Goal: Information Seeking & Learning: Learn about a topic

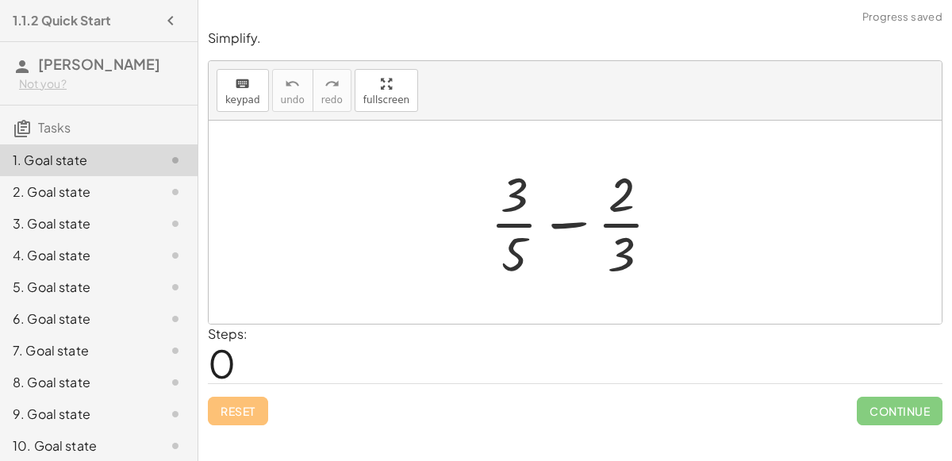
drag, startPoint x: 631, startPoint y: 255, endPoint x: 657, endPoint y: 208, distance: 53.2
click at [657, 208] on div at bounding box center [581, 222] width 198 height 122
click at [624, 255] on div at bounding box center [581, 222] width 198 height 122
click at [625, 253] on div at bounding box center [581, 222] width 198 height 122
drag, startPoint x: 625, startPoint y: 253, endPoint x: 650, endPoint y: 193, distance: 65.1
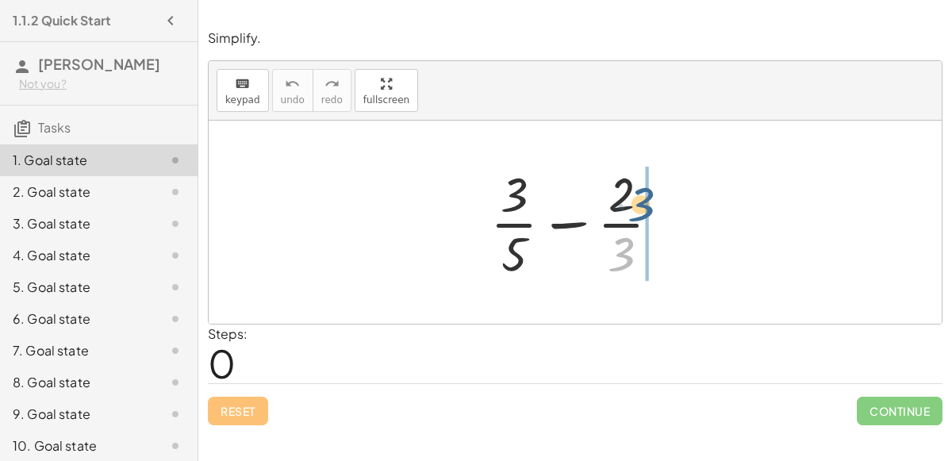
click at [650, 193] on div at bounding box center [581, 222] width 198 height 122
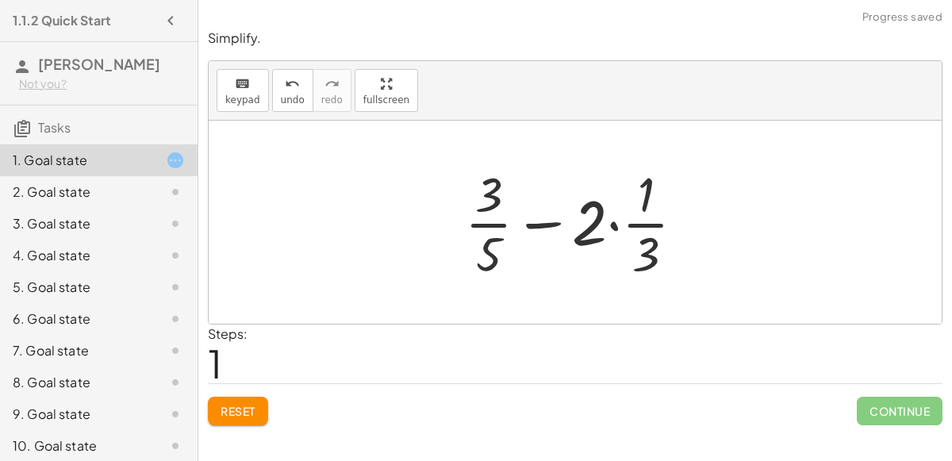
click at [636, 214] on div at bounding box center [581, 222] width 248 height 122
click at [615, 220] on div at bounding box center [581, 222] width 248 height 122
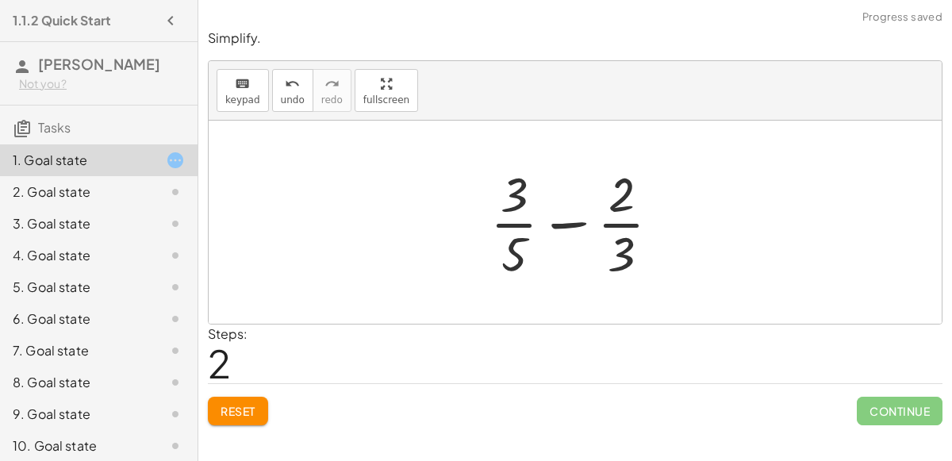
click at [622, 240] on div at bounding box center [581, 222] width 198 height 122
drag, startPoint x: 508, startPoint y: 191, endPoint x: 498, endPoint y: 252, distance: 61.8
click at [498, 252] on div at bounding box center [581, 222] width 198 height 122
click at [256, 99] on button "keyboard keypad" at bounding box center [243, 90] width 52 height 43
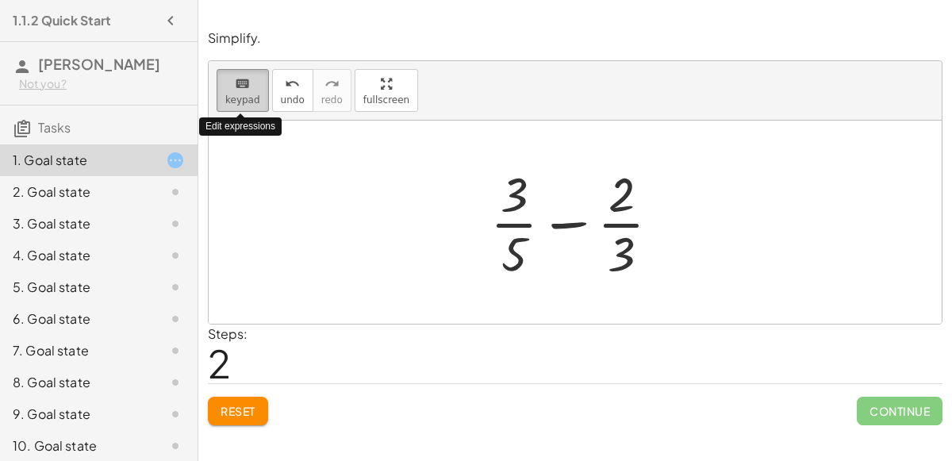
click at [256, 99] on button "keyboard keypad" at bounding box center [243, 90] width 52 height 43
click at [562, 222] on div at bounding box center [581, 222] width 198 height 122
click at [529, 247] on div at bounding box center [581, 222] width 198 height 122
click at [245, 81] on icon "keyboard" at bounding box center [242, 84] width 15 height 19
click at [249, 83] on div "keyboard" at bounding box center [242, 83] width 35 height 19
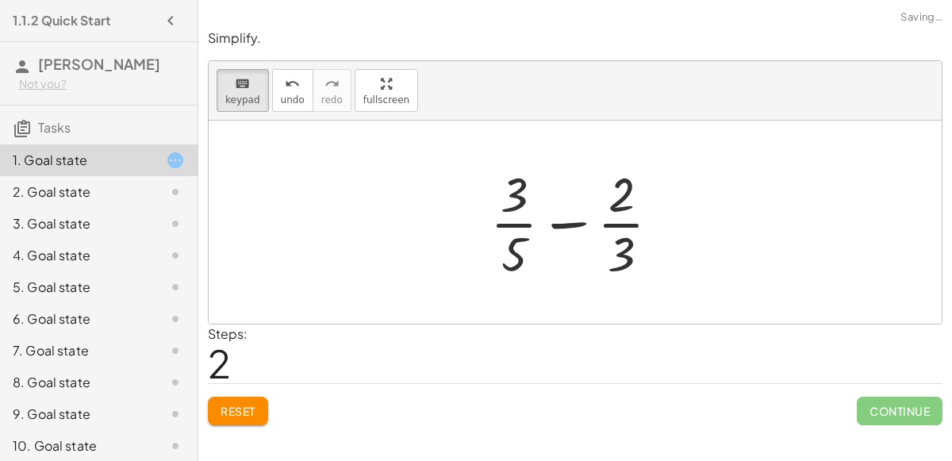
click at [559, 213] on div at bounding box center [581, 222] width 198 height 122
click at [560, 214] on div at bounding box center [581, 222] width 198 height 122
click at [508, 246] on div at bounding box center [513, 253] width 25 height 56
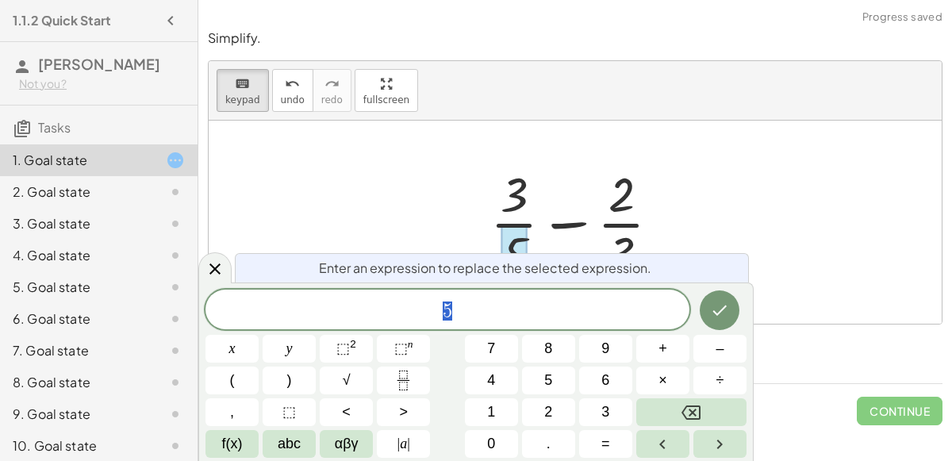
click at [506, 310] on span "5" at bounding box center [447, 311] width 484 height 22
click at [657, 369] on button "×" at bounding box center [662, 380] width 53 height 28
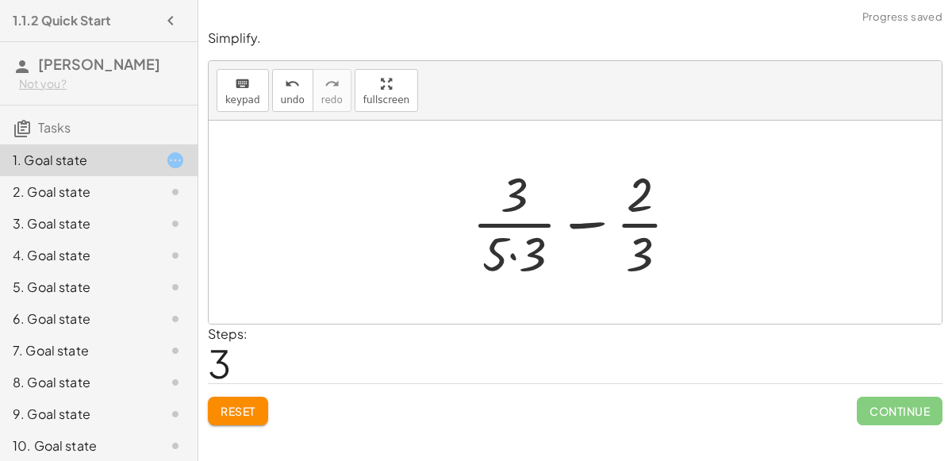
click at [508, 251] on div at bounding box center [582, 222] width 236 height 122
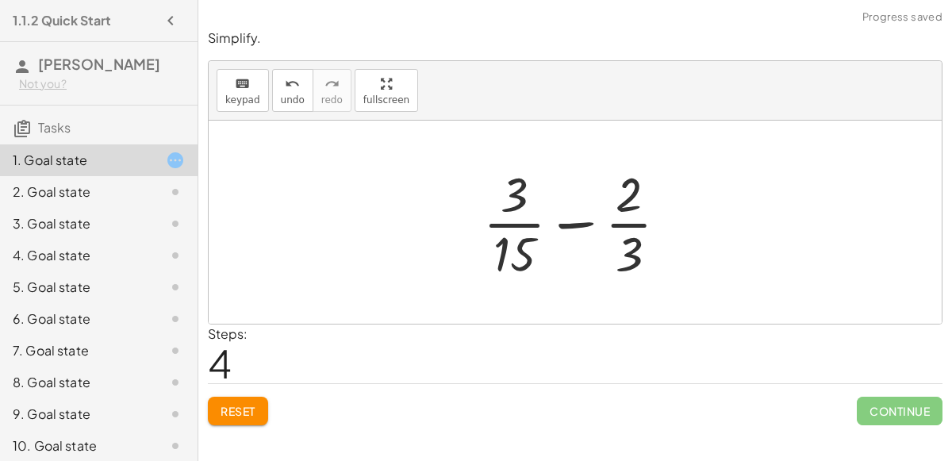
click at [630, 243] on div at bounding box center [581, 222] width 213 height 122
click at [641, 253] on div at bounding box center [581, 222] width 213 height 122
click at [257, 90] on button "keyboard keypad" at bounding box center [243, 90] width 52 height 43
click at [283, 105] on button "undo undo" at bounding box center [292, 90] width 41 height 43
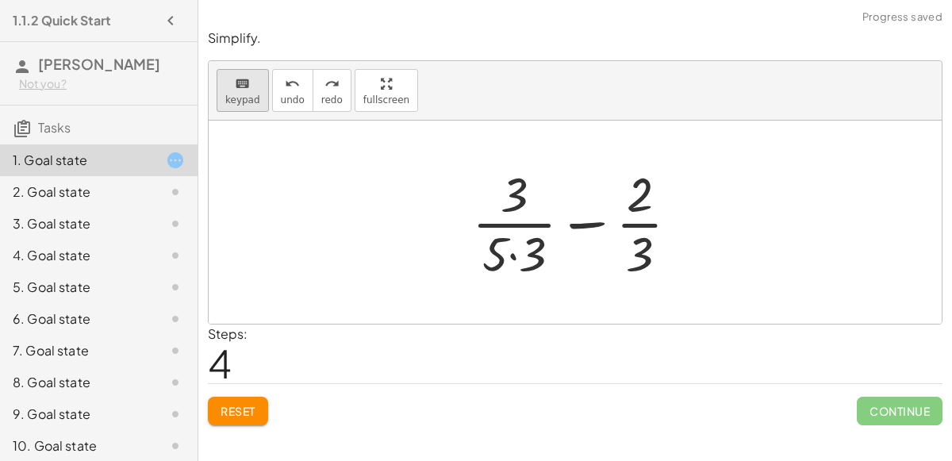
click at [236, 91] on button "keyboard keypad" at bounding box center [243, 90] width 52 height 43
click at [650, 254] on div at bounding box center [639, 253] width 27 height 56
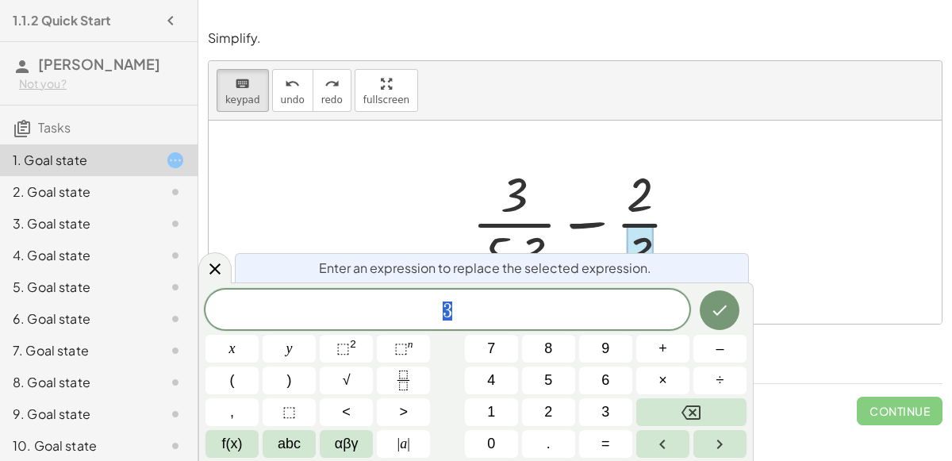
click at [588, 301] on span "3" at bounding box center [447, 311] width 484 height 22
click at [615, 302] on span "3" at bounding box center [447, 311] width 484 height 22
click at [681, 371] on button "×" at bounding box center [662, 380] width 53 height 28
click at [552, 376] on button "5" at bounding box center [548, 380] width 53 height 28
click at [729, 305] on button "Done" at bounding box center [719, 310] width 40 height 40
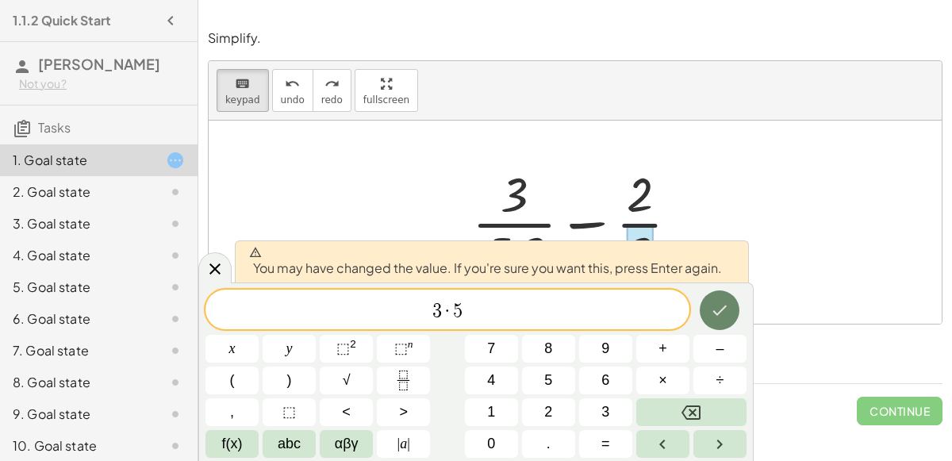
click at [729, 308] on button "Done" at bounding box center [719, 310] width 40 height 40
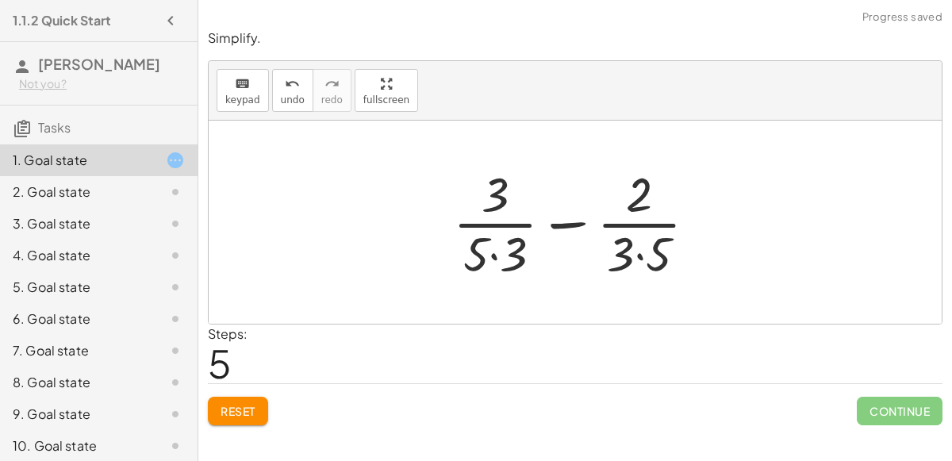
click at [653, 204] on div at bounding box center [581, 222] width 272 height 122
click at [226, 86] on div "keyboard" at bounding box center [242, 83] width 35 height 19
click at [649, 186] on div at bounding box center [639, 195] width 26 height 56
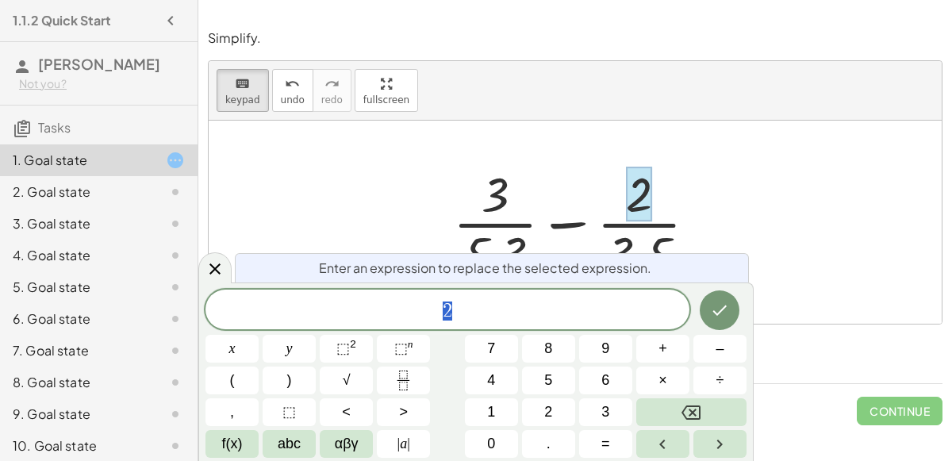
click at [550, 305] on span "2" at bounding box center [447, 311] width 484 height 22
click at [676, 375] on button "×" at bounding box center [662, 380] width 53 height 28
click at [558, 383] on button "5" at bounding box center [548, 380] width 53 height 28
click at [706, 310] on button "Done" at bounding box center [719, 310] width 40 height 40
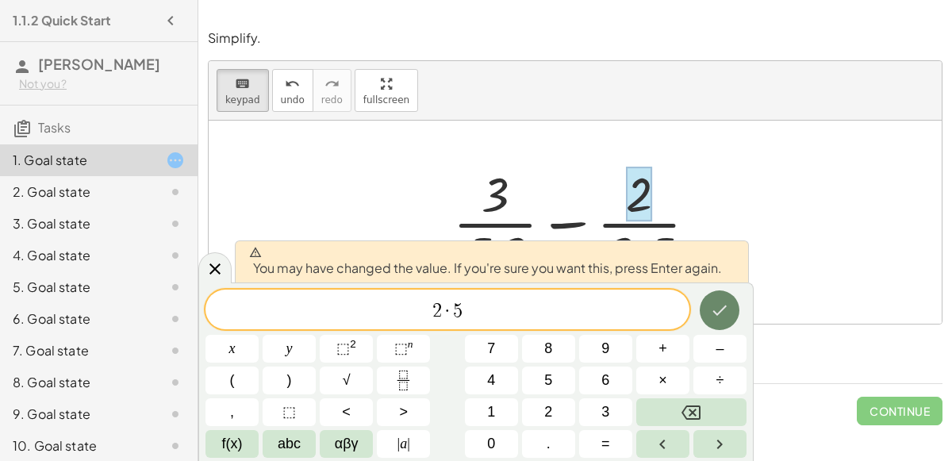
click at [722, 313] on icon "Done" at bounding box center [719, 310] width 19 height 19
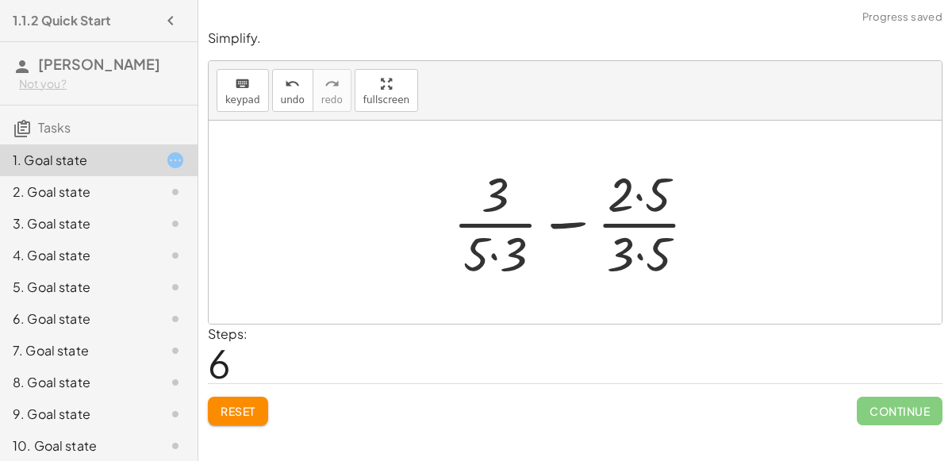
click at [487, 200] on div at bounding box center [581, 222] width 272 height 122
click at [239, 77] on icon "keyboard" at bounding box center [242, 84] width 15 height 19
click at [486, 200] on div at bounding box center [494, 195] width 27 height 56
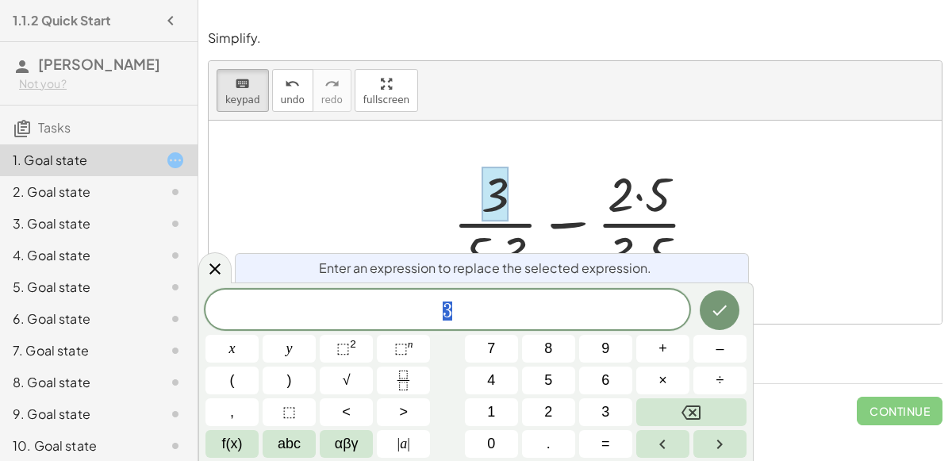
click at [490, 310] on span "3" at bounding box center [447, 311] width 484 height 22
click at [673, 379] on button "×" at bounding box center [662, 380] width 53 height 28
click at [587, 407] on button "3" at bounding box center [605, 412] width 53 height 28
click at [713, 308] on icon "Done" at bounding box center [719, 310] width 19 height 19
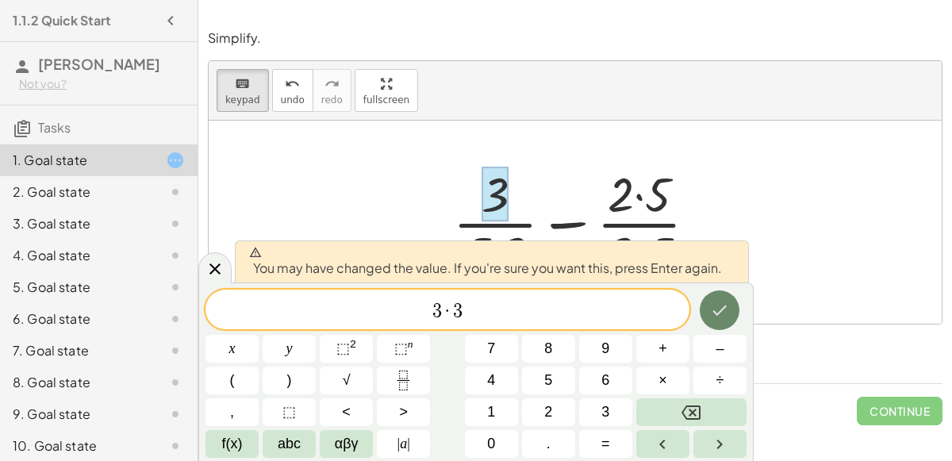
click at [713, 308] on icon "Done" at bounding box center [719, 310] width 19 height 19
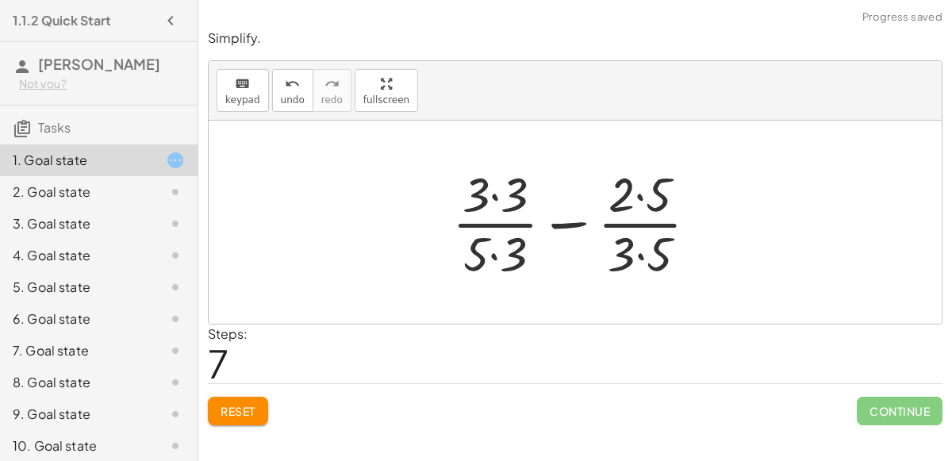
click at [501, 197] on div at bounding box center [581, 222] width 274 height 122
click at [506, 238] on div at bounding box center [581, 222] width 272 height 122
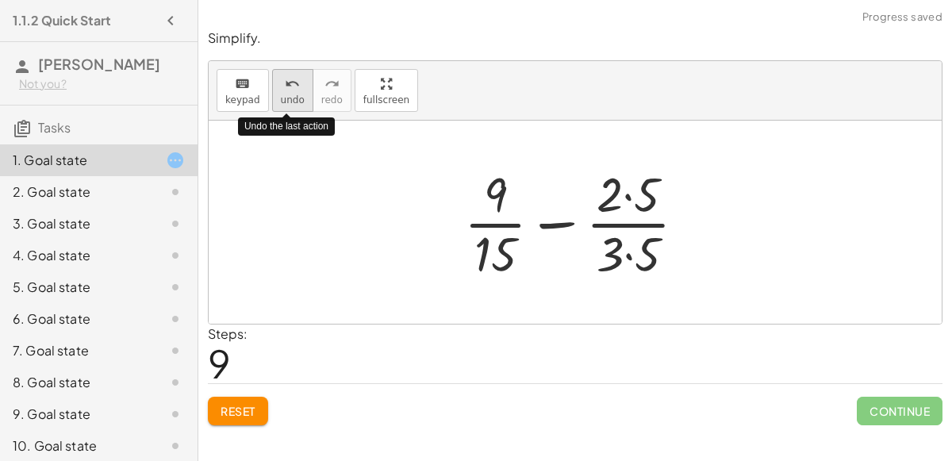
click at [287, 86] on icon "undo" at bounding box center [292, 84] width 15 height 19
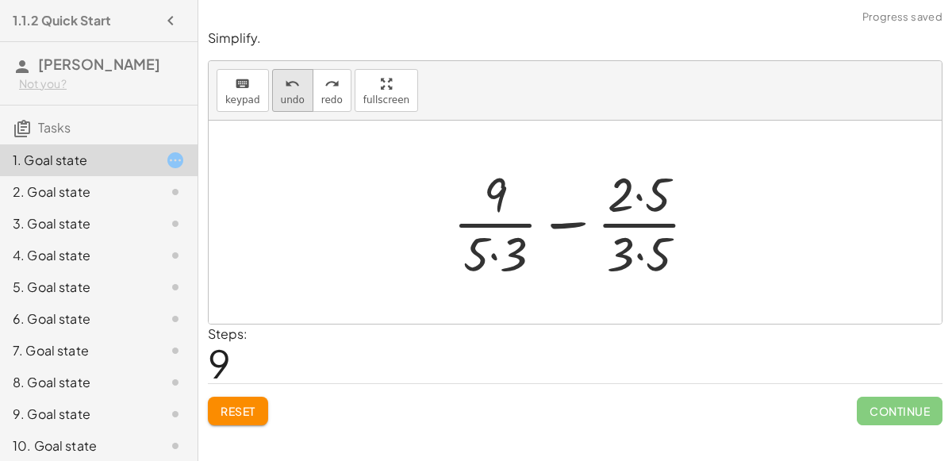
click at [285, 90] on icon "undo" at bounding box center [292, 84] width 15 height 19
click at [299, 102] on button "undo undo" at bounding box center [292, 90] width 41 height 43
click at [519, 239] on div at bounding box center [581, 222] width 272 height 122
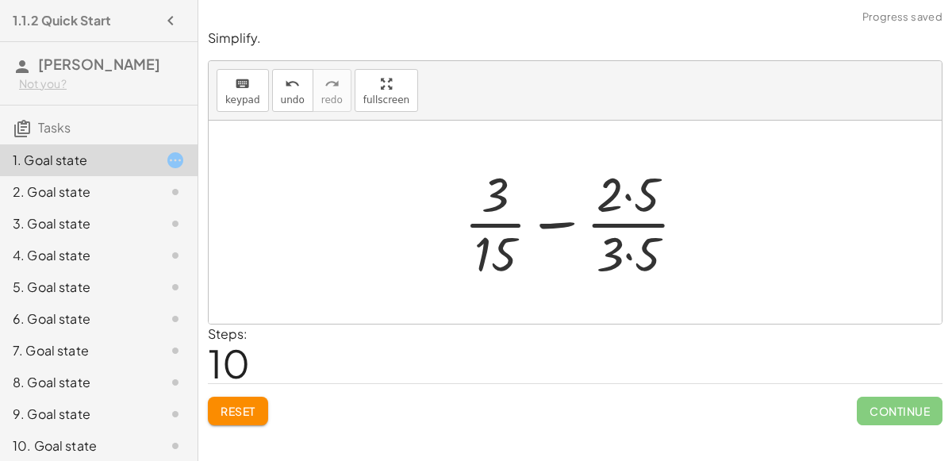
click at [634, 199] on div at bounding box center [581, 222] width 250 height 122
click at [634, 256] on div at bounding box center [581, 222] width 250 height 122
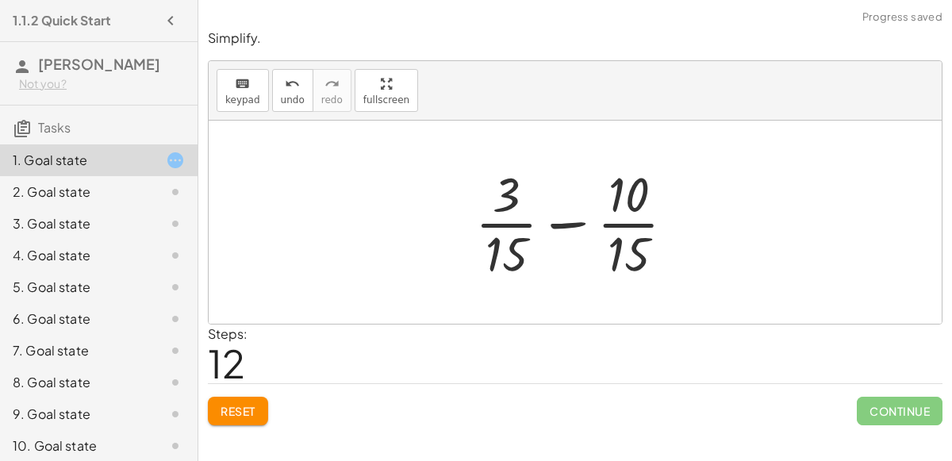
click at [570, 222] on div at bounding box center [581, 222] width 228 height 122
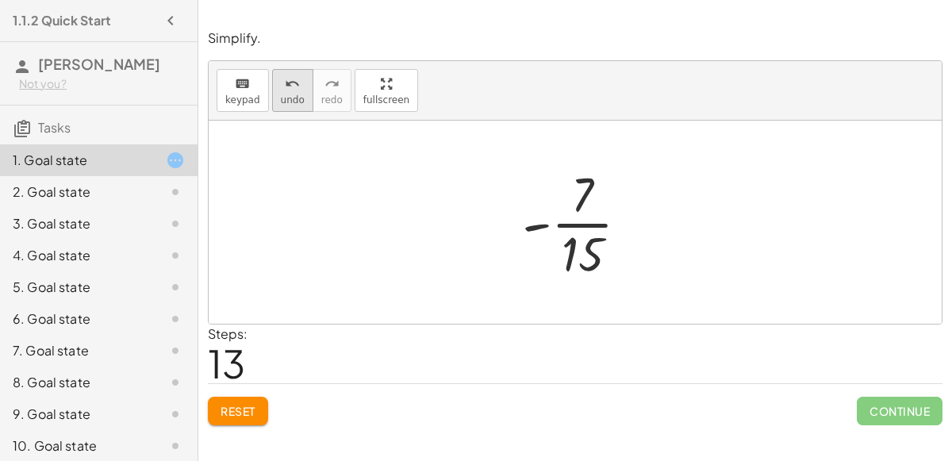
click at [285, 88] on icon "undo" at bounding box center [292, 84] width 15 height 19
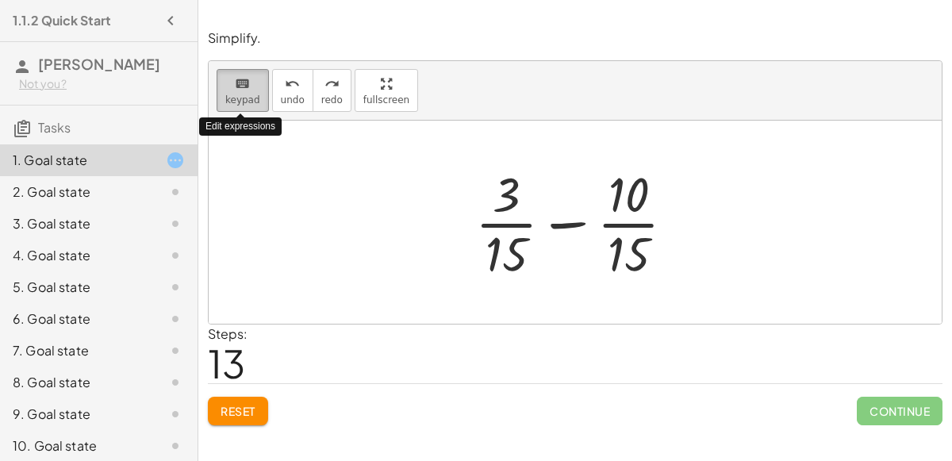
click at [260, 98] on button "keyboard keypad" at bounding box center [243, 90] width 52 height 43
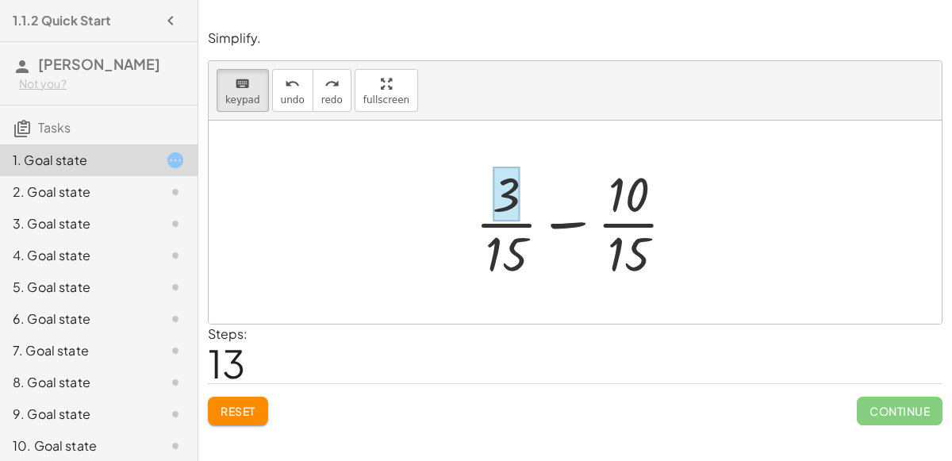
click at [511, 178] on div at bounding box center [505, 195] width 27 height 56
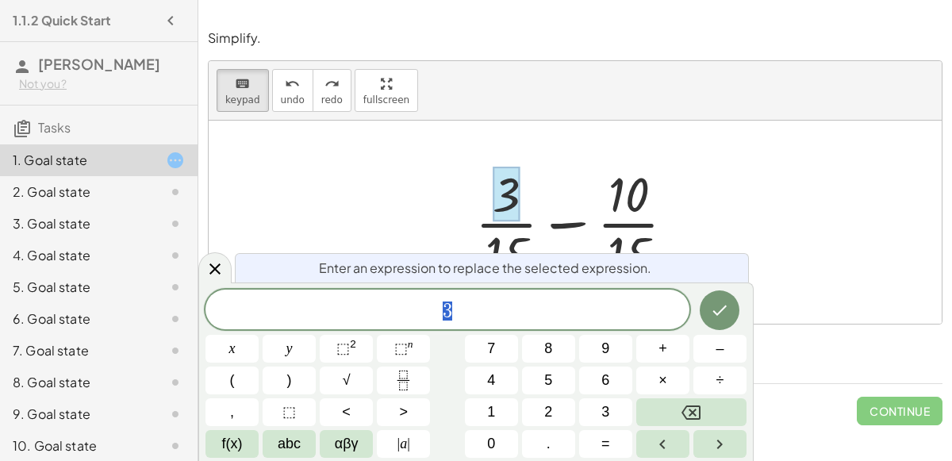
click at [482, 300] on span "3" at bounding box center [447, 311] width 484 height 22
click at [670, 379] on button "×" at bounding box center [662, 380] width 53 height 28
click at [620, 407] on button "3" at bounding box center [605, 412] width 53 height 28
click at [727, 297] on button "Done" at bounding box center [719, 310] width 40 height 40
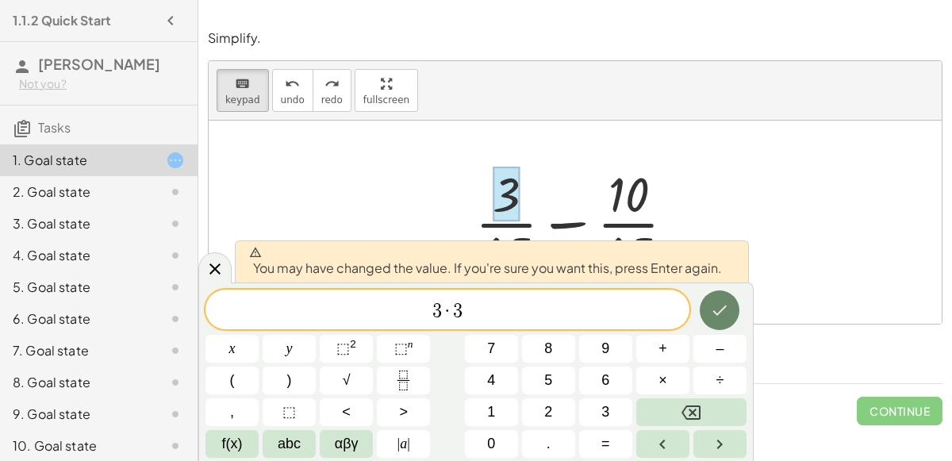
click at [716, 305] on icon "Done" at bounding box center [719, 310] width 19 height 19
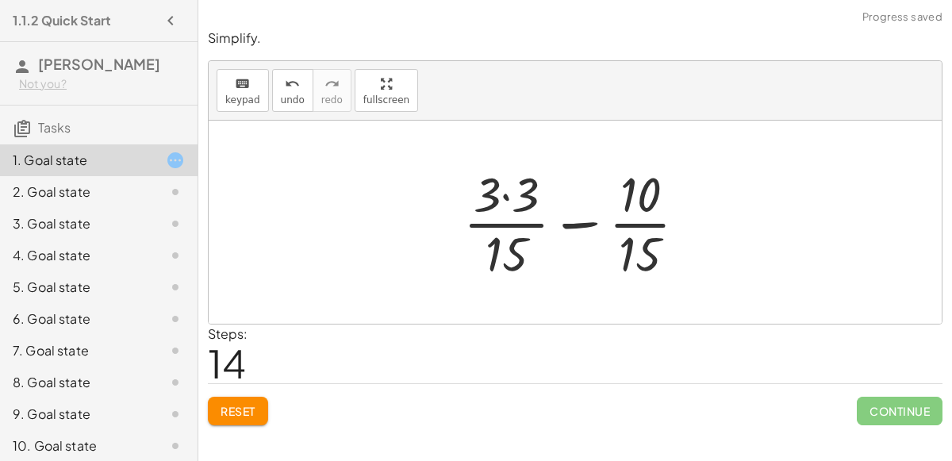
click at [515, 247] on div at bounding box center [580, 222] width 251 height 122
click at [508, 209] on div at bounding box center [580, 222] width 251 height 122
click at [527, 186] on div at bounding box center [580, 222] width 251 height 122
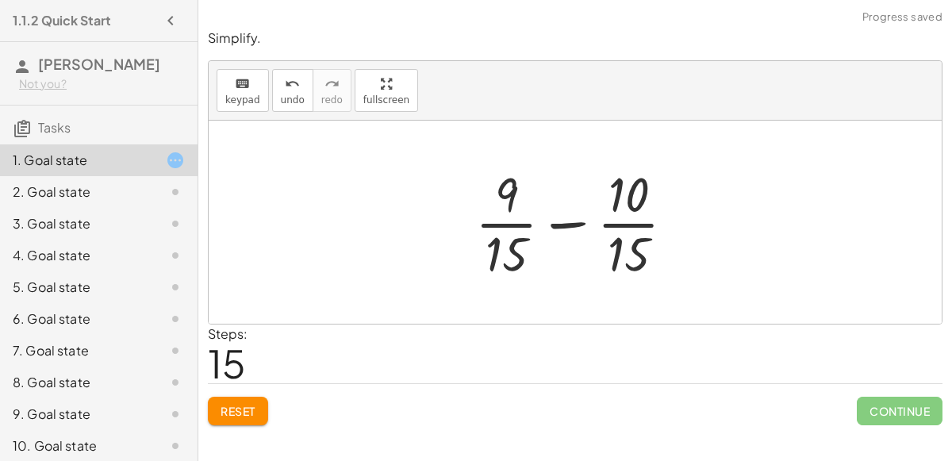
click at [564, 220] on div at bounding box center [581, 222] width 228 height 122
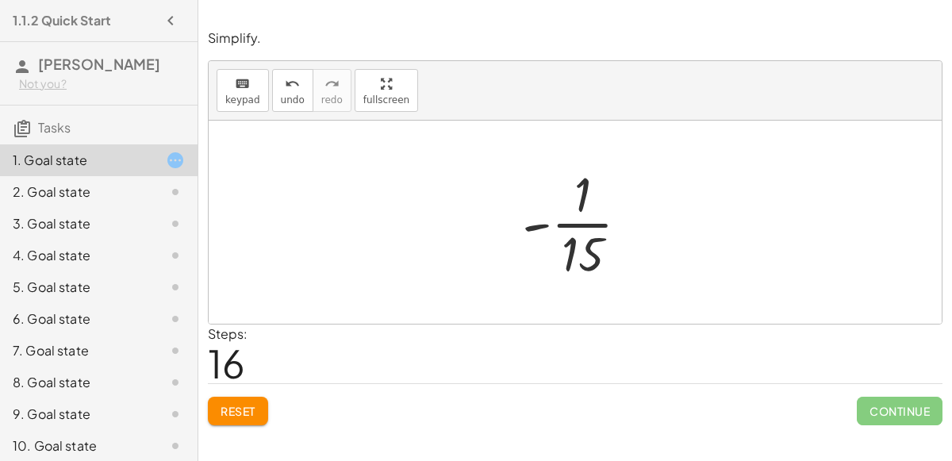
click at [588, 241] on div at bounding box center [582, 222] width 136 height 122
click at [535, 224] on div at bounding box center [582, 222] width 136 height 122
click at [281, 96] on span "undo" at bounding box center [293, 99] width 24 height 11
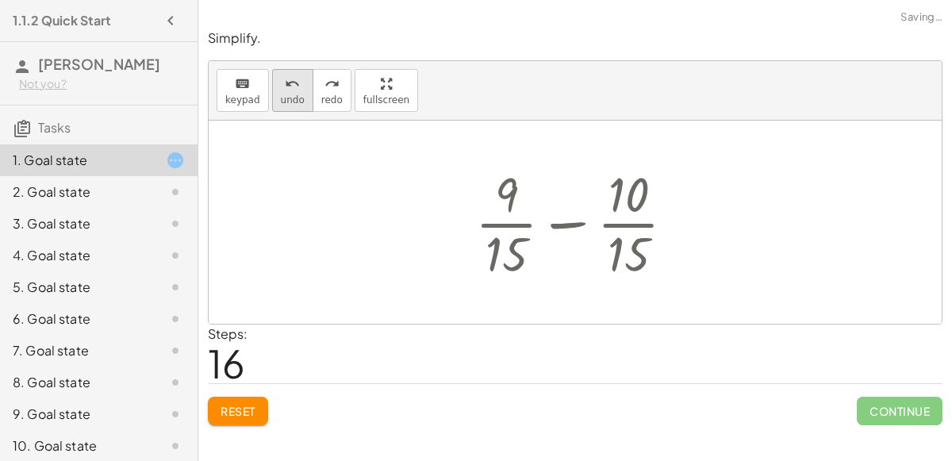
click at [281, 96] on span "undo" at bounding box center [293, 99] width 24 height 11
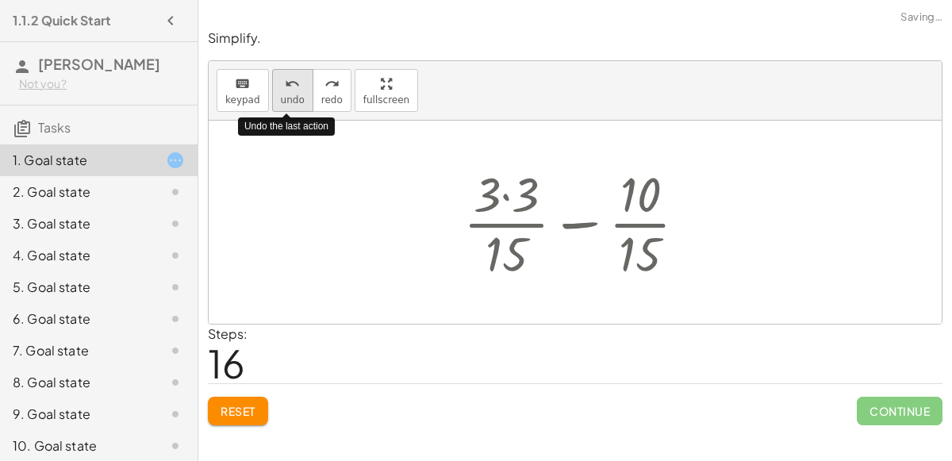
click at [281, 96] on span "undo" at bounding box center [293, 99] width 24 height 11
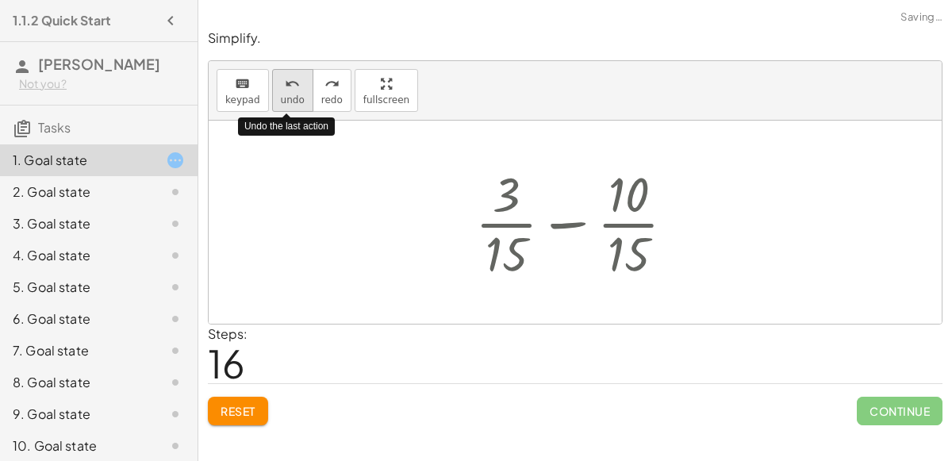
click at [281, 96] on span "undo" at bounding box center [293, 99] width 24 height 11
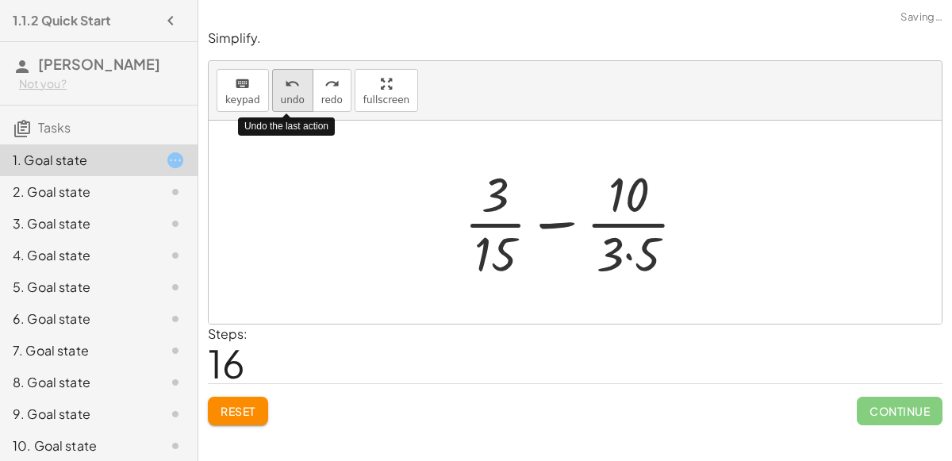
click at [281, 96] on span "undo" at bounding box center [293, 99] width 24 height 11
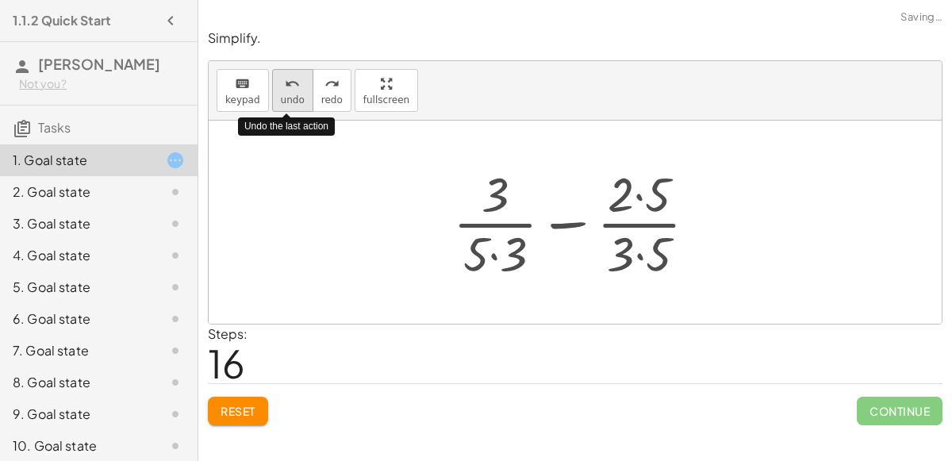
click at [281, 96] on span "undo" at bounding box center [293, 99] width 24 height 11
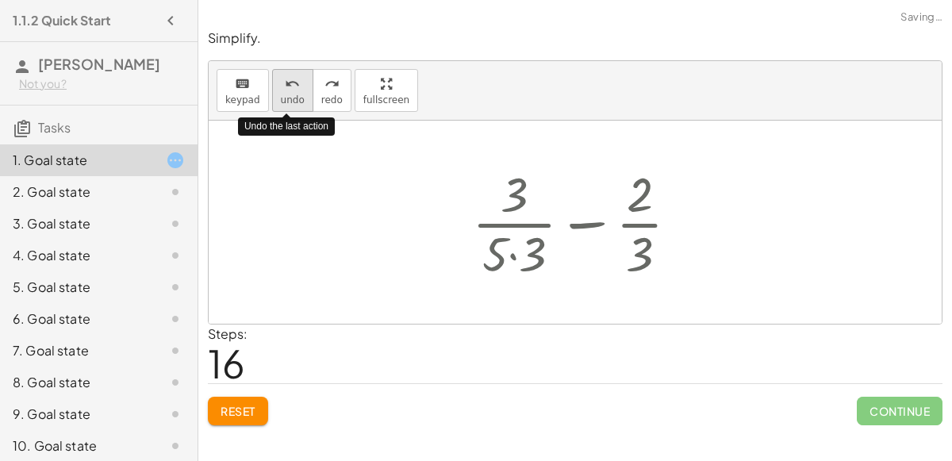
click at [281, 96] on span "undo" at bounding box center [293, 99] width 24 height 11
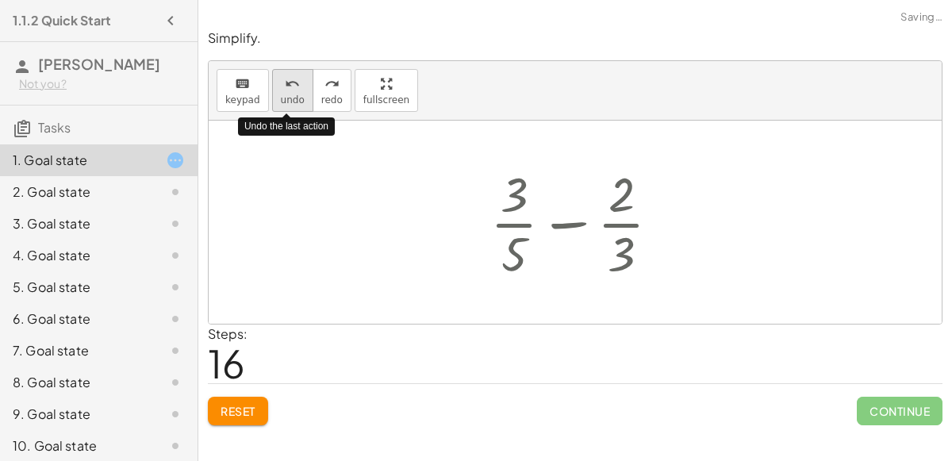
click at [281, 96] on span "undo" at bounding box center [293, 99] width 24 height 11
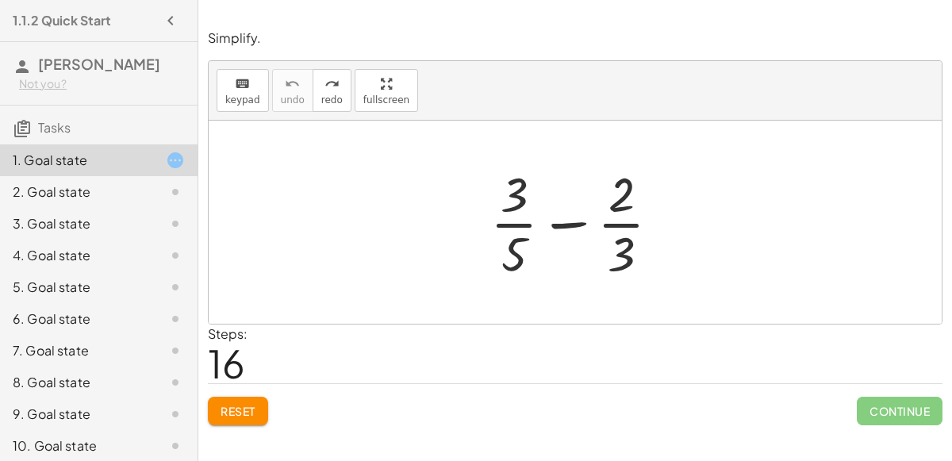
click at [628, 189] on div at bounding box center [581, 222] width 198 height 122
click at [561, 223] on div at bounding box center [581, 222] width 198 height 122
click at [220, 87] on button "keyboard keypad" at bounding box center [243, 90] width 52 height 43
click at [235, 94] on span "keypad" at bounding box center [242, 99] width 35 height 11
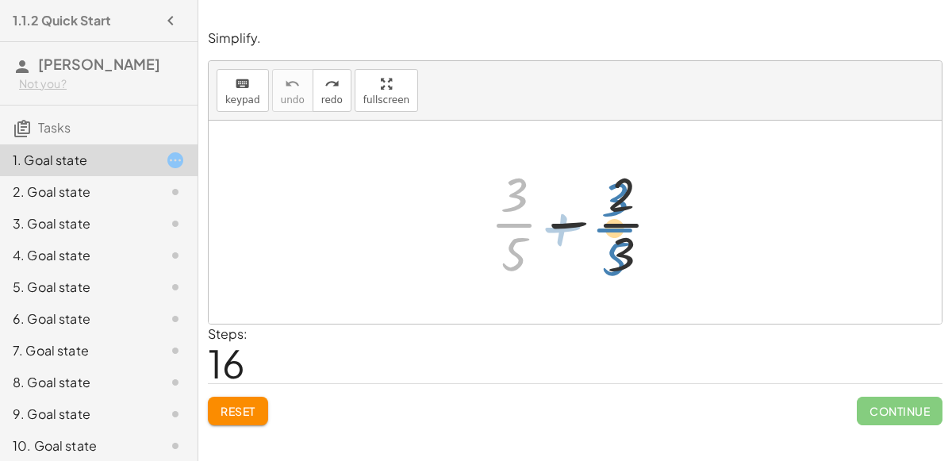
drag, startPoint x: 524, startPoint y: 220, endPoint x: 628, endPoint y: 225, distance: 104.0
click at [628, 225] on div at bounding box center [581, 222] width 198 height 122
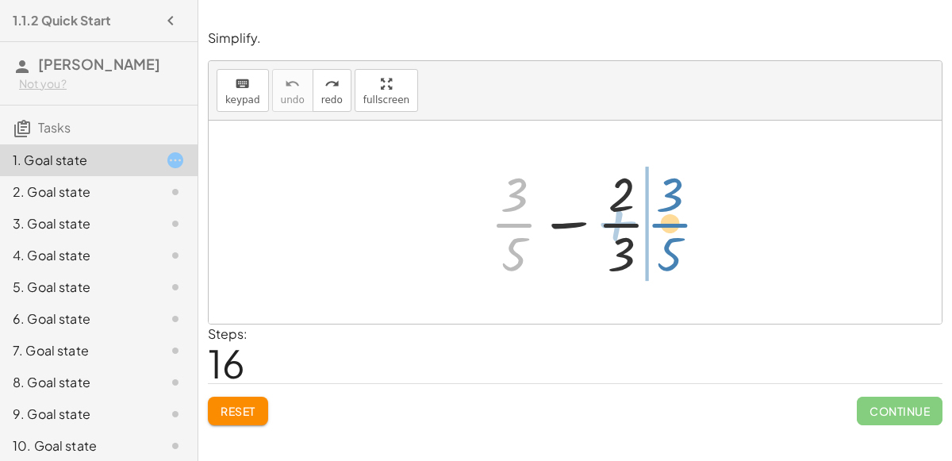
drag, startPoint x: 500, startPoint y: 223, endPoint x: 657, endPoint y: 223, distance: 157.0
click at [657, 223] on div at bounding box center [581, 222] width 198 height 122
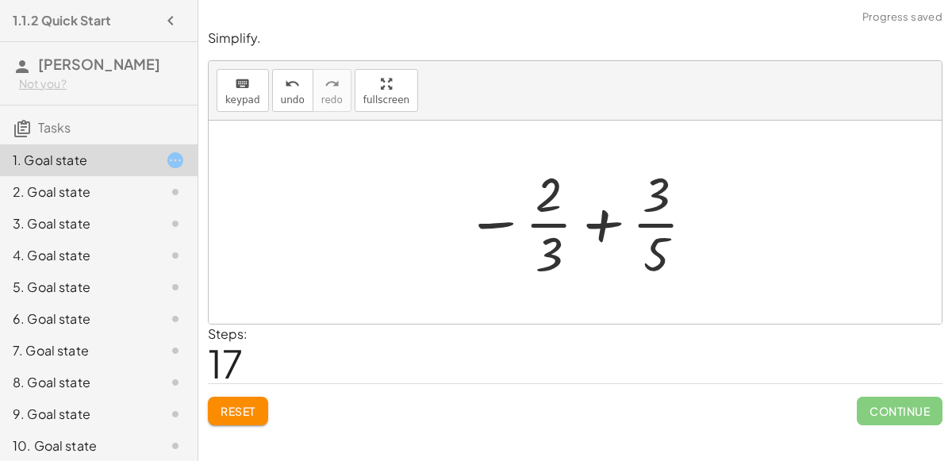
click at [604, 219] on div at bounding box center [581, 222] width 247 height 122
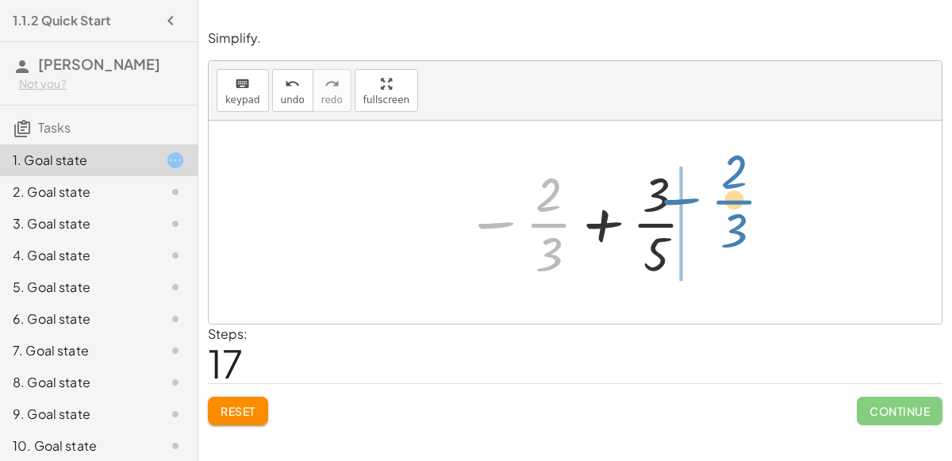
drag, startPoint x: 498, startPoint y: 221, endPoint x: 684, endPoint y: 199, distance: 186.9
click at [684, 199] on div at bounding box center [581, 222] width 247 height 122
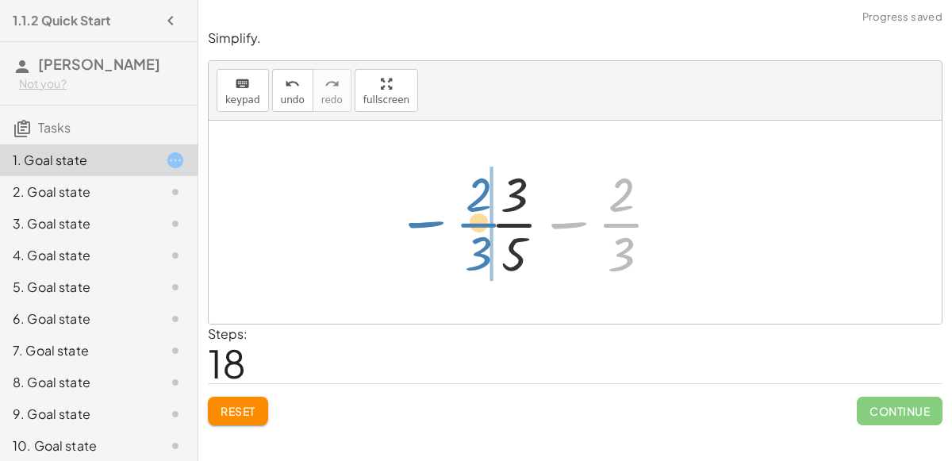
drag, startPoint x: 580, startPoint y: 224, endPoint x: 433, endPoint y: 223, distance: 146.7
click at [433, 223] on div "+ · 3 · 5 − · 2 · 3 − · 2 · 3 + · 3 · 5 − · 2 · 3 + · 3 · 5 − · 2 · 3" at bounding box center [575, 222] width 733 height 203
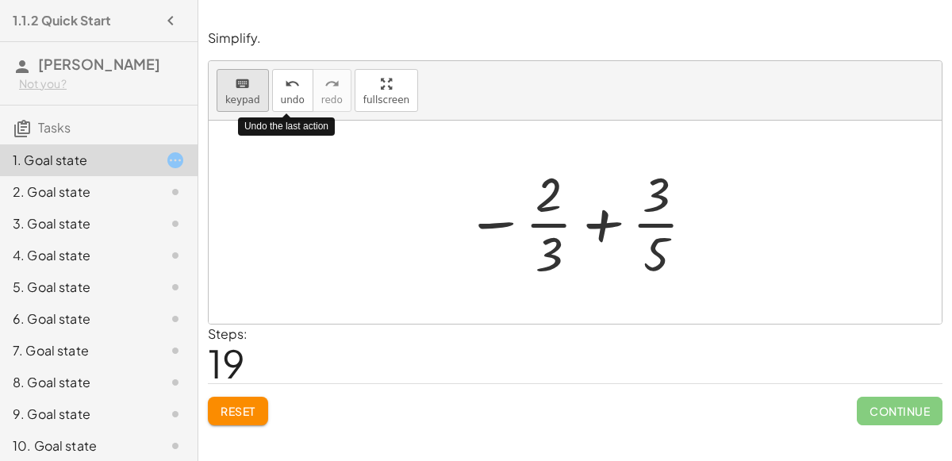
click at [255, 102] on span "keypad" at bounding box center [242, 99] width 35 height 11
click at [666, 251] on div at bounding box center [655, 253] width 25 height 56
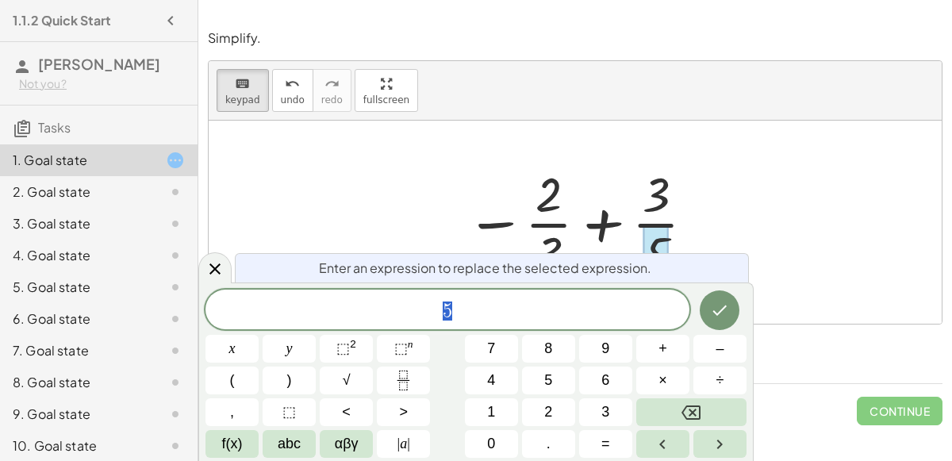
click at [571, 312] on span "5" at bounding box center [447, 311] width 484 height 22
click at [661, 386] on span "×" at bounding box center [662, 380] width 9 height 21
click at [617, 414] on button "3" at bounding box center [605, 412] width 53 height 28
click at [726, 309] on icon "Done" at bounding box center [719, 310] width 19 height 19
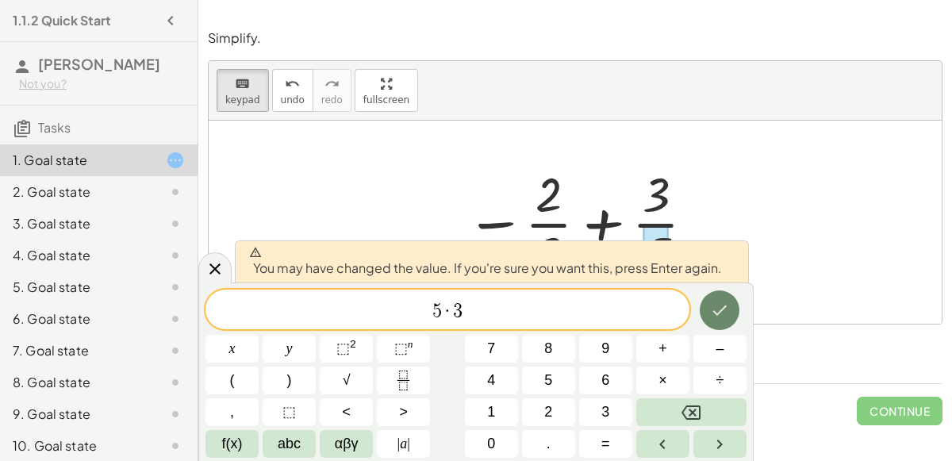
click at [720, 308] on icon "Done" at bounding box center [719, 310] width 19 height 19
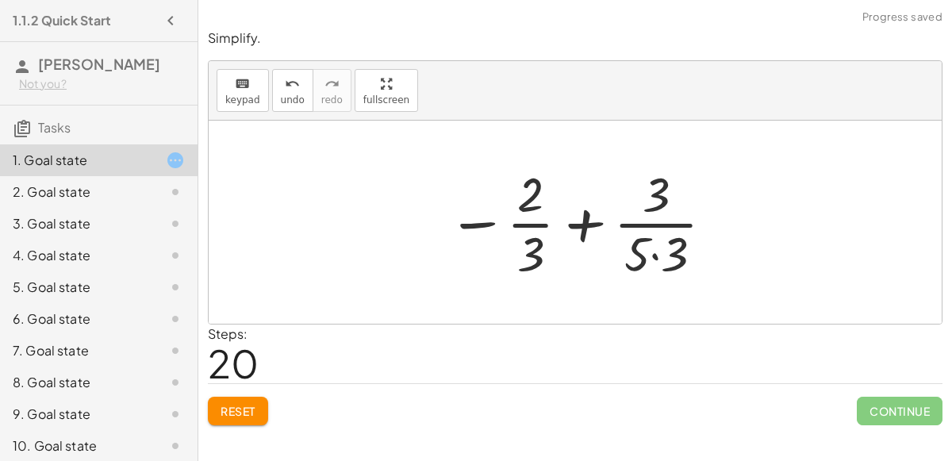
click at [528, 255] on div at bounding box center [581, 222] width 284 height 122
click at [250, 103] on span "keypad" at bounding box center [242, 99] width 35 height 11
click at [532, 265] on div at bounding box center [530, 253] width 27 height 56
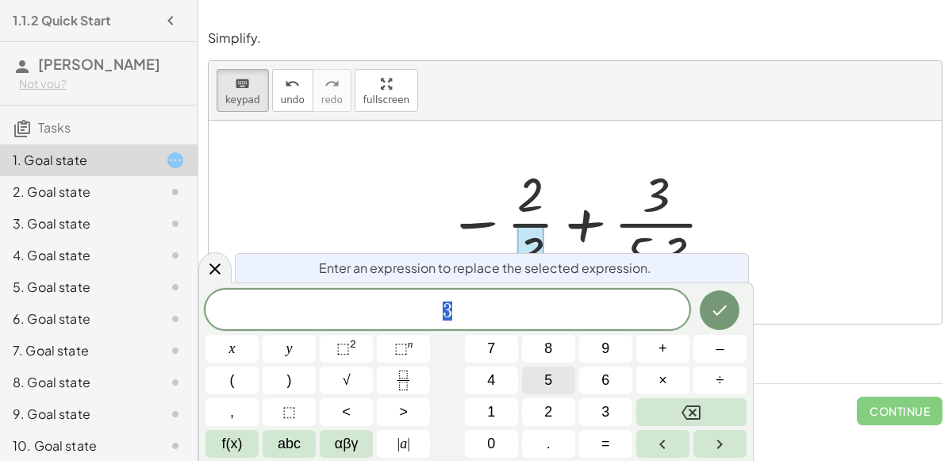
click at [565, 377] on button "5" at bounding box center [548, 380] width 53 height 28
click at [663, 371] on span "×" at bounding box center [662, 380] width 9 height 21
click at [682, 448] on button "Left arrow" at bounding box center [662, 444] width 53 height 28
click at [589, 323] on div "5 ​ ·" at bounding box center [447, 309] width 484 height 40
click at [695, 408] on icon "Backspace" at bounding box center [690, 412] width 19 height 14
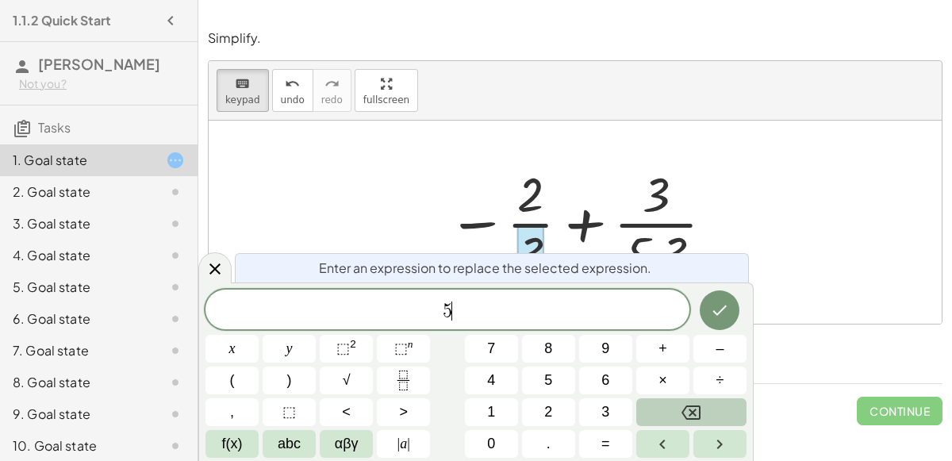
click at [695, 408] on icon "Backspace" at bounding box center [690, 412] width 19 height 14
click at [515, 240] on div at bounding box center [581, 222] width 284 height 122
click at [526, 241] on div at bounding box center [530, 253] width 27 height 56
click at [479, 301] on span "​" at bounding box center [447, 311] width 484 height 22
click at [610, 401] on button "3" at bounding box center [605, 412] width 53 height 28
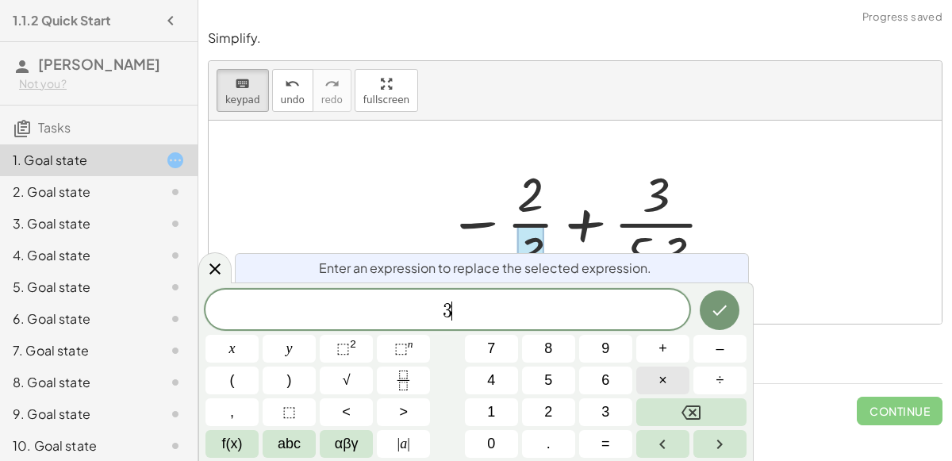
click at [650, 376] on button "×" at bounding box center [662, 380] width 53 height 28
click at [568, 378] on button "5" at bounding box center [548, 380] width 53 height 28
click at [717, 325] on button "Done" at bounding box center [719, 310] width 40 height 40
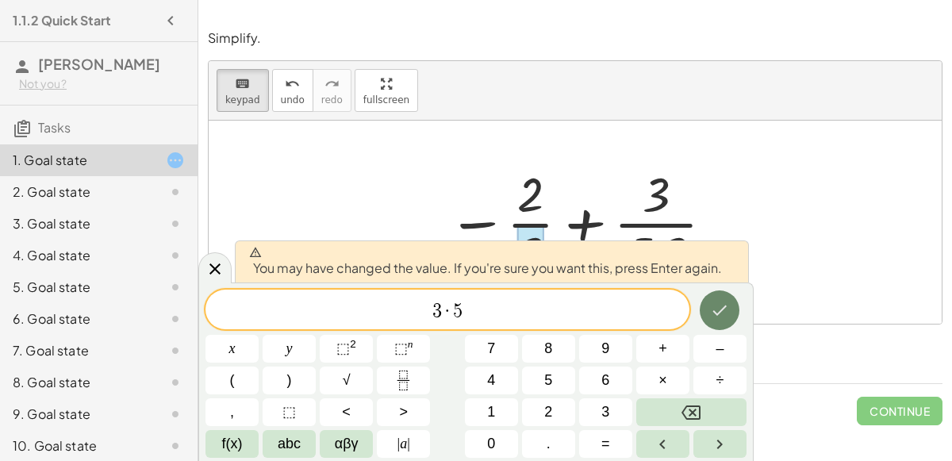
click at [722, 320] on icon "Done" at bounding box center [719, 310] width 19 height 19
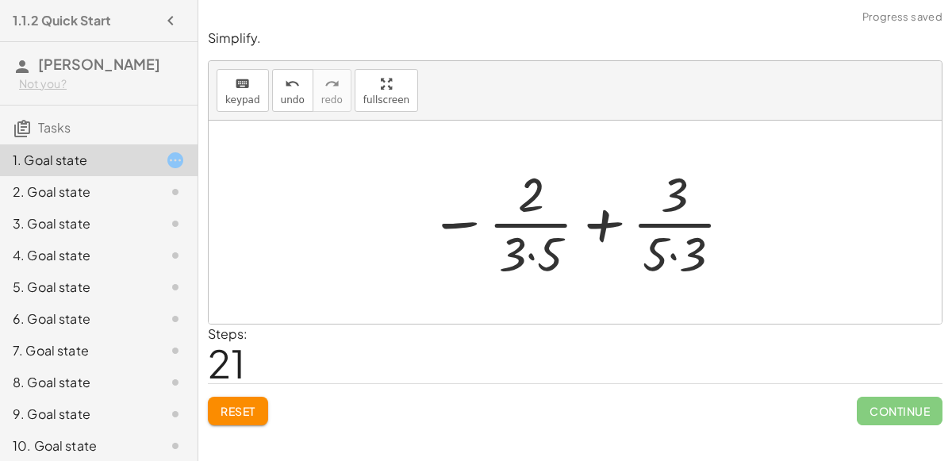
click at [510, 195] on div at bounding box center [581, 222] width 320 height 122
click at [520, 201] on div at bounding box center [581, 222] width 320 height 122
click at [251, 104] on button "keyboard keypad" at bounding box center [243, 90] width 52 height 43
click at [527, 194] on div at bounding box center [531, 195] width 26 height 56
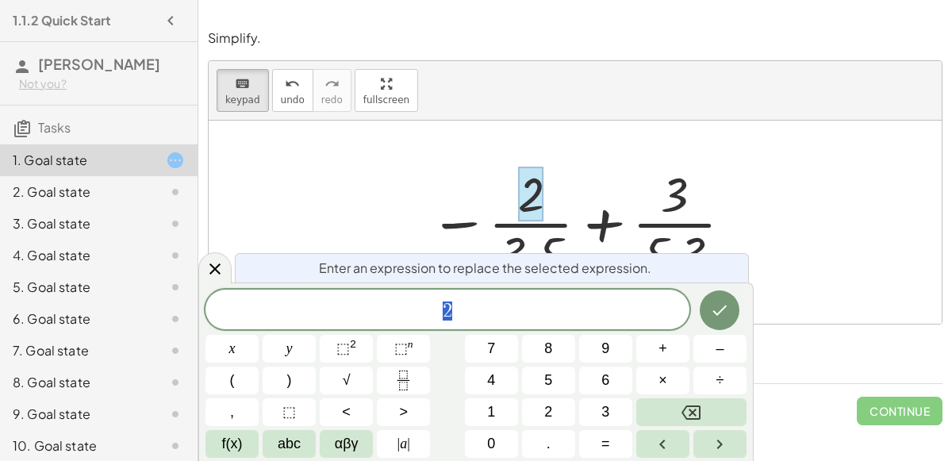
click at [493, 316] on span "2" at bounding box center [447, 311] width 484 height 22
click at [677, 382] on button "×" at bounding box center [662, 380] width 53 height 28
click at [551, 390] on span "5" at bounding box center [548, 380] width 8 height 21
click at [722, 315] on icon "Done" at bounding box center [719, 310] width 19 height 19
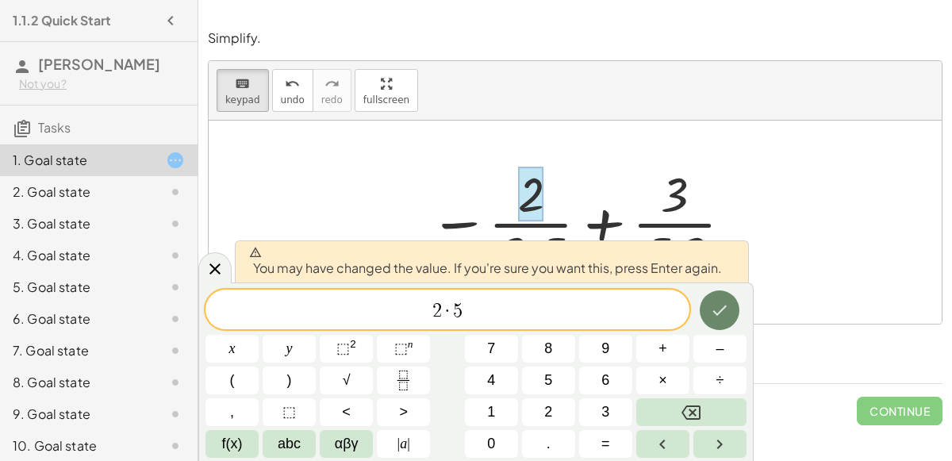
click at [717, 305] on icon "Done" at bounding box center [719, 310] width 19 height 19
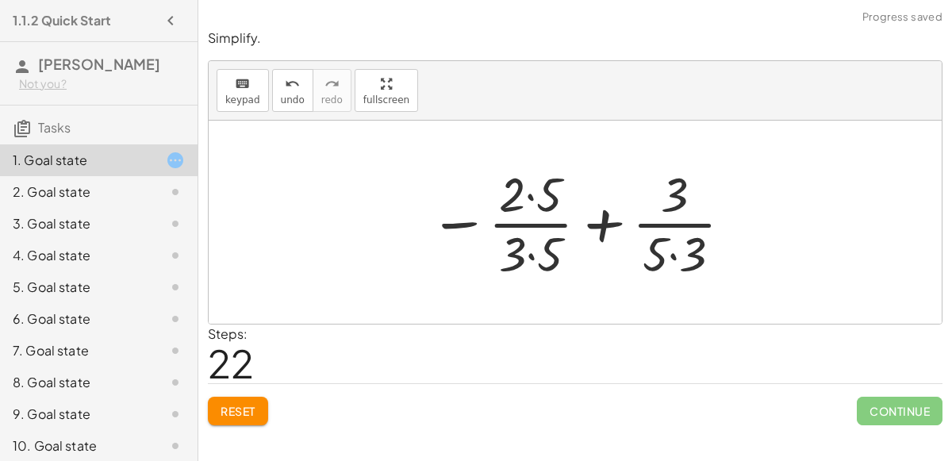
click at [688, 197] on div at bounding box center [581, 222] width 320 height 122
click at [678, 193] on div at bounding box center [581, 222] width 320 height 122
click at [249, 104] on button "keyboard keypad" at bounding box center [243, 90] width 52 height 43
click at [680, 190] on div at bounding box center [674, 195] width 27 height 56
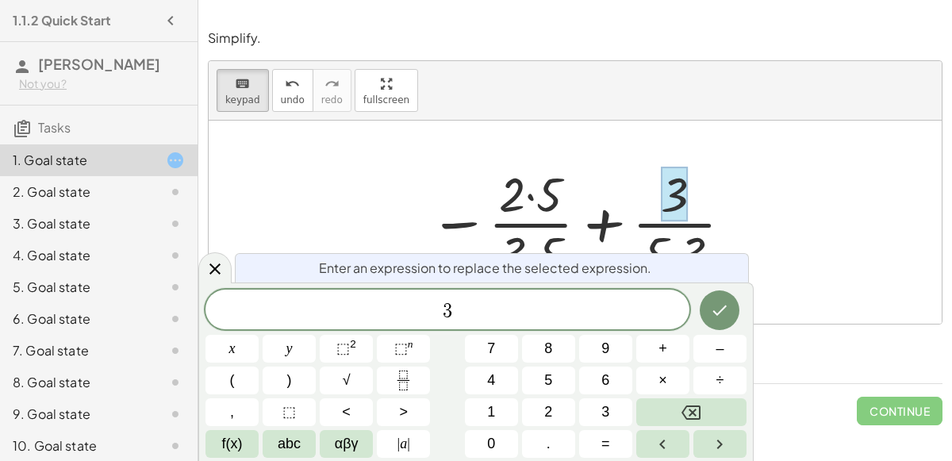
click at [615, 287] on div "Enter an expression to replace the selected expression. 3 x y ⬚ 2 ⬚ n 7 8 9 + –…" at bounding box center [475, 371] width 555 height 178
click at [638, 320] on span "3" at bounding box center [447, 311] width 484 height 22
click at [662, 374] on span "×" at bounding box center [662, 380] width 9 height 21
click at [542, 381] on button "5" at bounding box center [548, 380] width 53 height 28
click at [730, 304] on button "Done" at bounding box center [719, 310] width 40 height 40
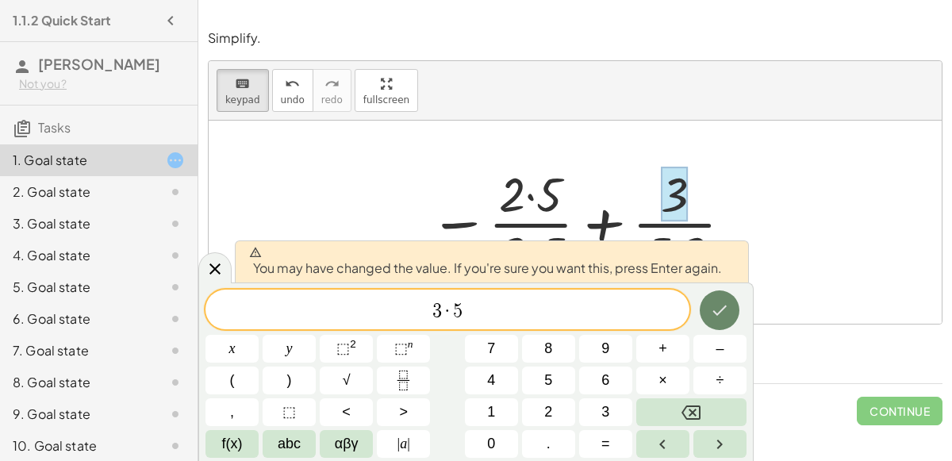
click at [731, 308] on button "Done" at bounding box center [719, 310] width 40 height 40
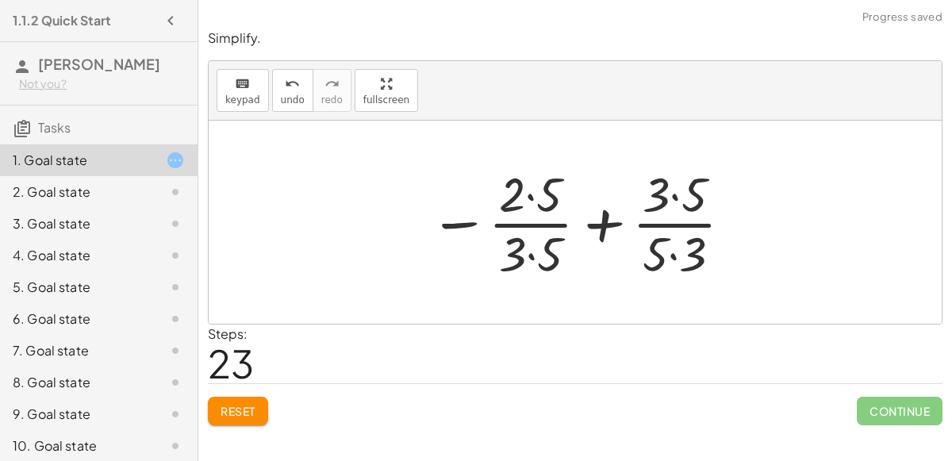
click at [525, 211] on div at bounding box center [581, 222] width 320 height 122
click at [525, 195] on div at bounding box center [581, 222] width 320 height 122
click at [535, 245] on div at bounding box center [581, 222] width 320 height 122
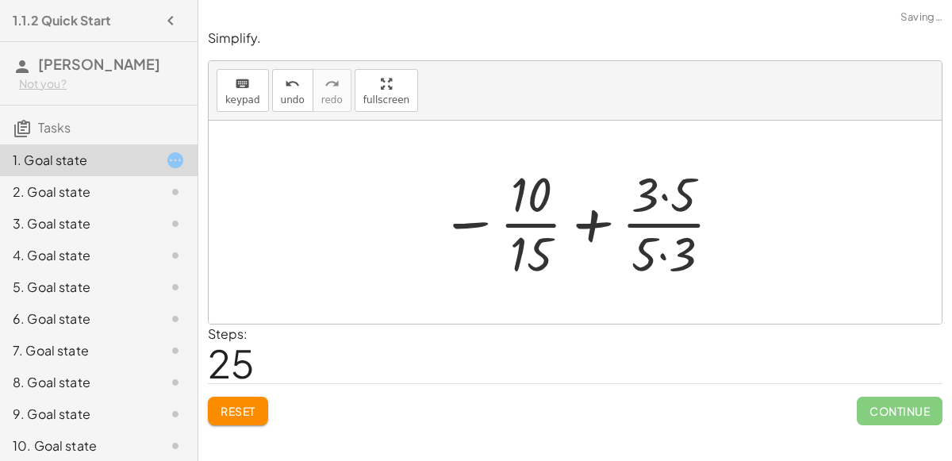
click at [653, 189] on div at bounding box center [581, 222] width 299 height 122
click at [289, 100] on span "undo" at bounding box center [293, 99] width 24 height 11
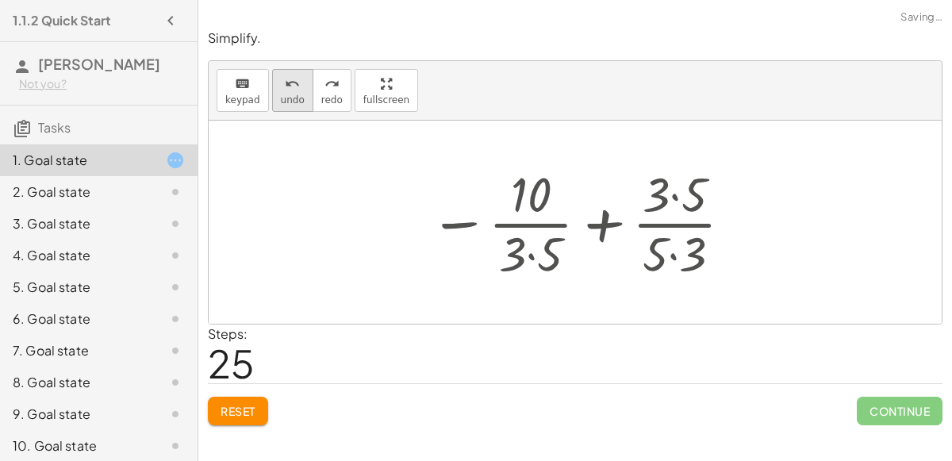
click at [289, 100] on span "undo" at bounding box center [293, 99] width 24 height 11
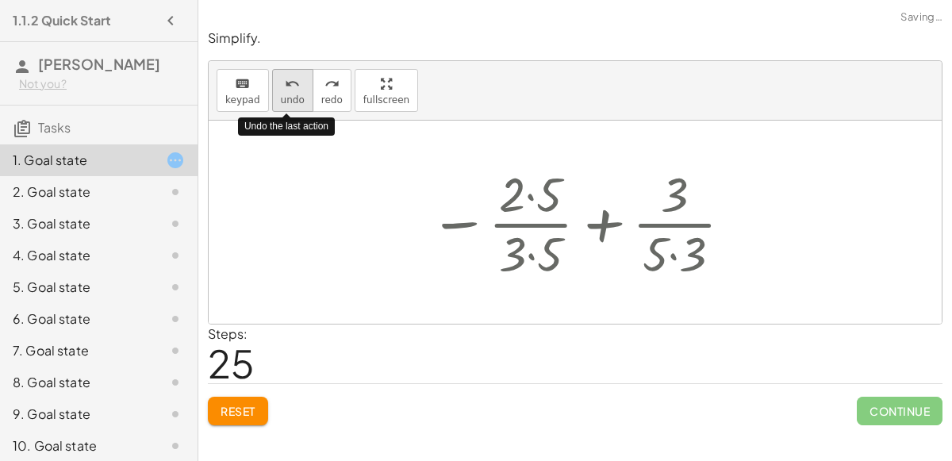
click at [289, 100] on span "undo" at bounding box center [293, 99] width 24 height 11
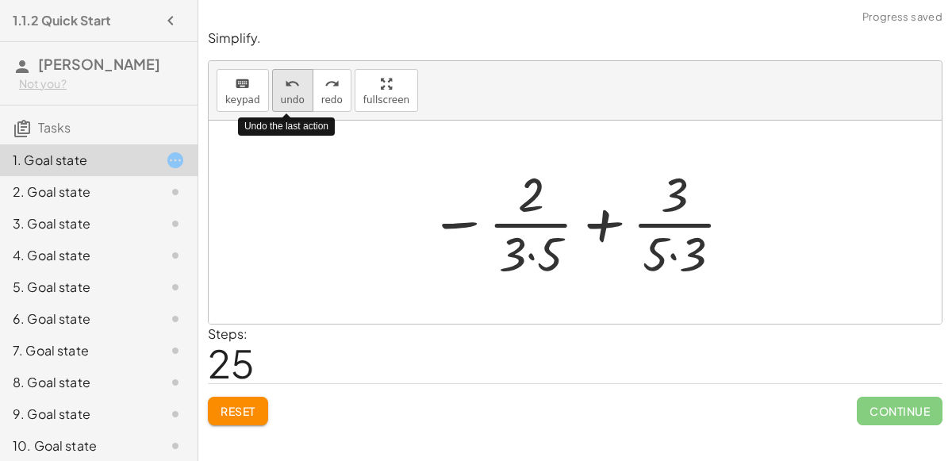
click at [289, 100] on span "undo" at bounding box center [293, 99] width 24 height 11
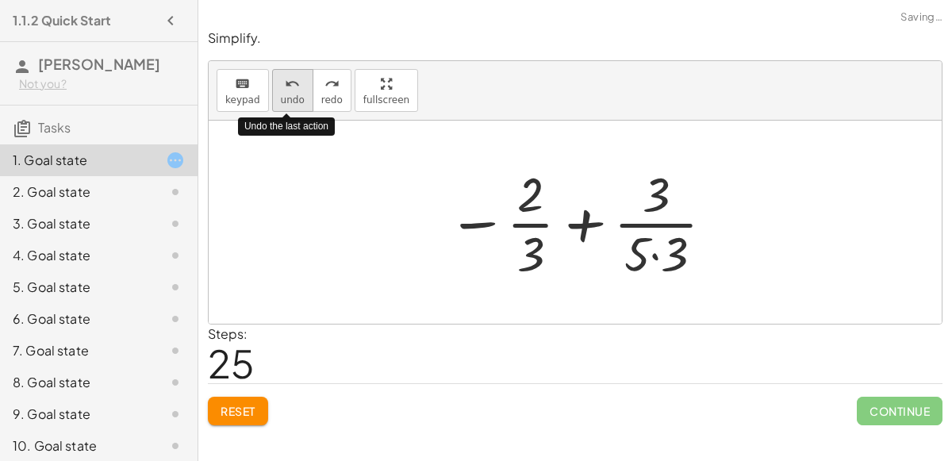
click at [289, 100] on span "undo" at bounding box center [293, 99] width 24 height 11
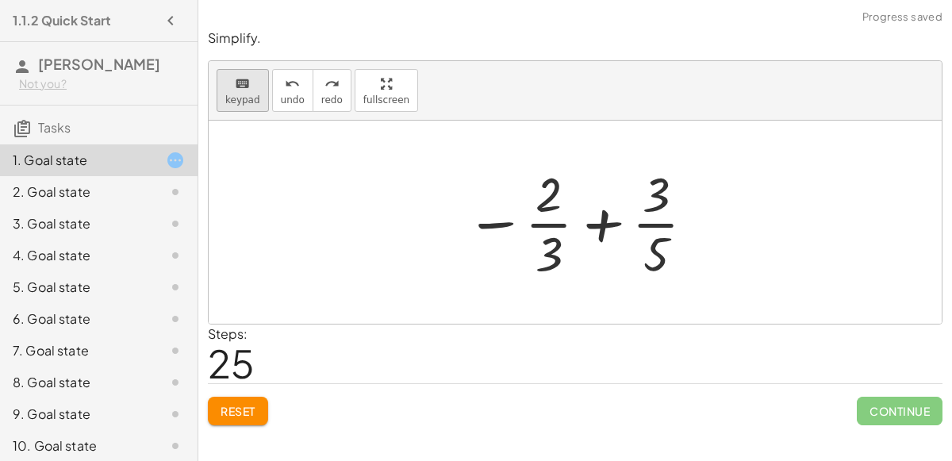
click at [257, 89] on button "keyboard keypad" at bounding box center [243, 90] width 52 height 43
click at [662, 261] on div at bounding box center [655, 253] width 25 height 56
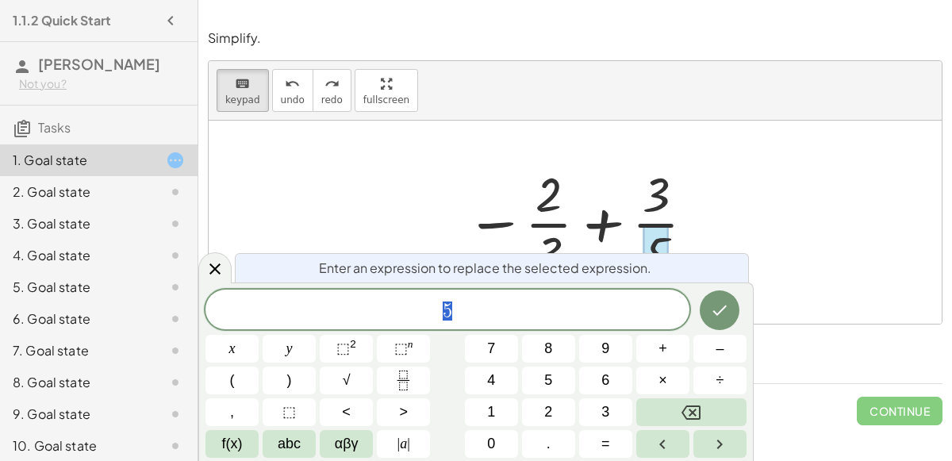
click at [596, 300] on span "5" at bounding box center [447, 311] width 484 height 22
click at [661, 375] on span "×" at bounding box center [662, 380] width 9 height 21
click at [601, 415] on span "3" at bounding box center [605, 411] width 8 height 21
click at [711, 299] on button "Done" at bounding box center [719, 310] width 40 height 40
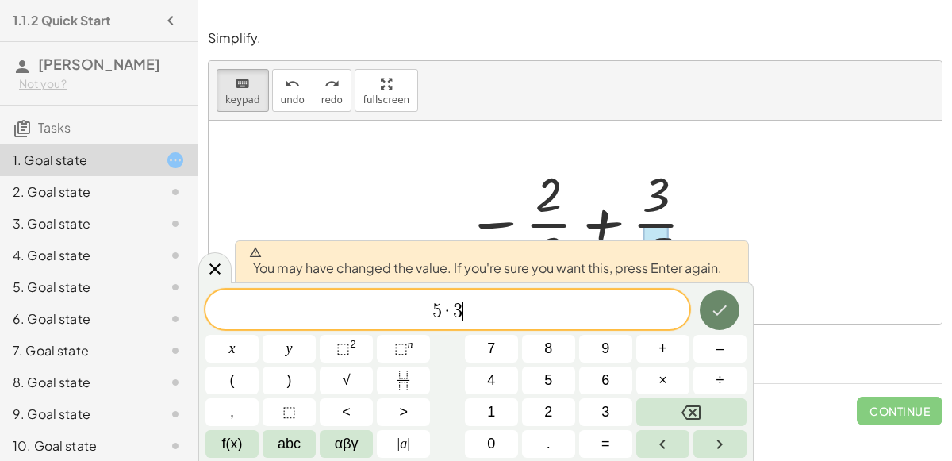
click at [713, 298] on button "Done" at bounding box center [719, 310] width 40 height 40
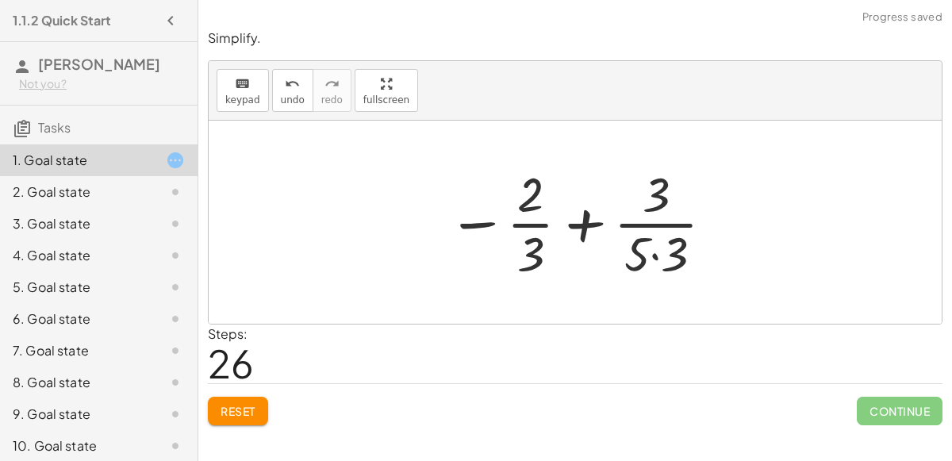
click at [666, 197] on div at bounding box center [581, 222] width 284 height 122
click at [256, 82] on button "keyboard keypad" at bounding box center [243, 90] width 52 height 43
click at [645, 187] on div at bounding box center [655, 195] width 27 height 56
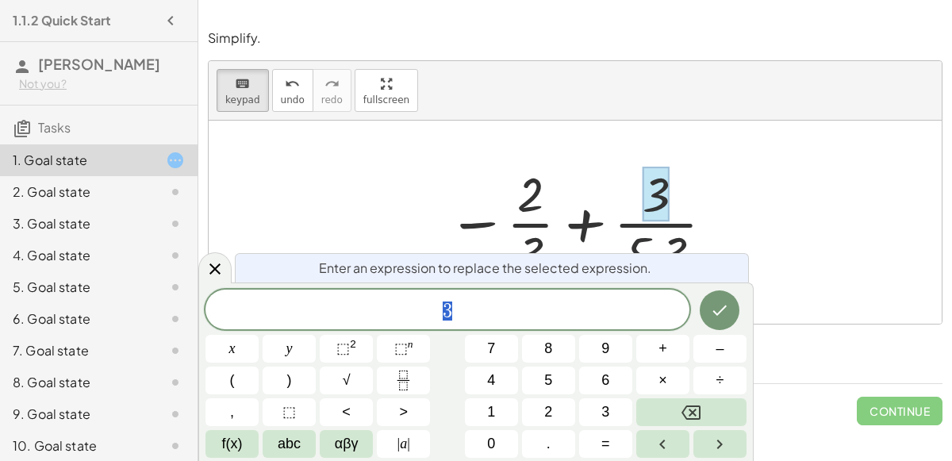
click at [545, 322] on div "3" at bounding box center [447, 309] width 484 height 40
click at [657, 388] on button "×" at bounding box center [662, 380] width 53 height 28
click at [569, 389] on button "5" at bounding box center [548, 380] width 53 height 28
click at [710, 321] on button "Done" at bounding box center [719, 310] width 40 height 40
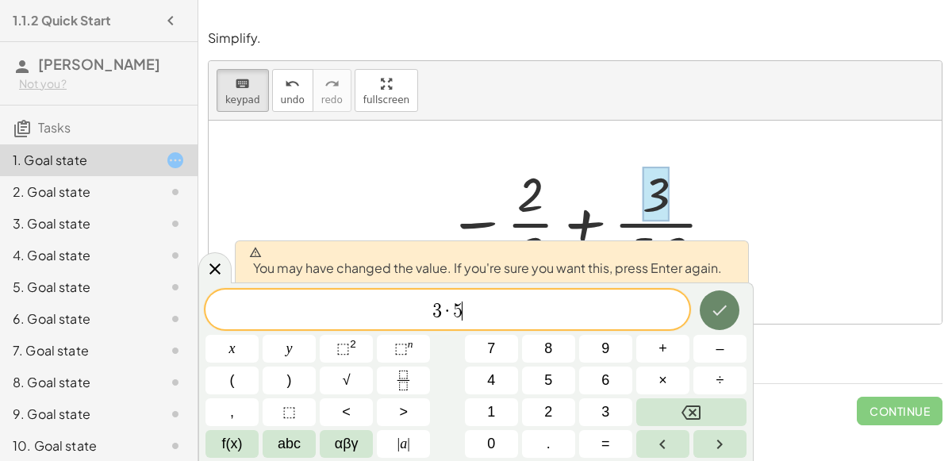
click at [710, 323] on button "Done" at bounding box center [719, 310] width 40 height 40
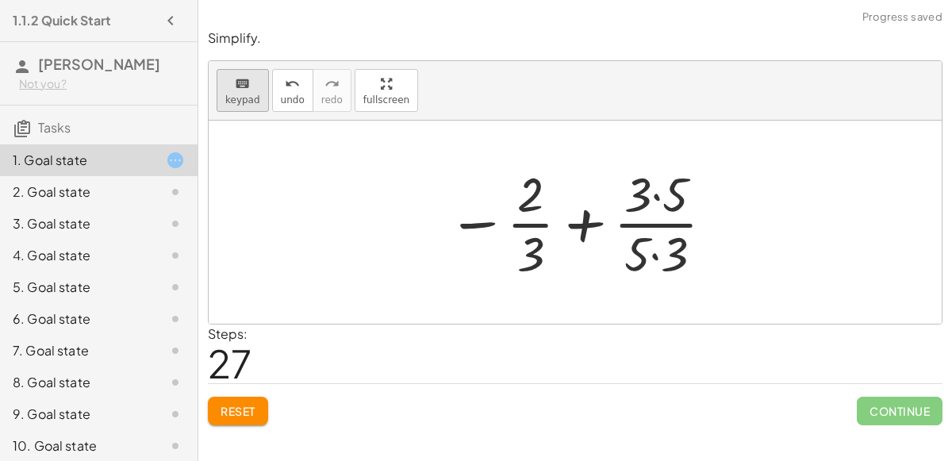
click at [231, 104] on span "keypad" at bounding box center [242, 99] width 35 height 11
click at [527, 260] on div at bounding box center [530, 253] width 27 height 56
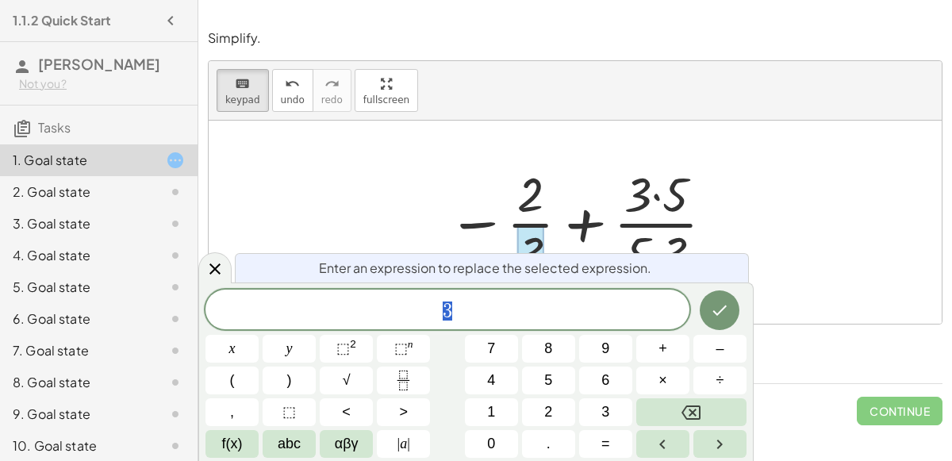
click at [488, 312] on span "3" at bounding box center [447, 311] width 484 height 22
click at [670, 374] on button "×" at bounding box center [662, 380] width 53 height 28
click at [543, 377] on button "5" at bounding box center [548, 380] width 53 height 28
click at [713, 310] on icon "Done" at bounding box center [719, 310] width 19 height 19
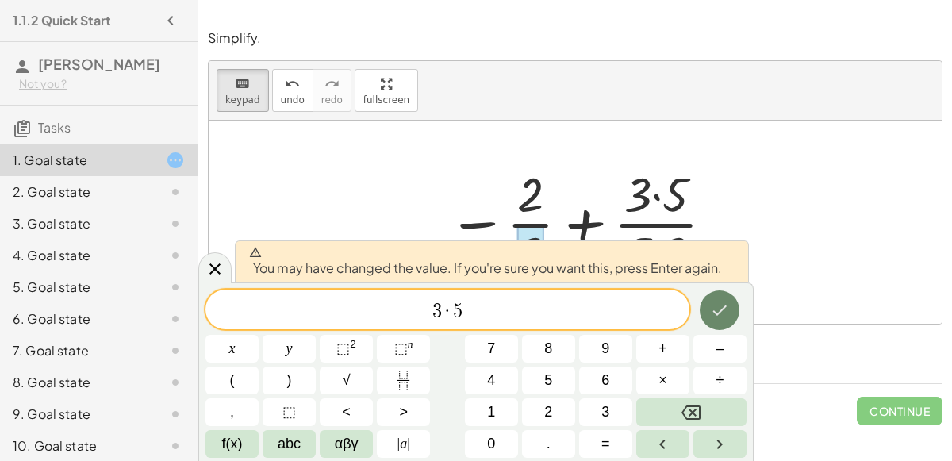
click at [730, 301] on button "Done" at bounding box center [719, 310] width 40 height 40
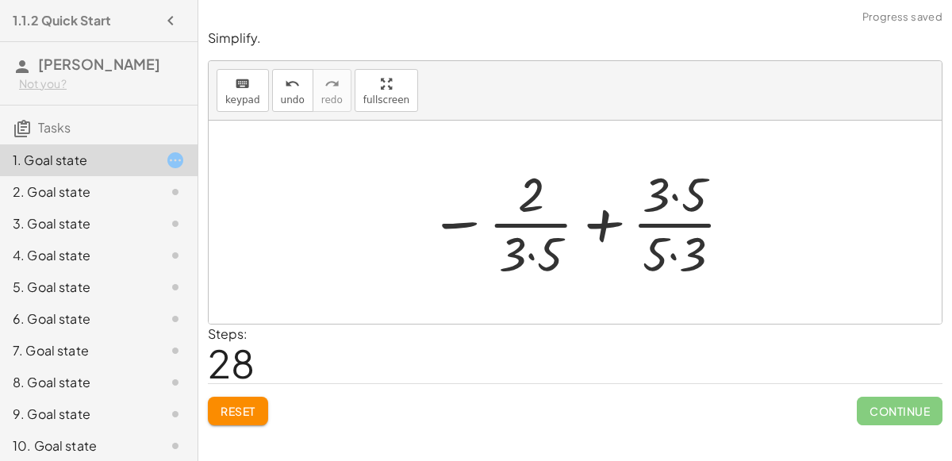
click at [508, 200] on div at bounding box center [581, 222] width 320 height 122
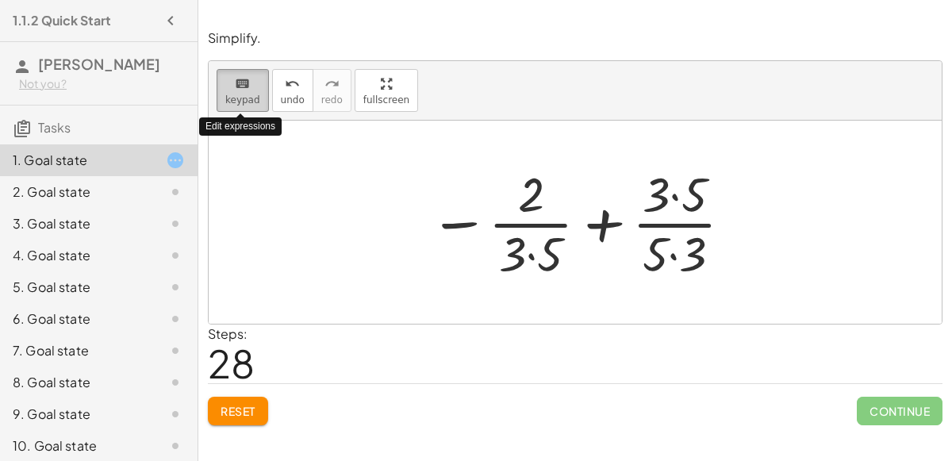
click at [250, 102] on span "keypad" at bounding box center [242, 99] width 35 height 11
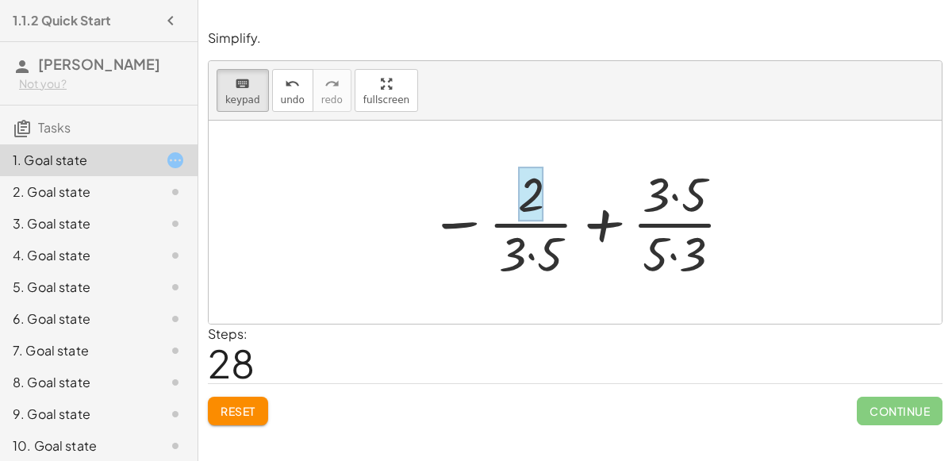
click at [527, 183] on div at bounding box center [531, 195] width 26 height 56
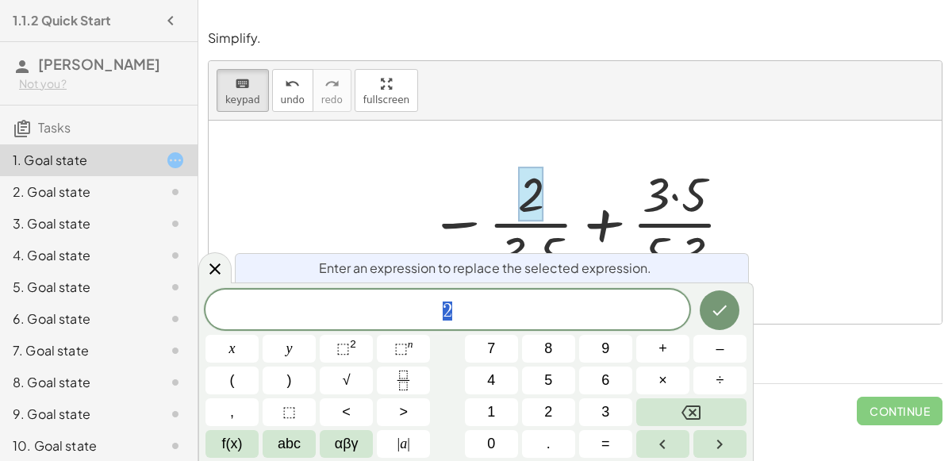
click at [500, 312] on span "2" at bounding box center [447, 311] width 484 height 22
click at [662, 371] on span "×" at bounding box center [662, 380] width 9 height 21
click at [572, 379] on button "5" at bounding box center [548, 380] width 53 height 28
click at [715, 310] on icon "Done" at bounding box center [719, 310] width 19 height 19
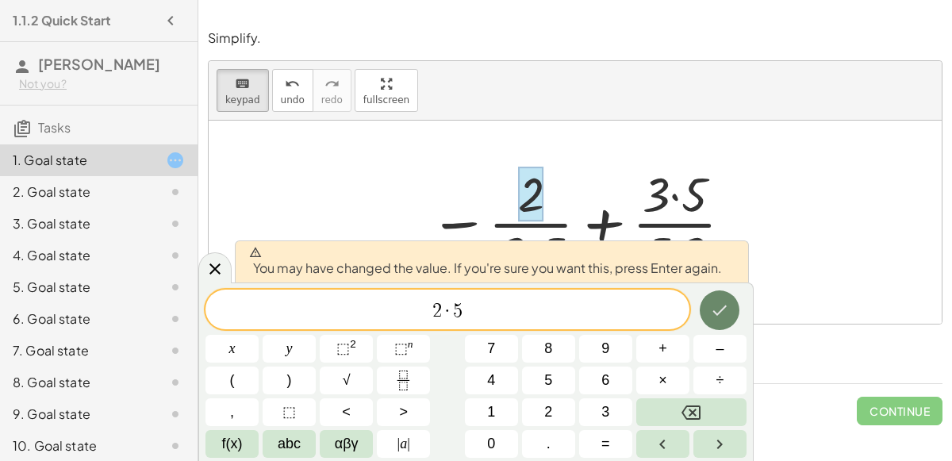
click at [715, 315] on icon "Done" at bounding box center [719, 310] width 19 height 19
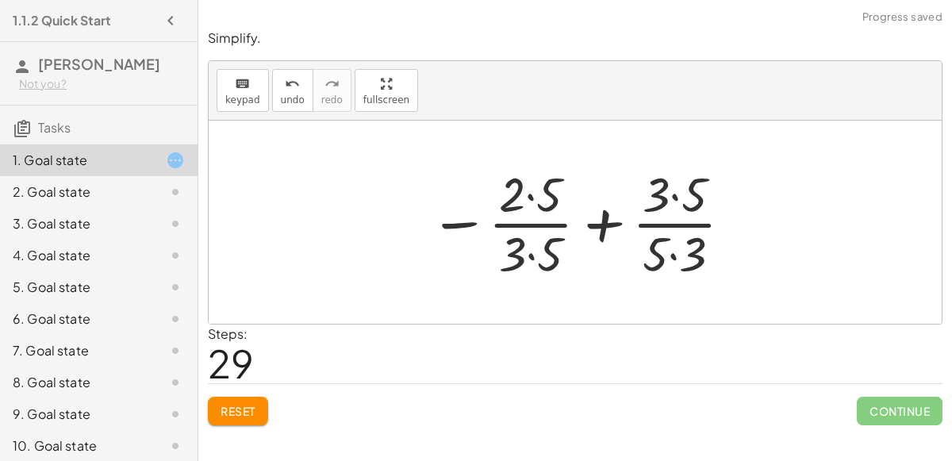
click at [512, 197] on div at bounding box center [581, 222] width 320 height 122
click at [526, 195] on div at bounding box center [581, 222] width 320 height 122
click at [531, 248] on div at bounding box center [581, 222] width 320 height 122
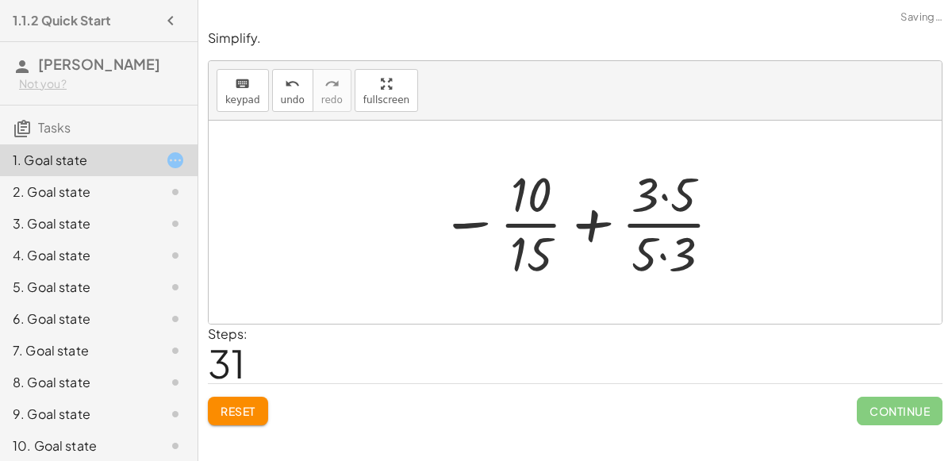
click at [676, 187] on div at bounding box center [581, 222] width 299 height 122
click at [665, 244] on div at bounding box center [581, 222] width 299 height 122
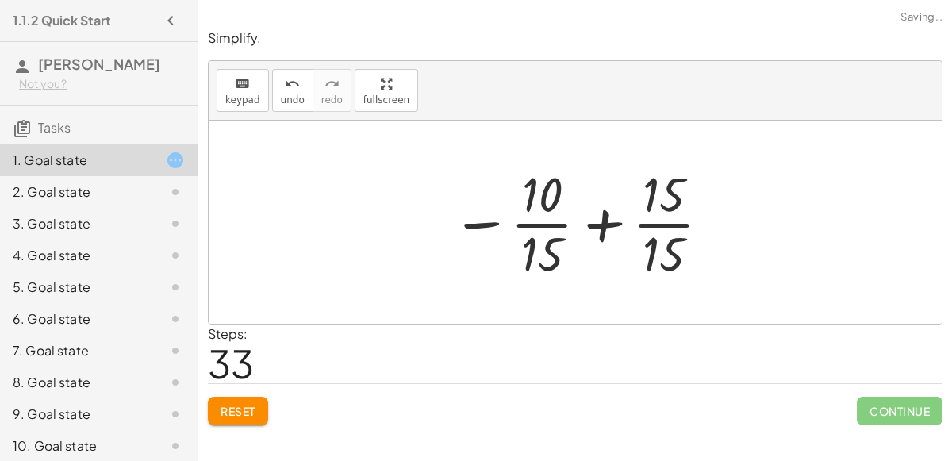
click at [604, 226] on div at bounding box center [581, 222] width 277 height 122
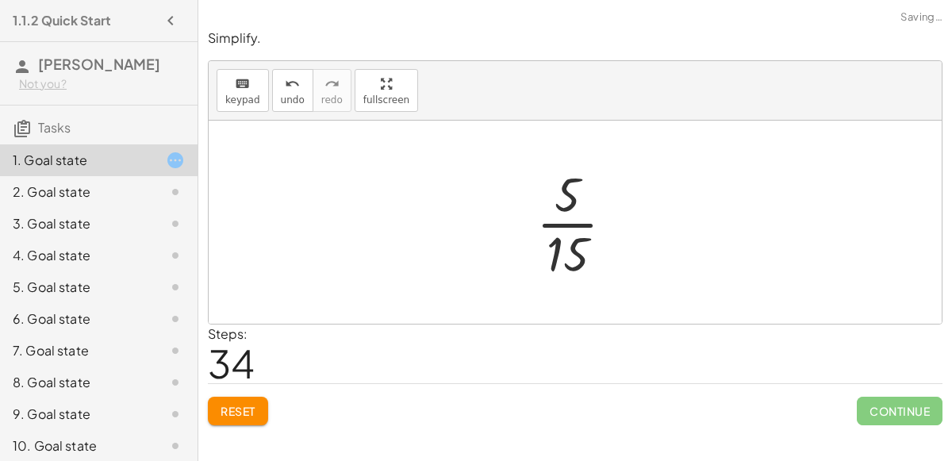
click at [599, 226] on div at bounding box center [581, 222] width 106 height 122
click at [599, 226] on div at bounding box center [580, 222] width 91 height 122
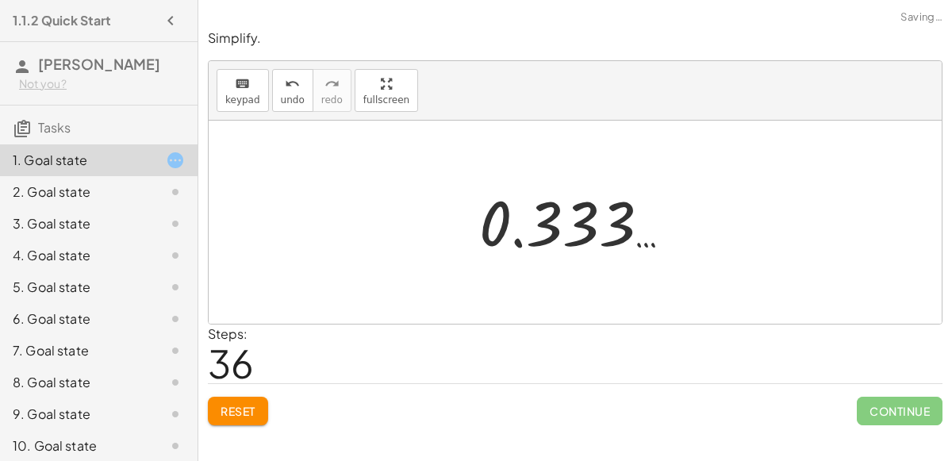
click at [599, 226] on div at bounding box center [581, 222] width 220 height 79
click at [707, 259] on div at bounding box center [575, 222] width 733 height 203
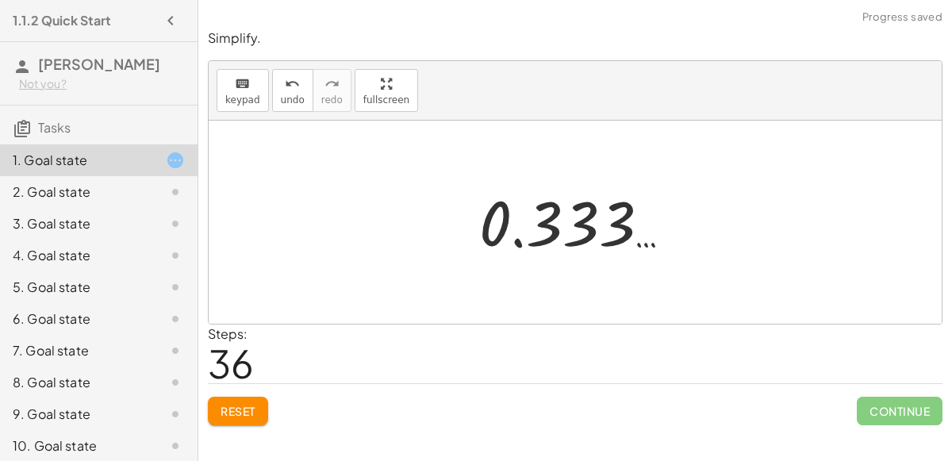
click at [641, 235] on div at bounding box center [581, 222] width 220 height 79
click at [481, 221] on div at bounding box center [581, 222] width 220 height 79
click at [281, 84] on div "undo" at bounding box center [293, 83] width 24 height 19
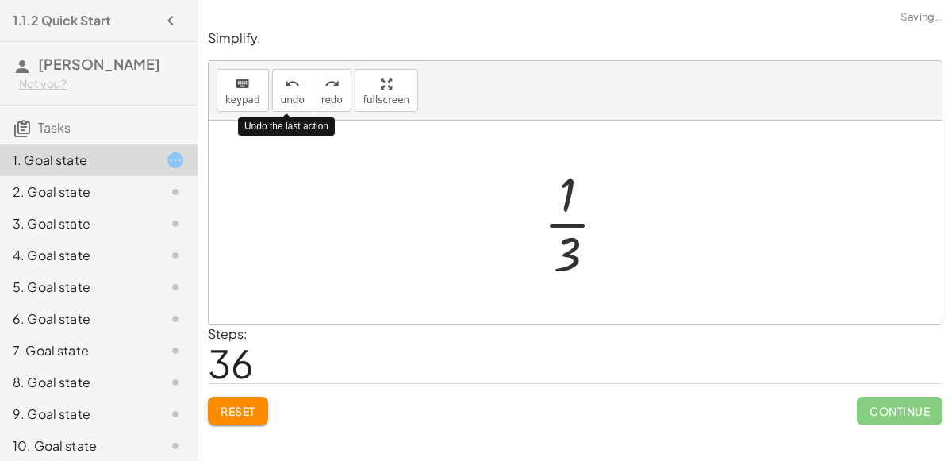
click at [238, 405] on span "Reset" at bounding box center [237, 411] width 35 height 14
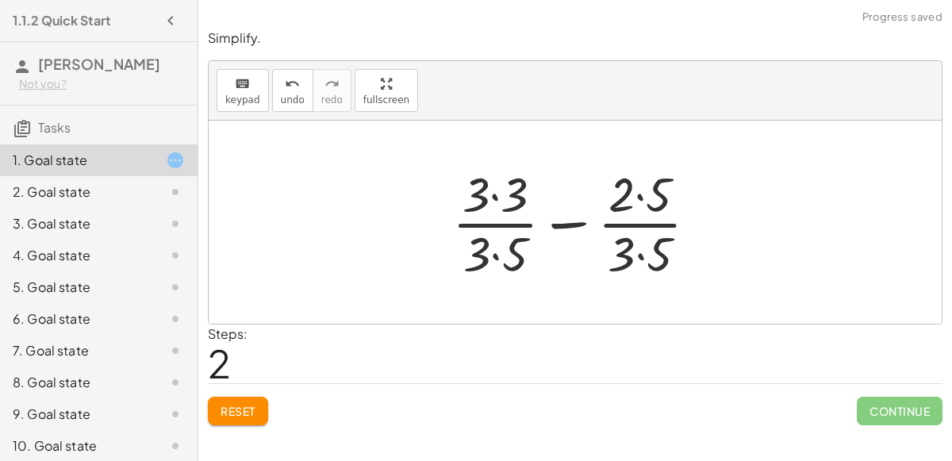
click at [502, 173] on div at bounding box center [581, 222] width 274 height 122
click at [512, 243] on div at bounding box center [581, 222] width 272 height 122
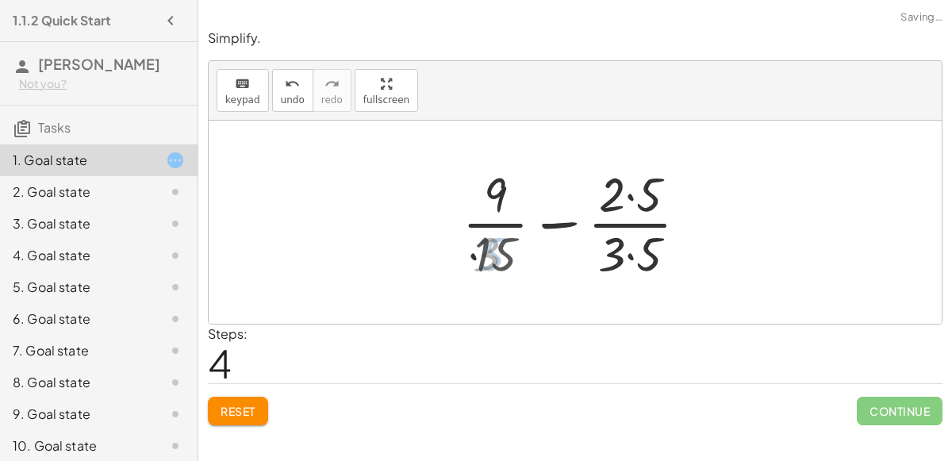
click at [655, 187] on div at bounding box center [581, 222] width 250 height 122
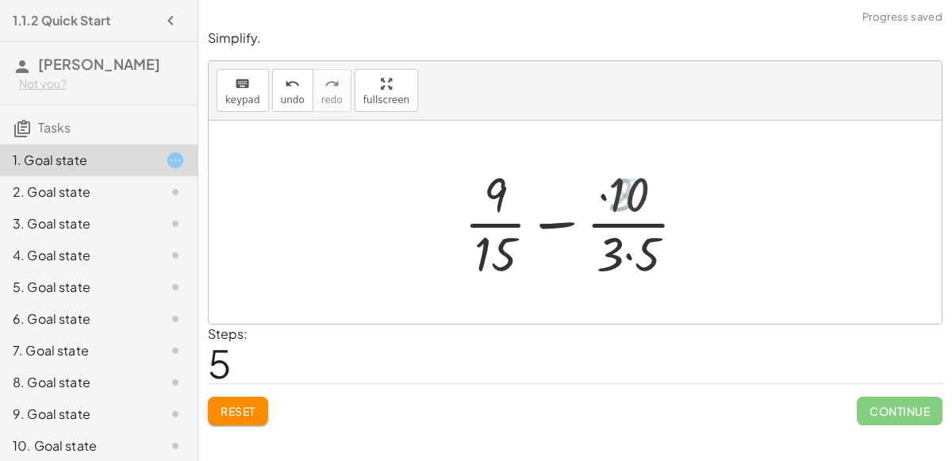
click at [633, 258] on div at bounding box center [581, 222] width 250 height 122
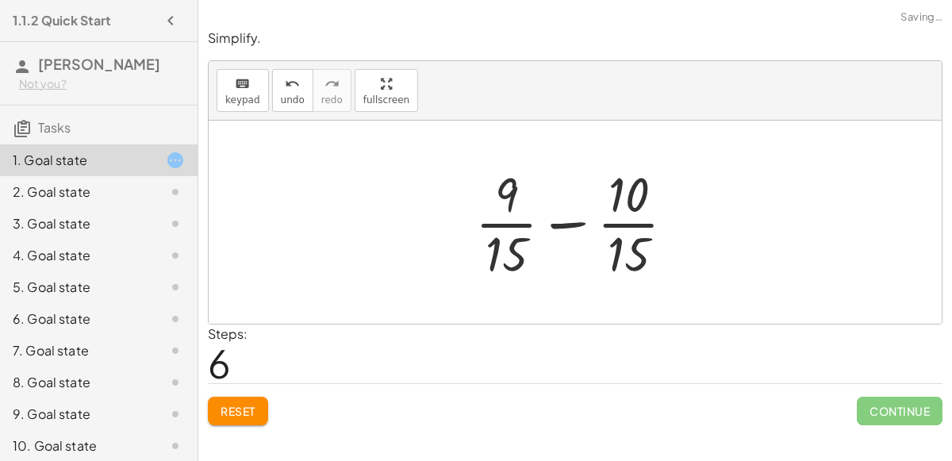
click at [575, 227] on div at bounding box center [581, 222] width 228 height 122
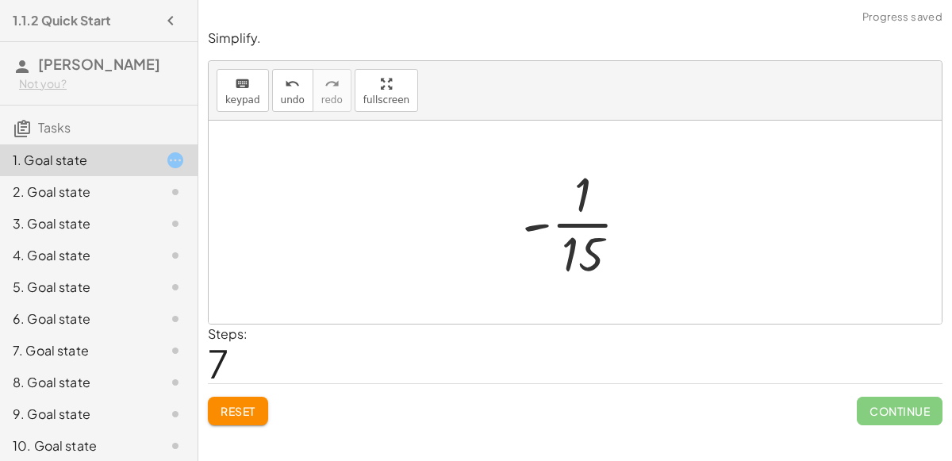
click at [575, 227] on div at bounding box center [582, 222] width 136 height 122
click at [260, 400] on button "Reset" at bounding box center [238, 411] width 60 height 29
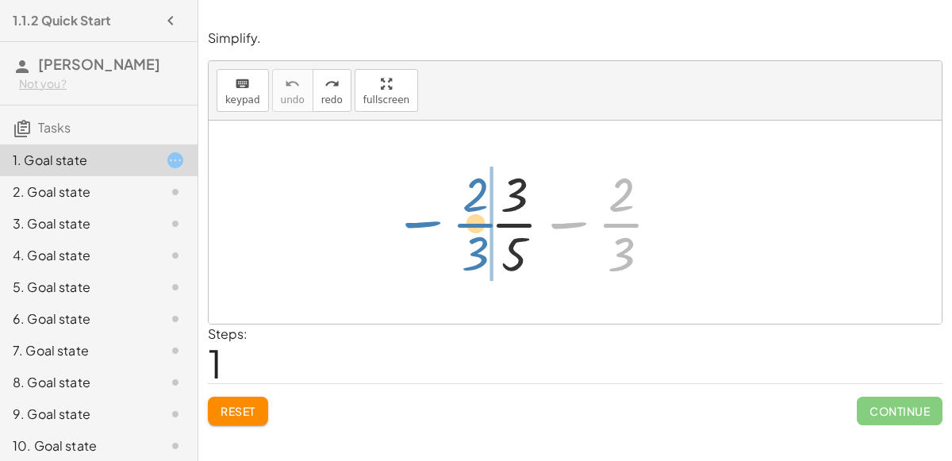
drag, startPoint x: 630, startPoint y: 236, endPoint x: 485, endPoint y: 237, distance: 144.3
click at [485, 237] on div at bounding box center [581, 222] width 198 height 122
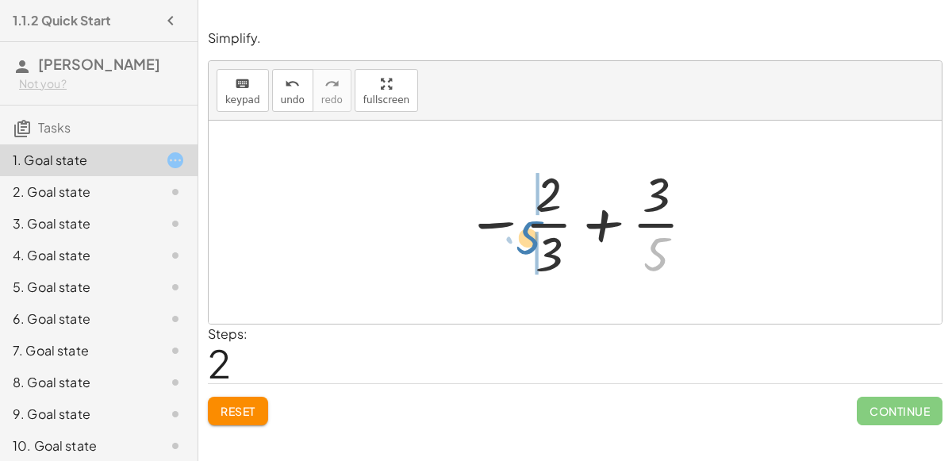
drag, startPoint x: 657, startPoint y: 243, endPoint x: 526, endPoint y: 225, distance: 132.9
click at [526, 225] on div at bounding box center [581, 222] width 247 height 122
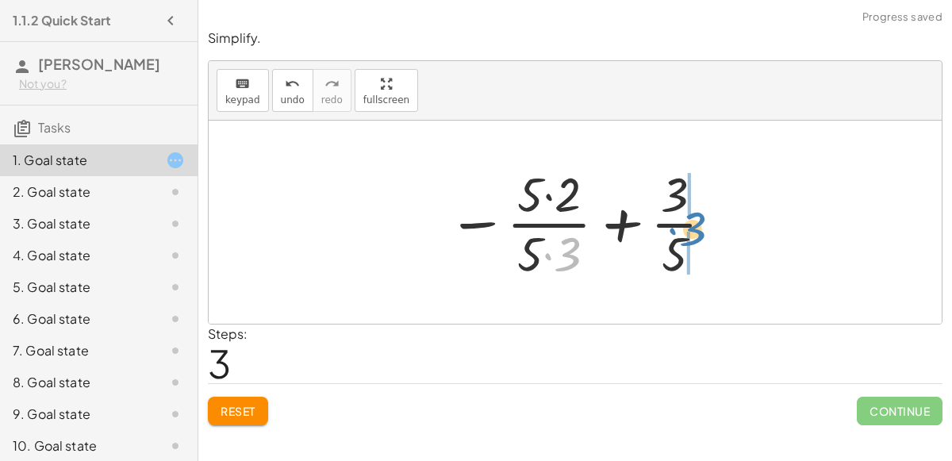
drag, startPoint x: 565, startPoint y: 255, endPoint x: 691, endPoint y: 229, distance: 127.8
click at [691, 229] on div at bounding box center [581, 222] width 284 height 122
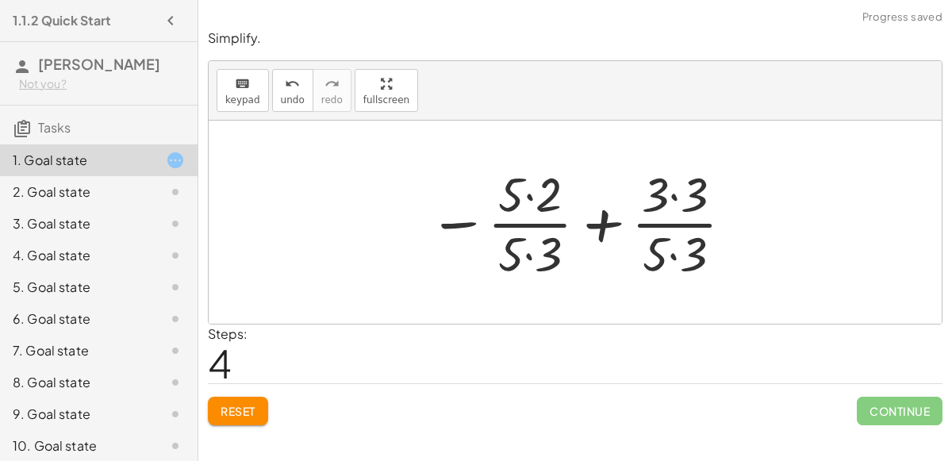
click at [690, 202] on div at bounding box center [581, 222] width 322 height 122
click at [682, 248] on div at bounding box center [581, 222] width 320 height 122
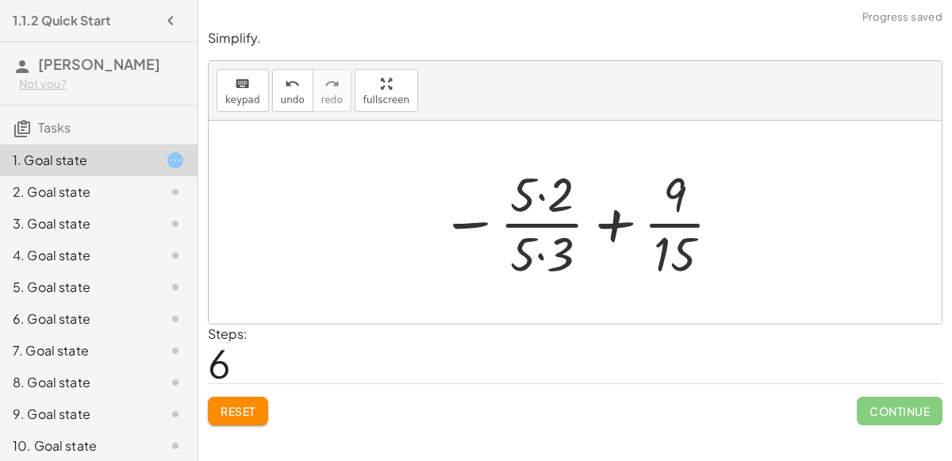
click at [544, 209] on div at bounding box center [581, 222] width 299 height 122
click at [532, 187] on div at bounding box center [581, 222] width 299 height 122
click at [538, 254] on div at bounding box center [581, 222] width 299 height 122
click at [538, 192] on div at bounding box center [580, 222] width 297 height 122
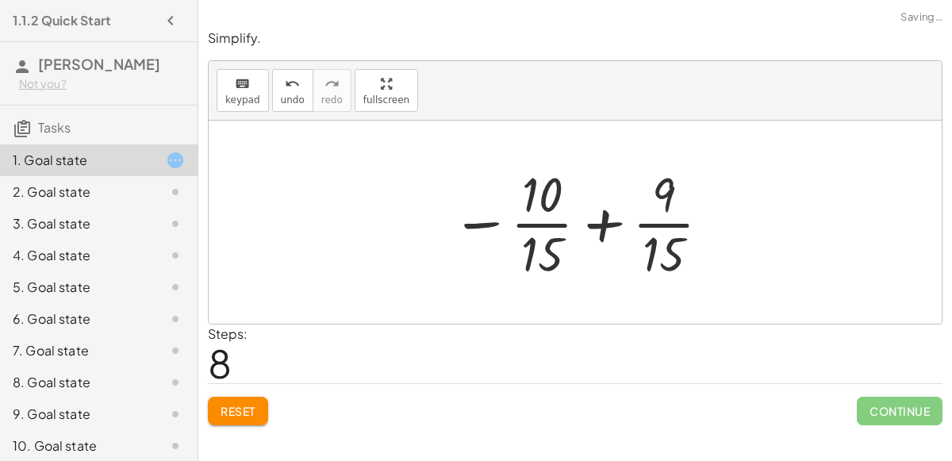
click at [588, 222] on div at bounding box center [581, 222] width 277 height 122
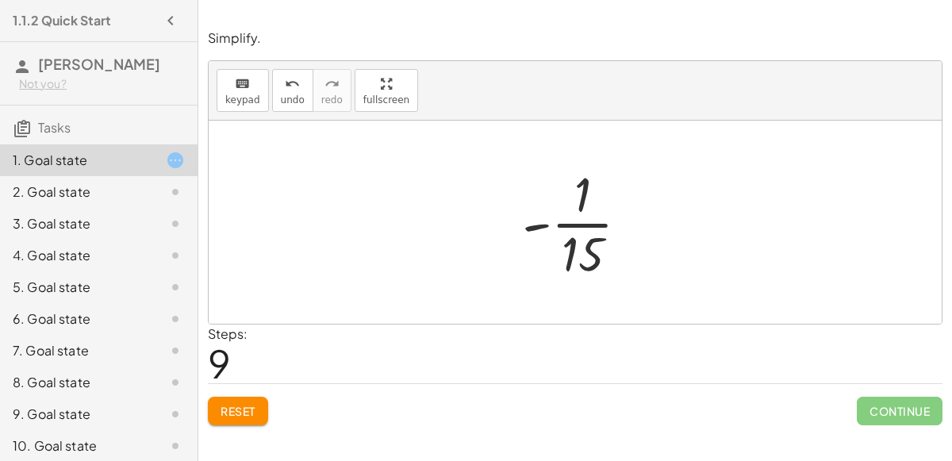
click at [239, 407] on span "Reset" at bounding box center [237, 411] width 35 height 14
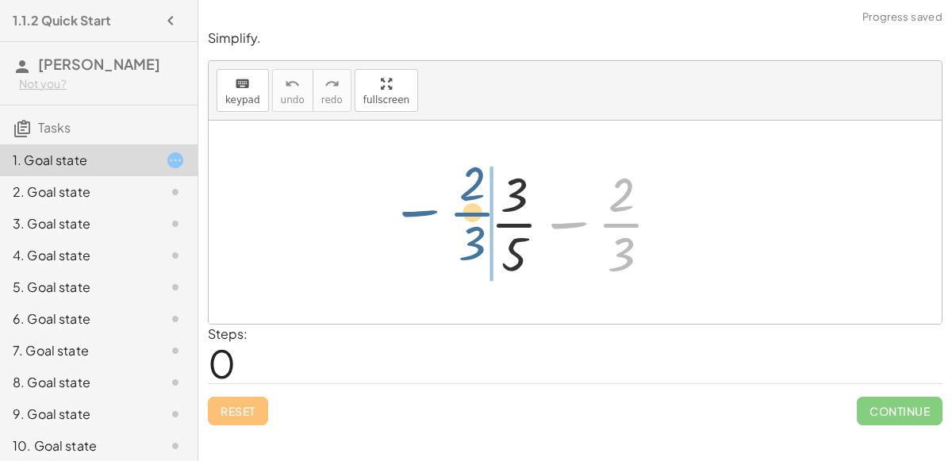
drag, startPoint x: 609, startPoint y: 220, endPoint x: 464, endPoint y: 209, distance: 145.6
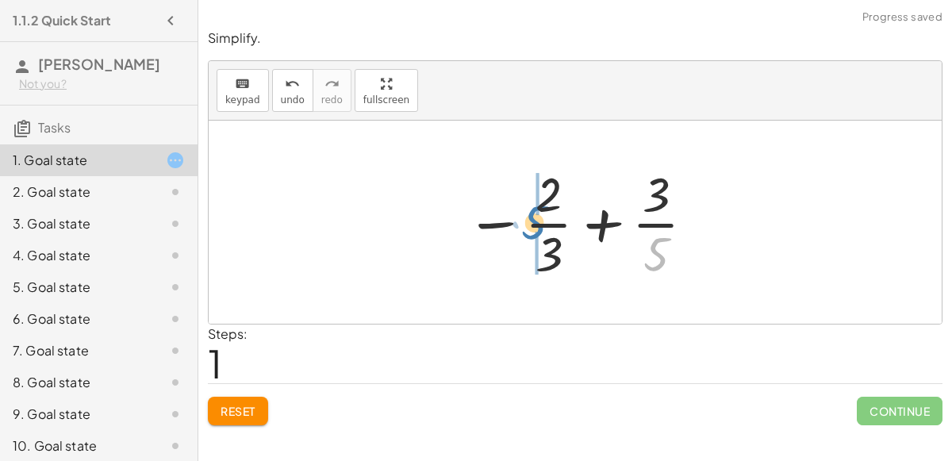
drag, startPoint x: 656, startPoint y: 258, endPoint x: 534, endPoint y: 226, distance: 126.2
click at [534, 226] on div at bounding box center [581, 222] width 247 height 122
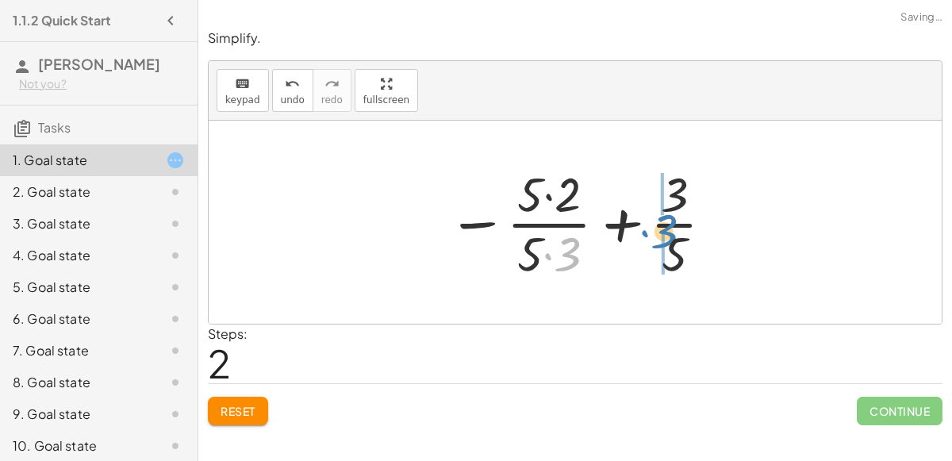
drag, startPoint x: 568, startPoint y: 247, endPoint x: 657, endPoint y: 224, distance: 91.6
click at [657, 224] on div at bounding box center [581, 222] width 284 height 122
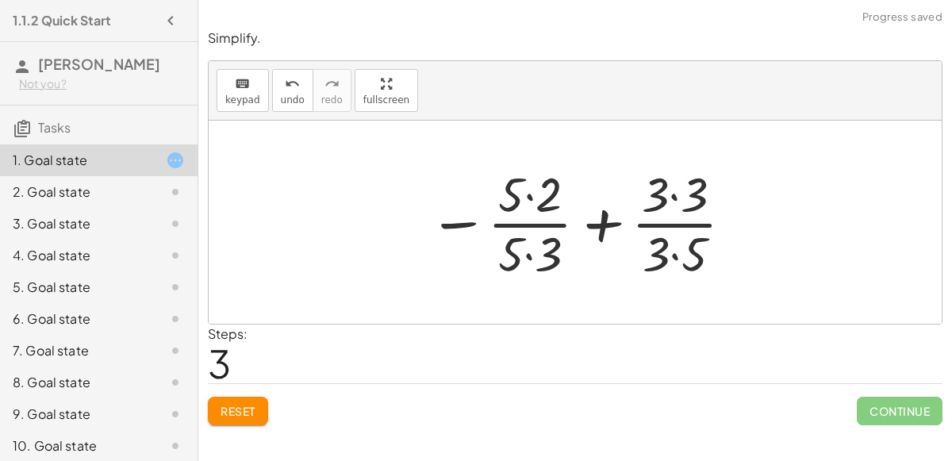
click at [530, 252] on div at bounding box center [581, 222] width 322 height 122
click at [670, 255] on div at bounding box center [580, 222] width 321 height 122
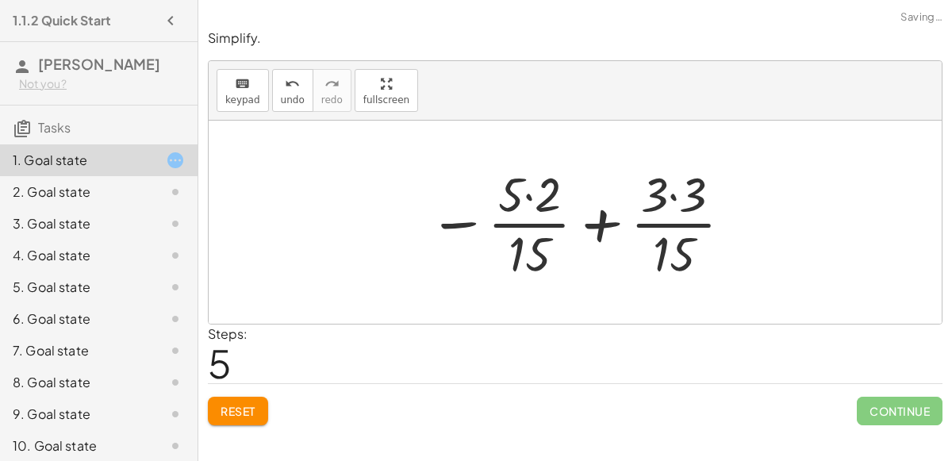
click at [594, 226] on div at bounding box center [580, 222] width 321 height 122
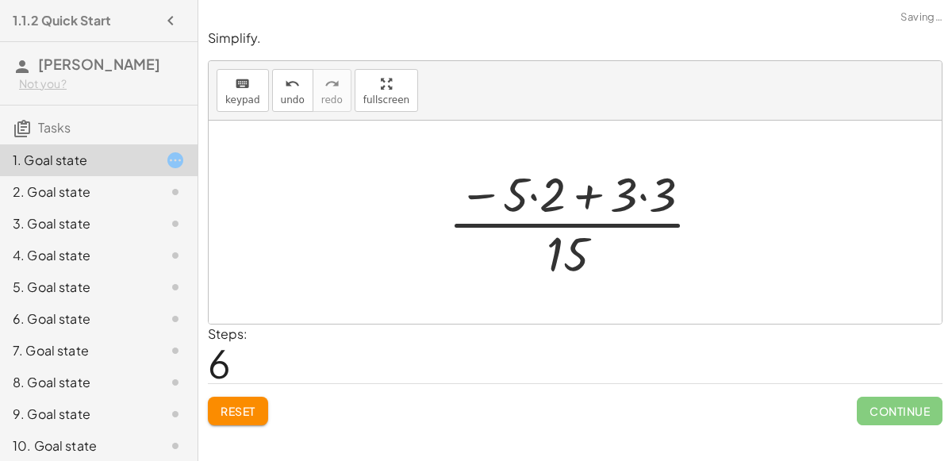
click at [588, 201] on div at bounding box center [581, 222] width 282 height 122
click at [492, 197] on div at bounding box center [581, 222] width 282 height 122
click at [525, 191] on div at bounding box center [581, 222] width 282 height 122
click at [532, 197] on div at bounding box center [581, 222] width 282 height 122
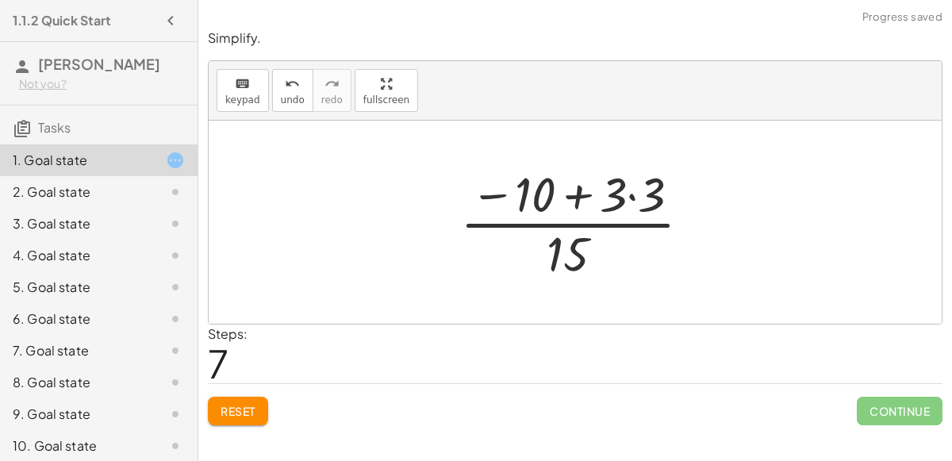
click at [629, 193] on div at bounding box center [581, 222] width 259 height 122
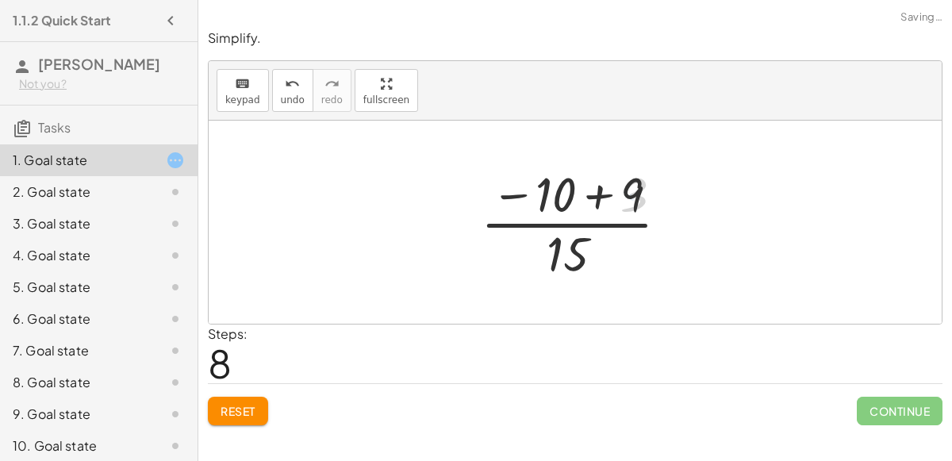
click at [590, 195] on div at bounding box center [581, 222] width 217 height 122
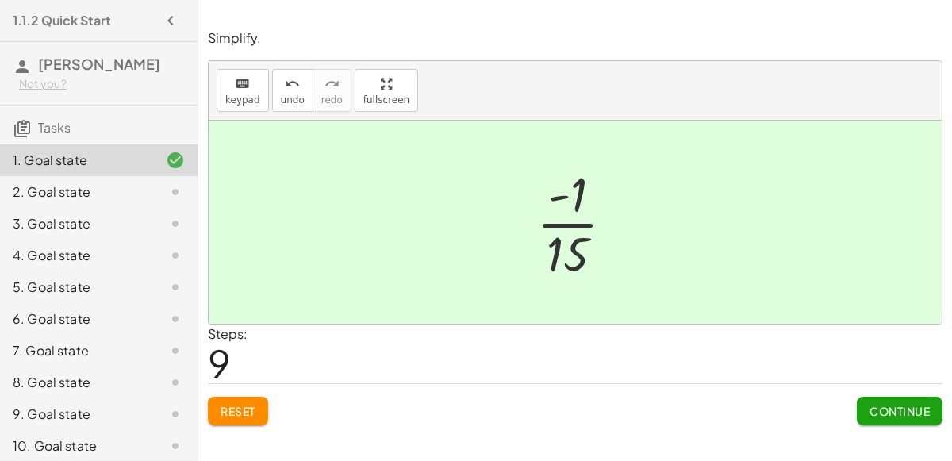
click at [910, 411] on span "Continue" at bounding box center [899, 411] width 60 height 14
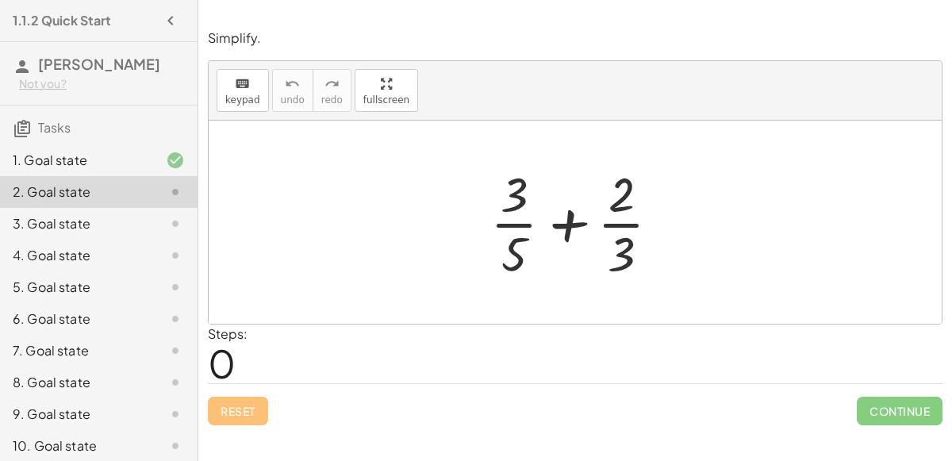
click at [102, 151] on div "1. Goal state" at bounding box center [77, 160] width 128 height 19
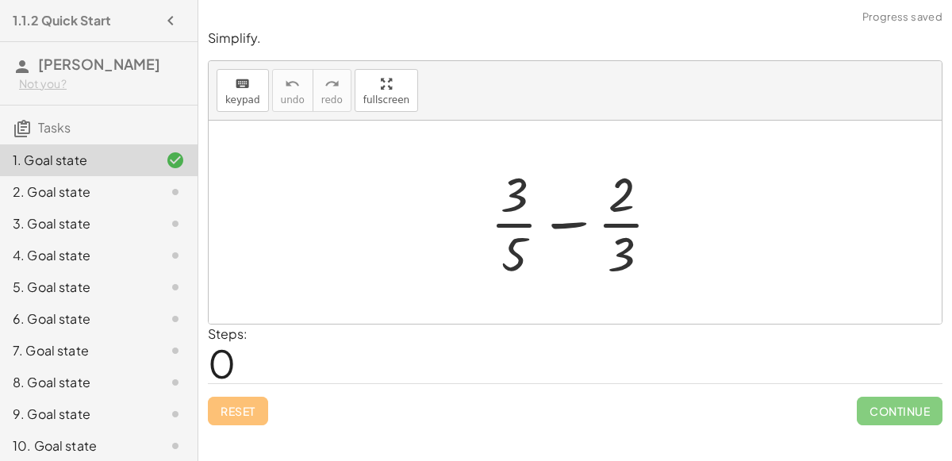
click at [109, 240] on div "2. Goal state" at bounding box center [98, 256] width 197 height 32
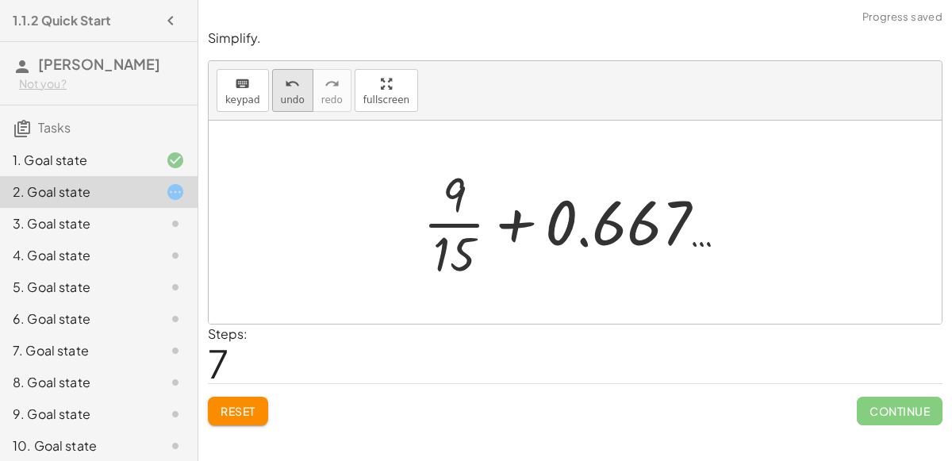
click at [285, 78] on icon "undo" at bounding box center [292, 84] width 15 height 19
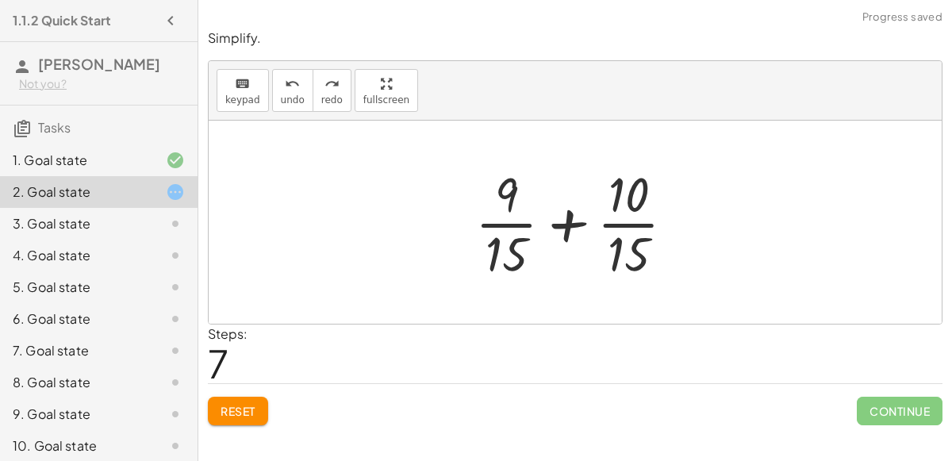
click at [565, 219] on div at bounding box center [581, 222] width 228 height 122
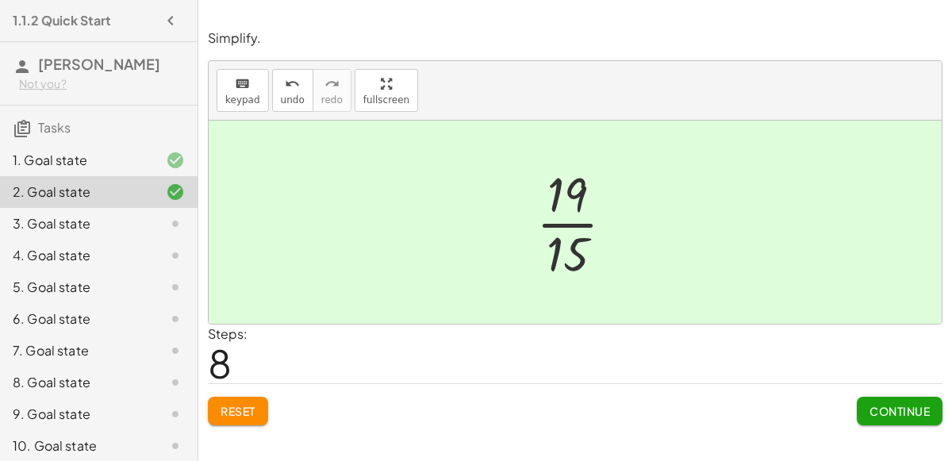
click at [879, 408] on span "Continue" at bounding box center [899, 411] width 60 height 14
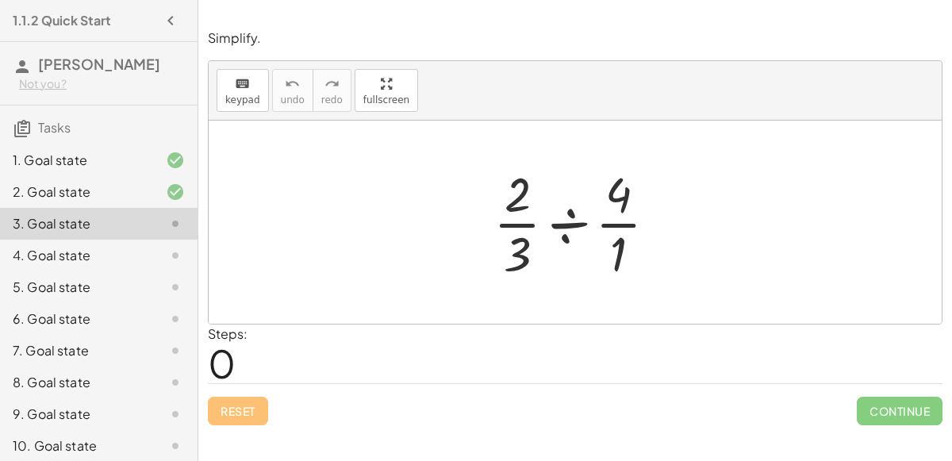
click at [584, 226] on div at bounding box center [581, 222] width 192 height 122
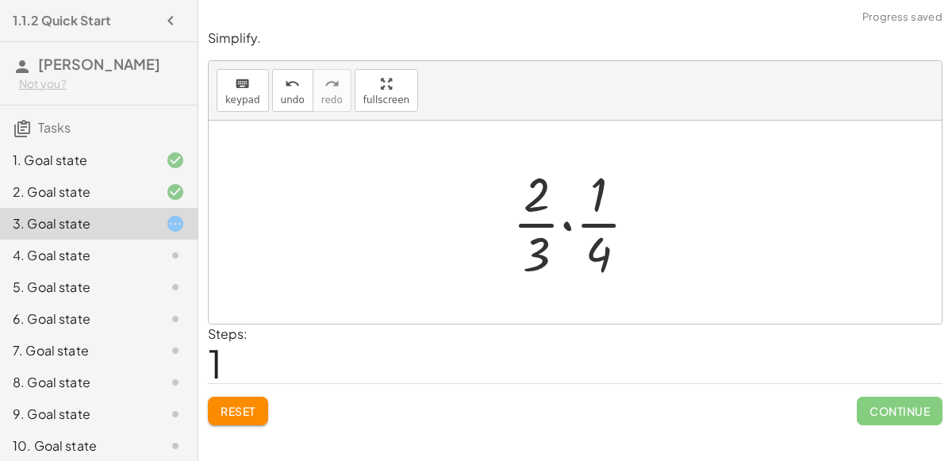
click at [570, 222] on div at bounding box center [580, 222] width 153 height 122
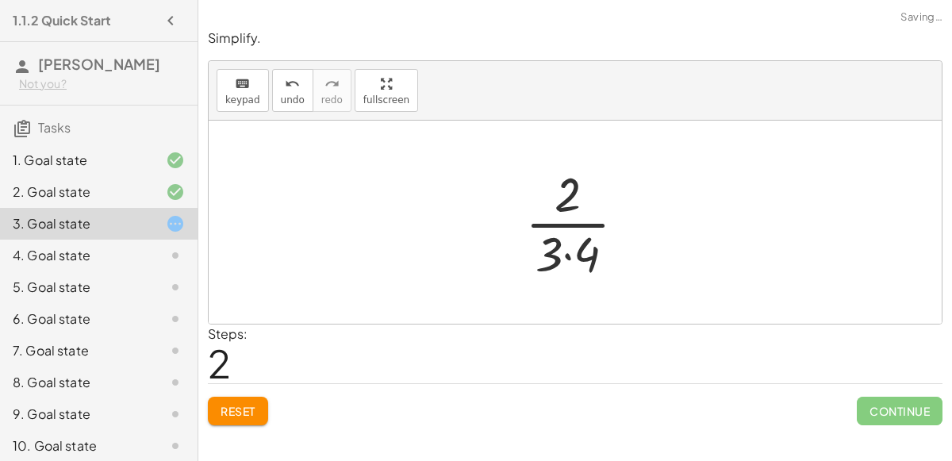
click at [576, 252] on div at bounding box center [581, 222] width 129 height 122
click at [552, 227] on div at bounding box center [581, 222] width 107 height 122
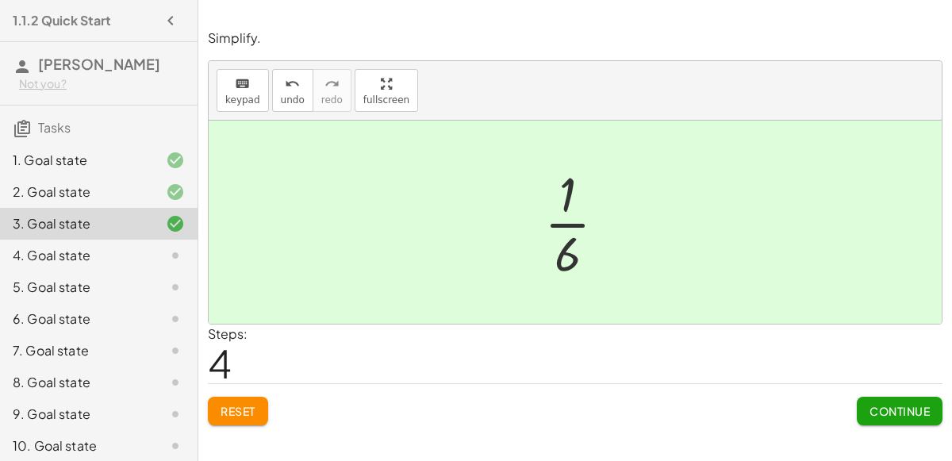
click at [915, 416] on button "Continue" at bounding box center [899, 411] width 86 height 29
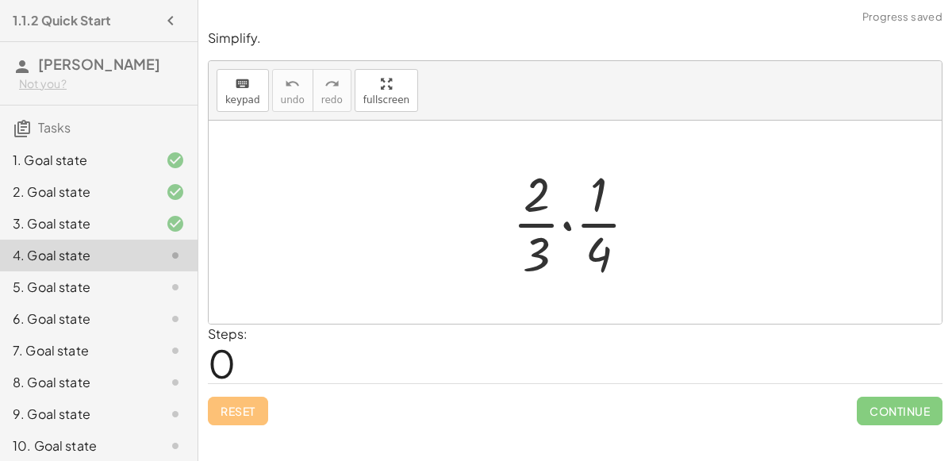
click at [571, 215] on div at bounding box center [580, 222] width 153 height 122
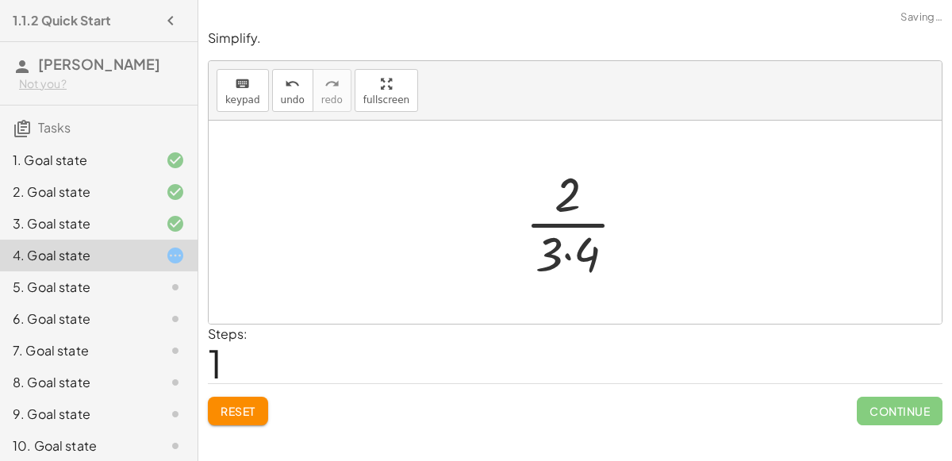
click at [570, 247] on div at bounding box center [581, 222] width 129 height 122
click at [573, 259] on div at bounding box center [581, 222] width 107 height 122
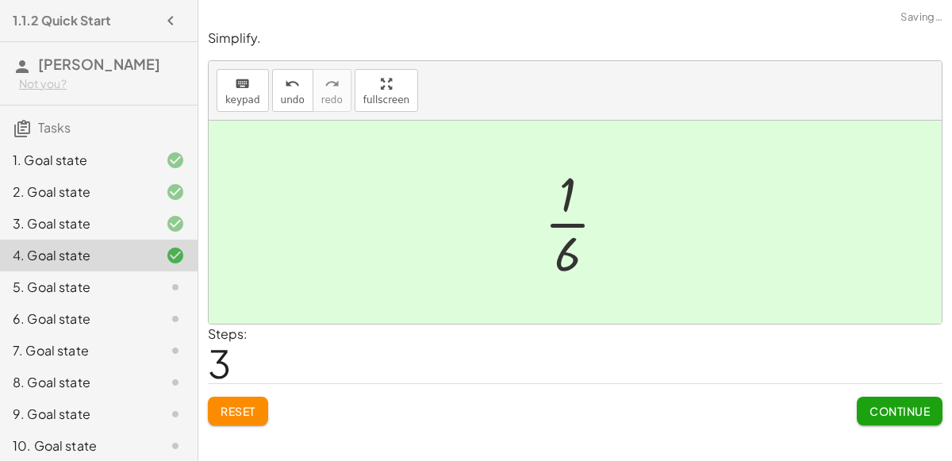
click at [920, 412] on span "Continue" at bounding box center [899, 411] width 60 height 14
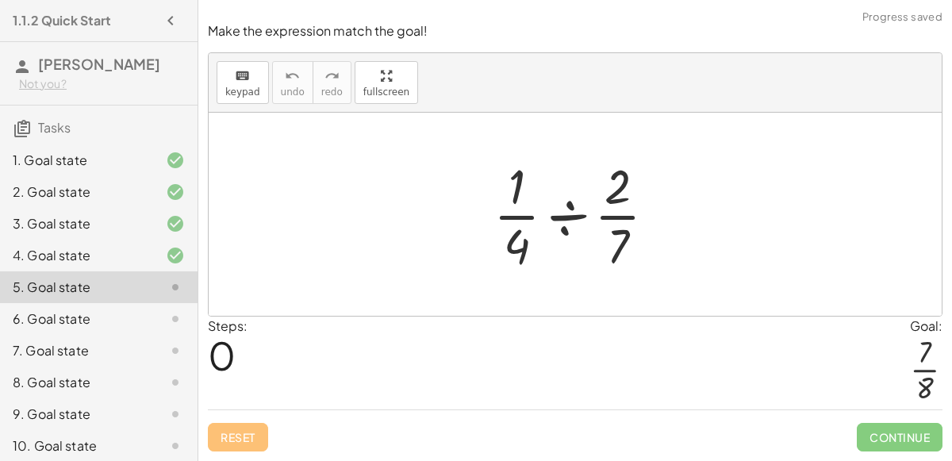
click at [573, 215] on div at bounding box center [580, 214] width 191 height 122
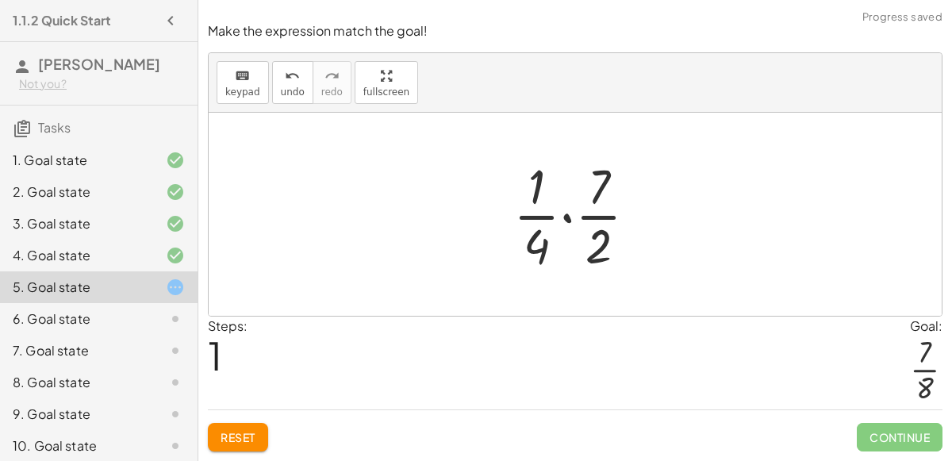
click at [580, 217] on div at bounding box center [581, 214] width 152 height 122
click at [564, 218] on div at bounding box center [581, 214] width 152 height 122
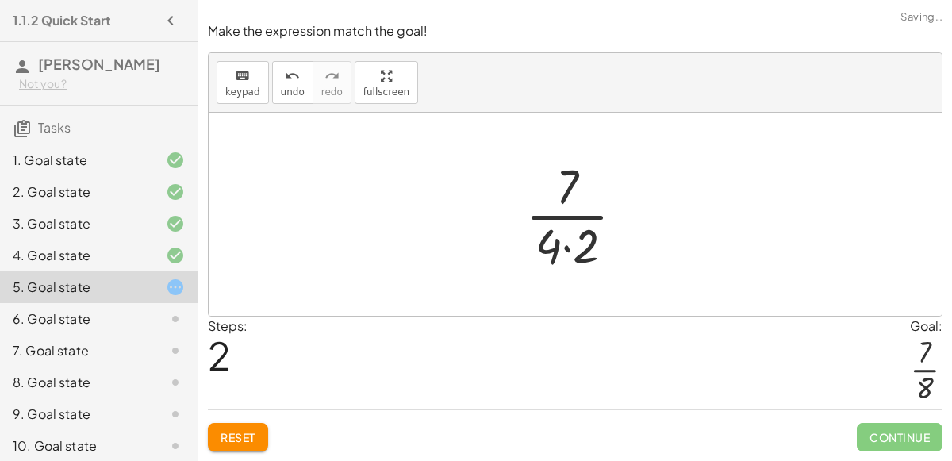
click at [567, 245] on div at bounding box center [581, 214] width 128 height 122
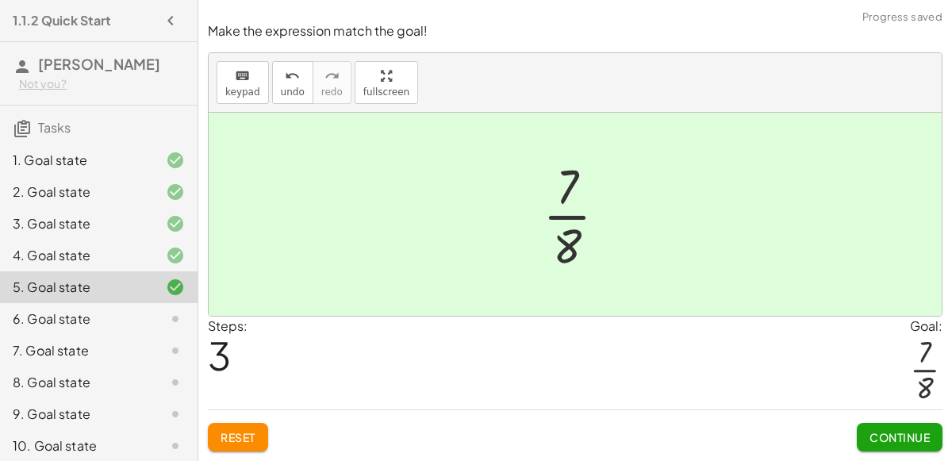
click at [893, 441] on span "Continue" at bounding box center [899, 437] width 60 height 14
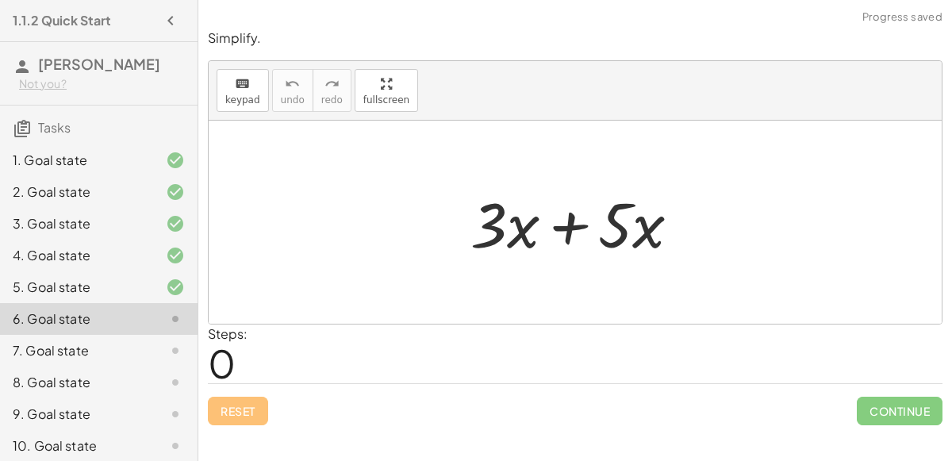
click at [559, 218] on div at bounding box center [581, 223] width 239 height 82
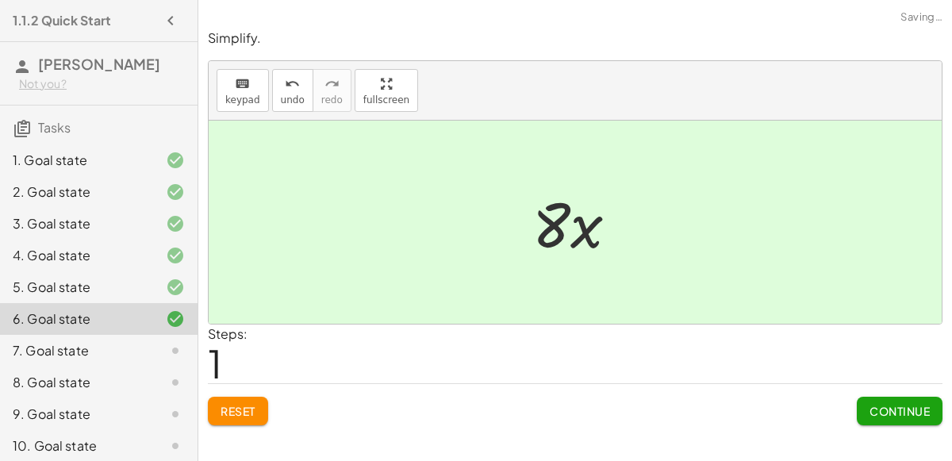
click at [864, 401] on button "Continue" at bounding box center [899, 411] width 86 height 29
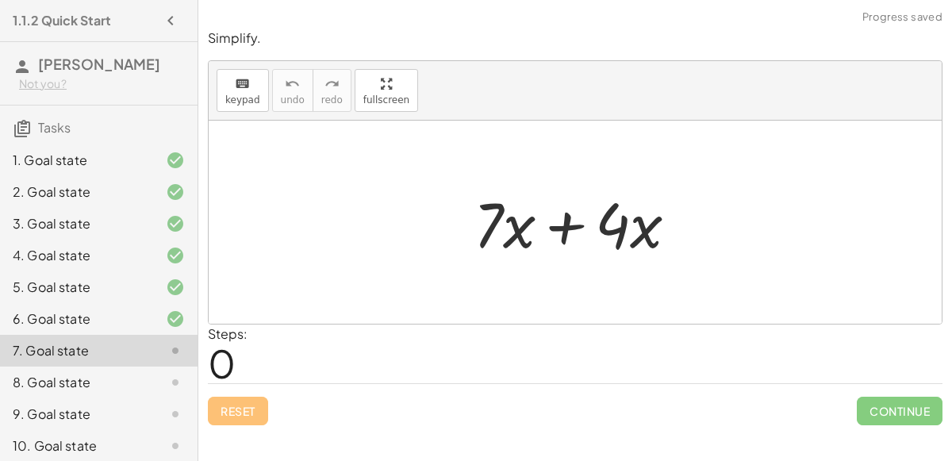
click at [558, 225] on div at bounding box center [582, 223] width 232 height 82
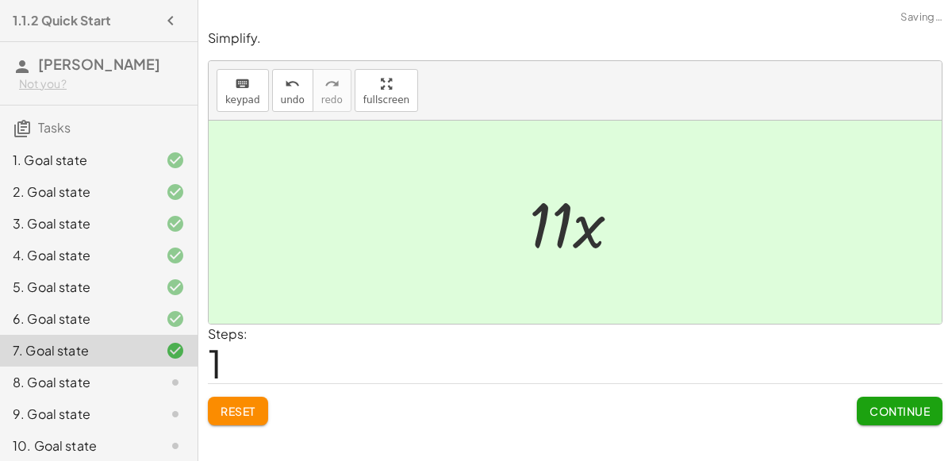
click at [869, 408] on span "Continue" at bounding box center [899, 411] width 60 height 14
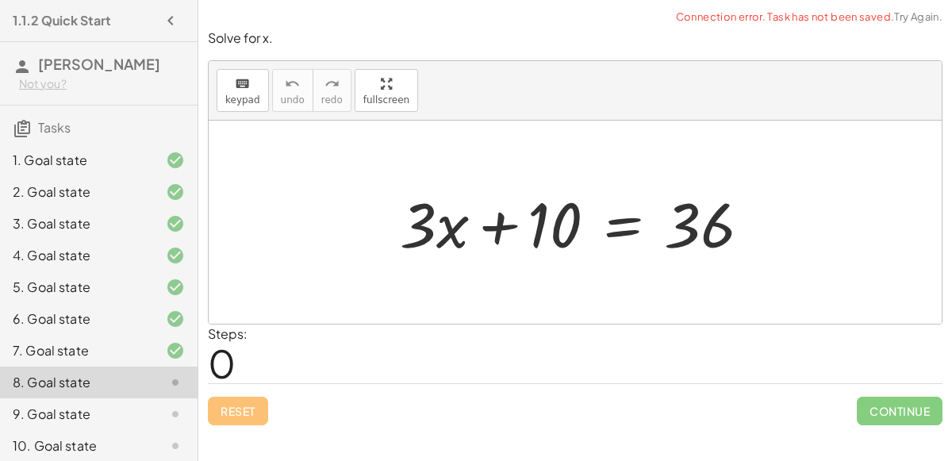
click at [506, 228] on div at bounding box center [581, 223] width 379 height 82
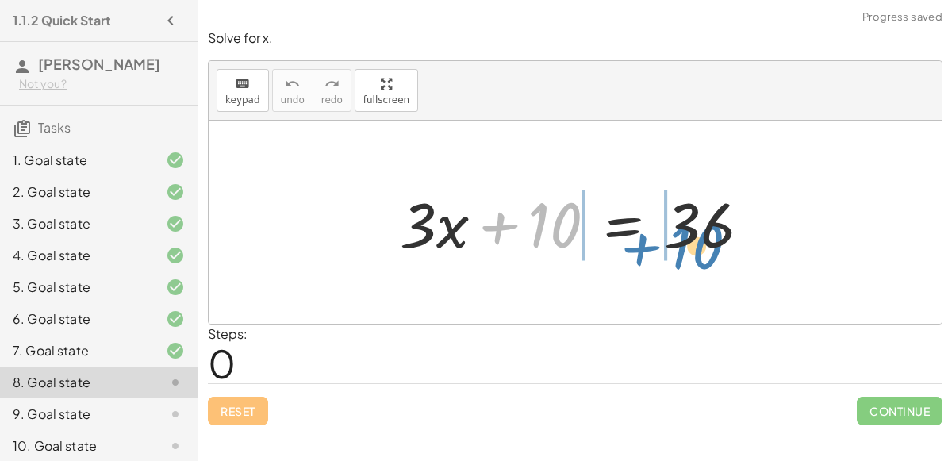
drag, startPoint x: 540, startPoint y: 215, endPoint x: 682, endPoint y: 231, distance: 142.8
click at [682, 231] on div at bounding box center [581, 223] width 379 height 82
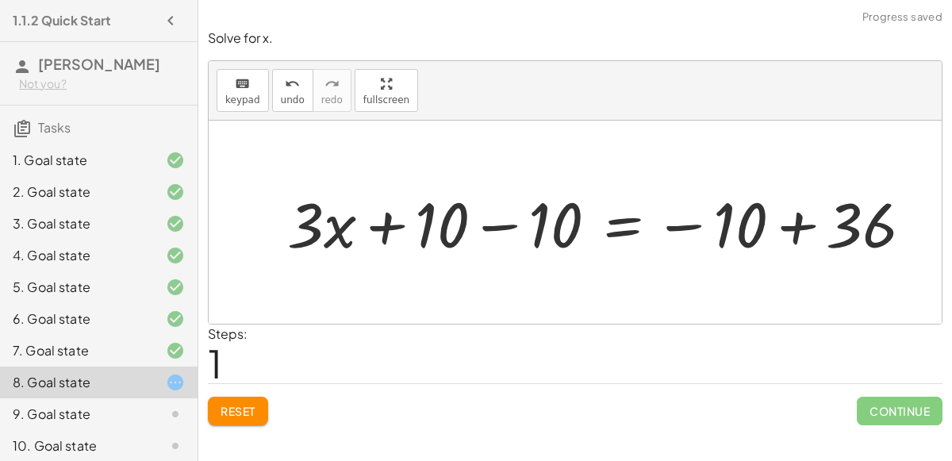
click at [707, 214] on div at bounding box center [605, 223] width 653 height 82
click at [784, 226] on div at bounding box center [605, 223] width 653 height 82
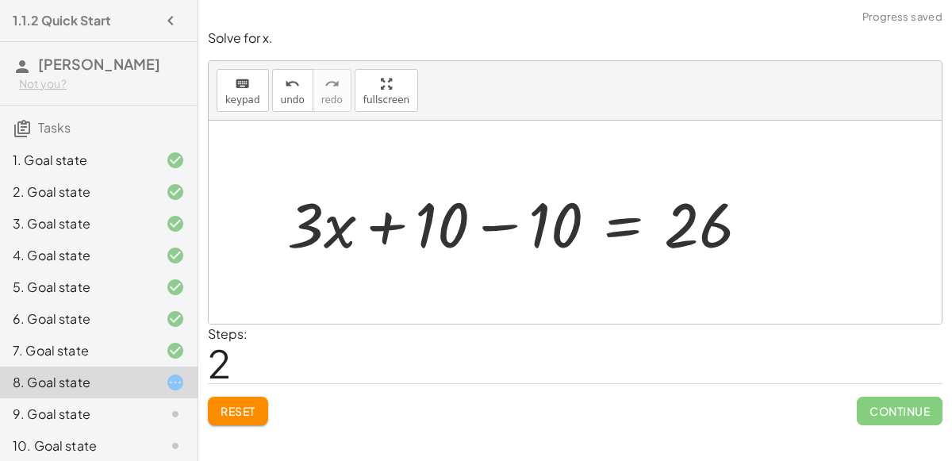
click at [504, 220] on div at bounding box center [524, 223] width 491 height 82
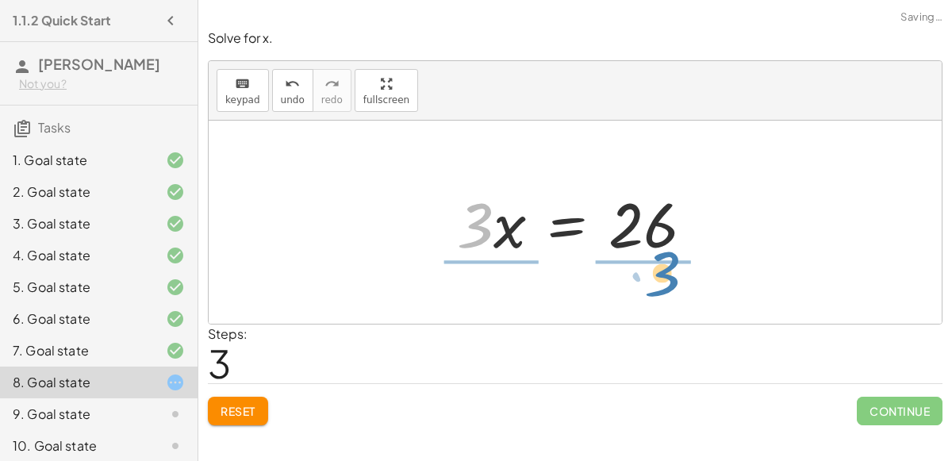
drag, startPoint x: 477, startPoint y: 237, endPoint x: 664, endPoint y: 287, distance: 192.9
click at [664, 287] on div "+ · 3 · x + 10 = 36 + · 3 · x + 10 − 10 = − 10 + 36 + · 3 · x + 10 − 10 = 26 + …" at bounding box center [575, 222] width 733 height 203
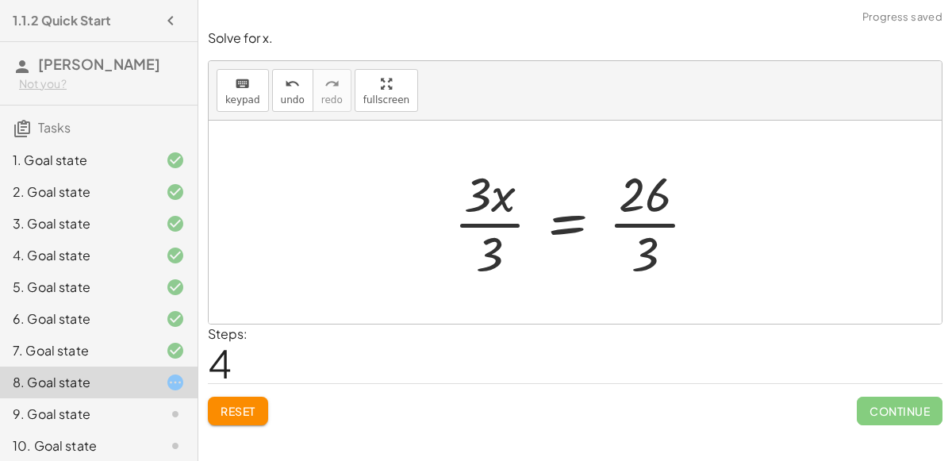
click at [489, 213] on div at bounding box center [581, 222] width 271 height 122
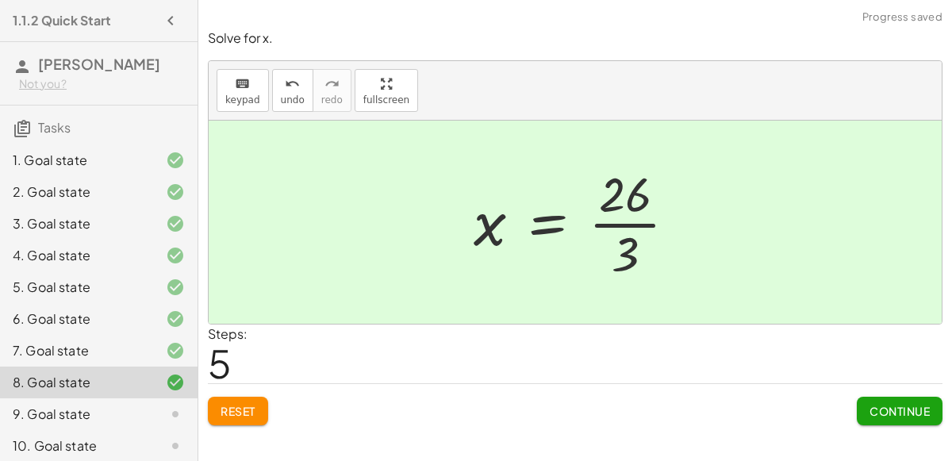
click at [922, 409] on span "Continue" at bounding box center [899, 411] width 60 height 14
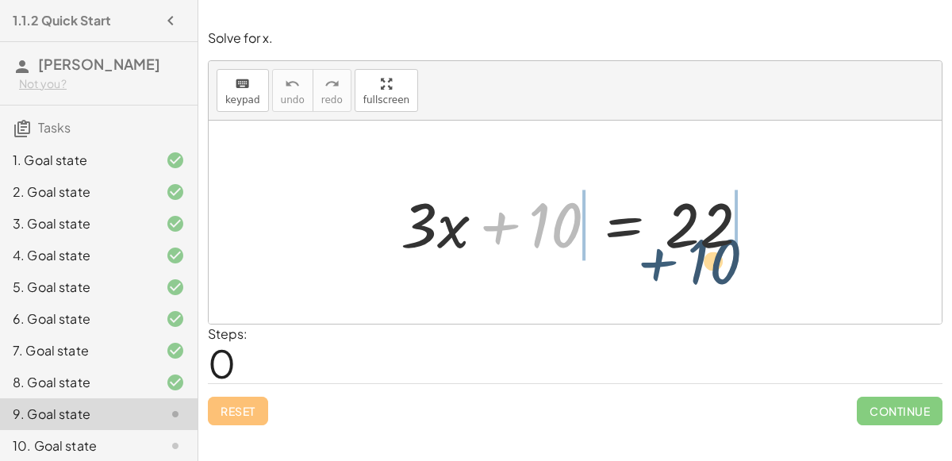
drag, startPoint x: 497, startPoint y: 222, endPoint x: 661, endPoint y: 254, distance: 167.2
click at [661, 254] on div at bounding box center [581, 223] width 377 height 82
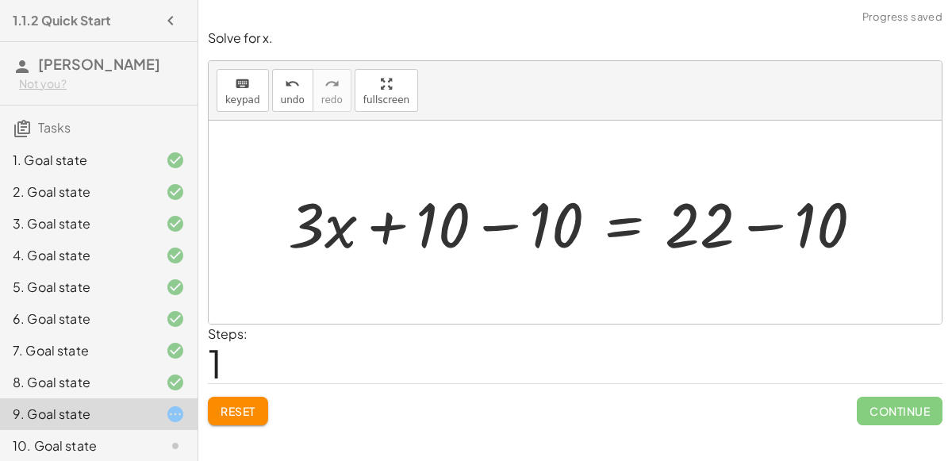
click at [730, 205] on div at bounding box center [582, 223] width 604 height 82
click at [772, 223] on div at bounding box center [582, 223] width 604 height 82
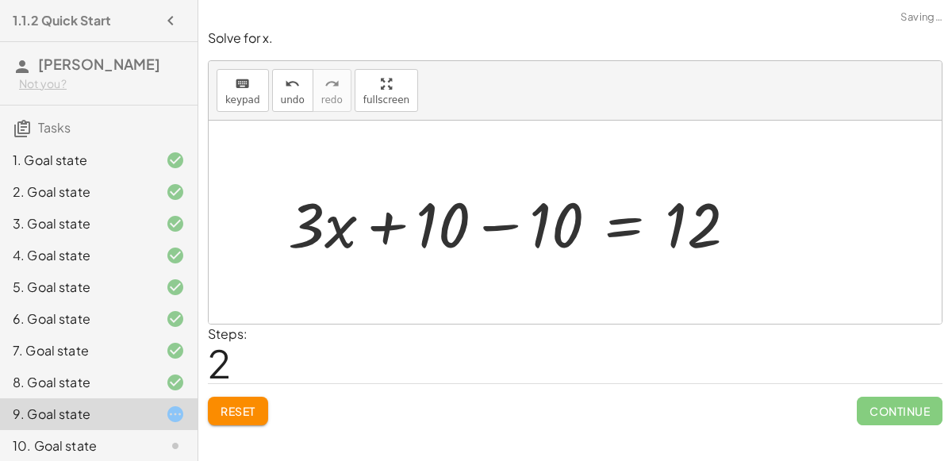
click at [493, 215] on div at bounding box center [518, 223] width 477 height 82
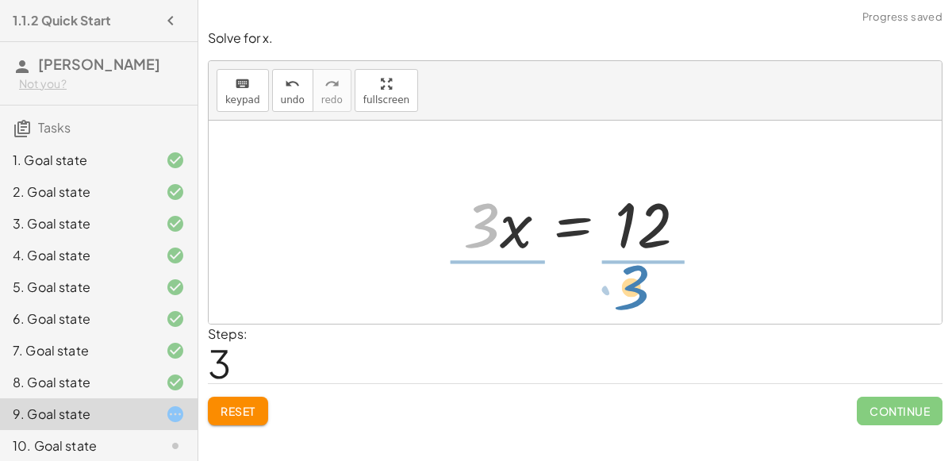
drag, startPoint x: 486, startPoint y: 232, endPoint x: 639, endPoint y: 292, distance: 164.5
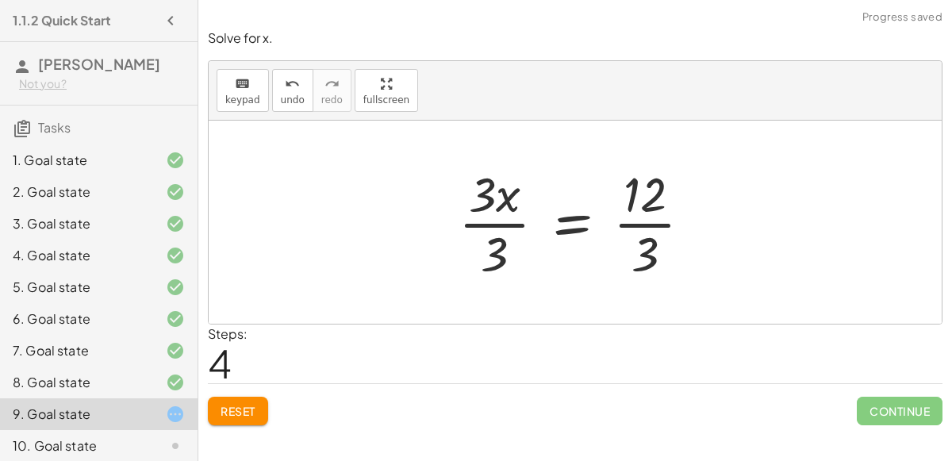
click at [505, 224] on div at bounding box center [581, 222] width 262 height 122
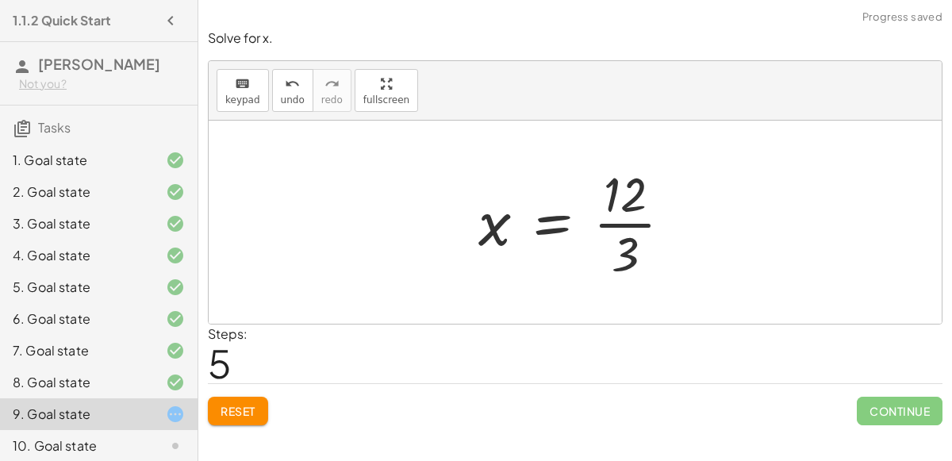
click at [617, 218] on div at bounding box center [581, 222] width 222 height 122
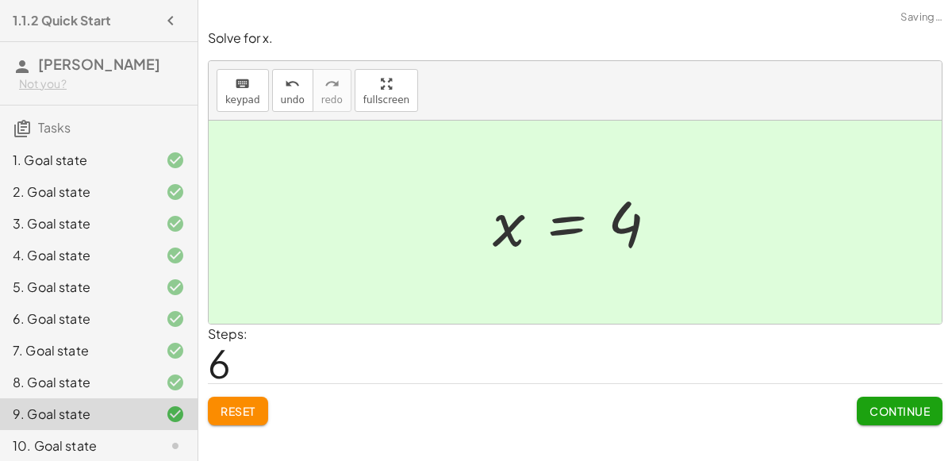
click at [887, 404] on span "Continue" at bounding box center [899, 411] width 60 height 14
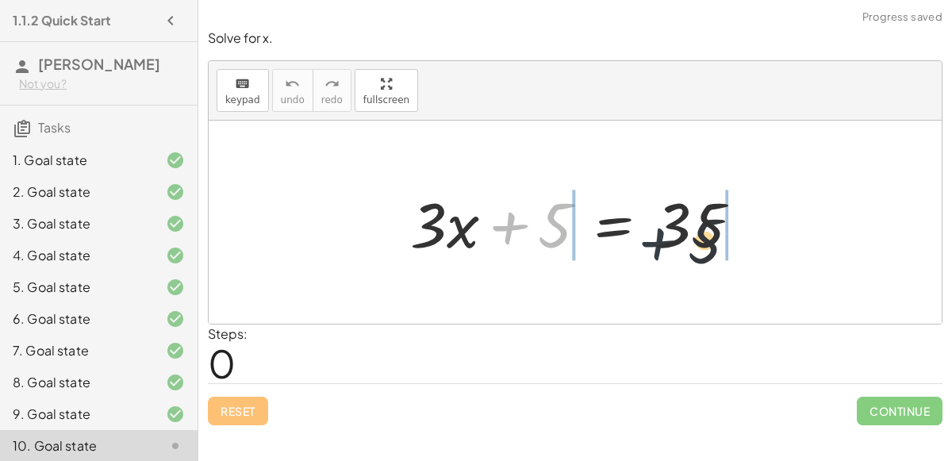
drag, startPoint x: 512, startPoint y: 222, endPoint x: 679, endPoint y: 237, distance: 168.0
click at [679, 237] on div at bounding box center [581, 223] width 358 height 82
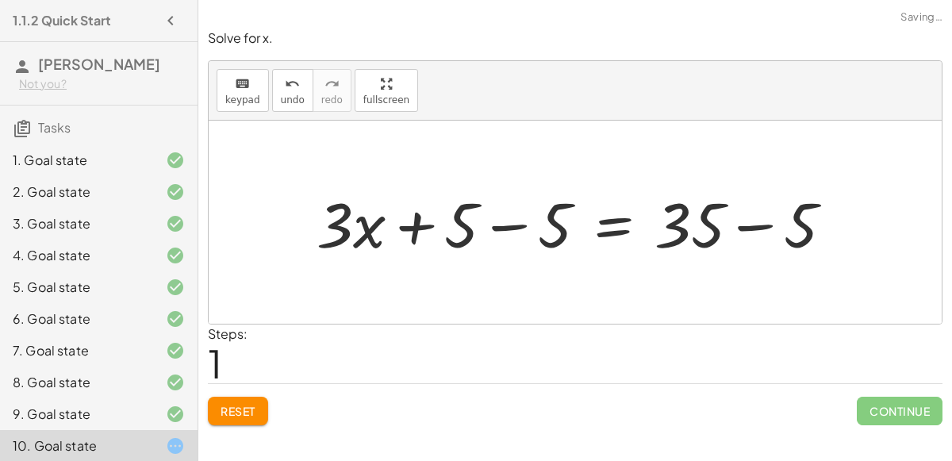
click at [686, 232] on div at bounding box center [580, 223] width 545 height 82
click at [737, 214] on div at bounding box center [580, 223] width 545 height 82
click at [490, 224] on div at bounding box center [533, 223] width 450 height 82
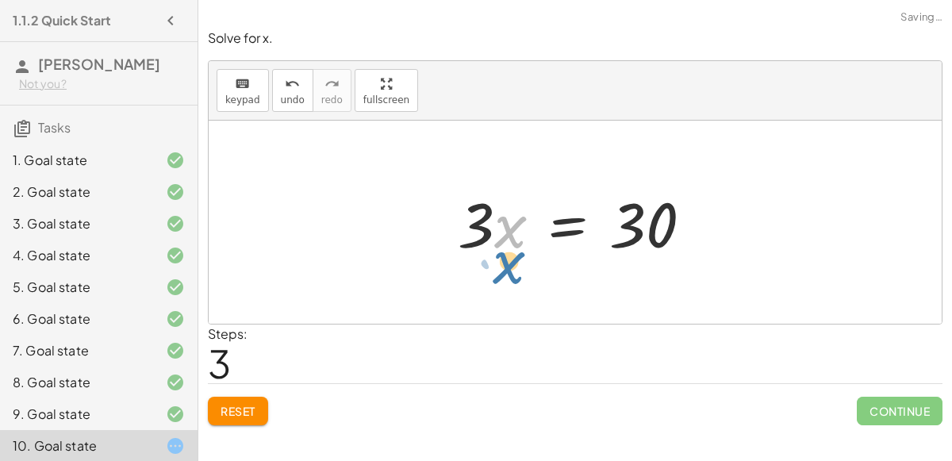
drag, startPoint x: 512, startPoint y: 236, endPoint x: 514, endPoint y: 255, distance: 19.1
click at [514, 255] on div at bounding box center [581, 223] width 262 height 82
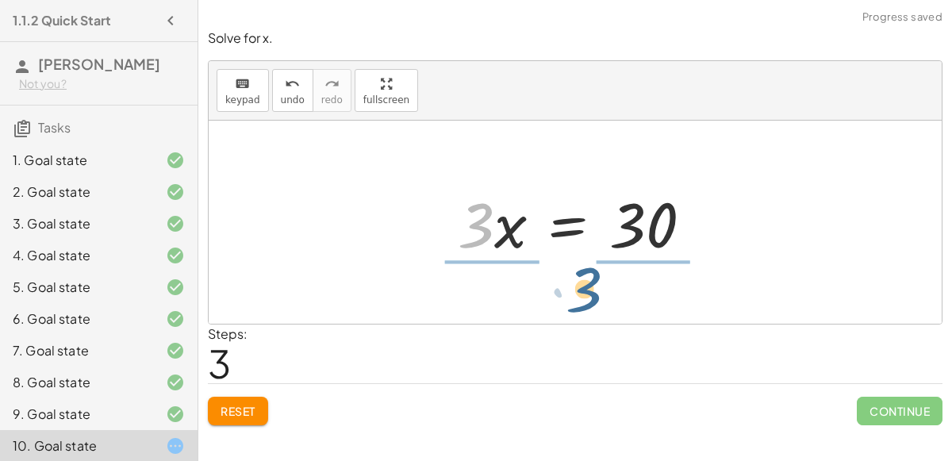
drag, startPoint x: 481, startPoint y: 228, endPoint x: 589, endPoint y: 293, distance: 126.2
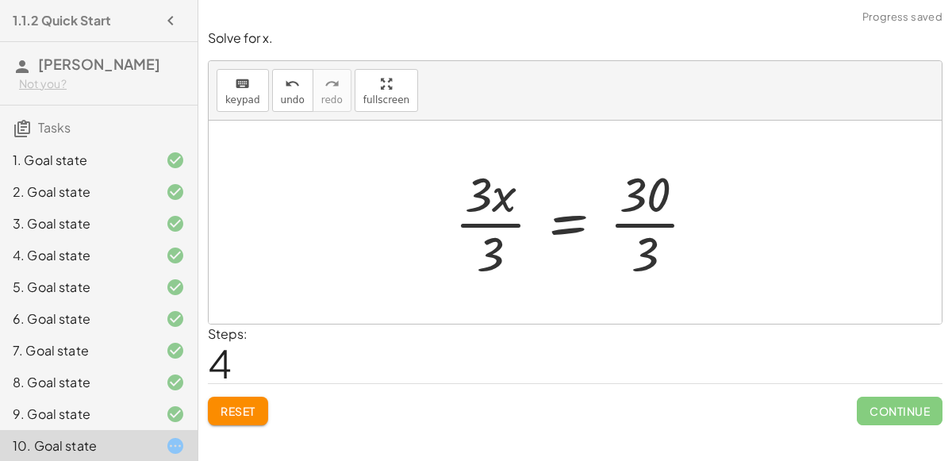
click at [634, 224] on div at bounding box center [581, 222] width 270 height 122
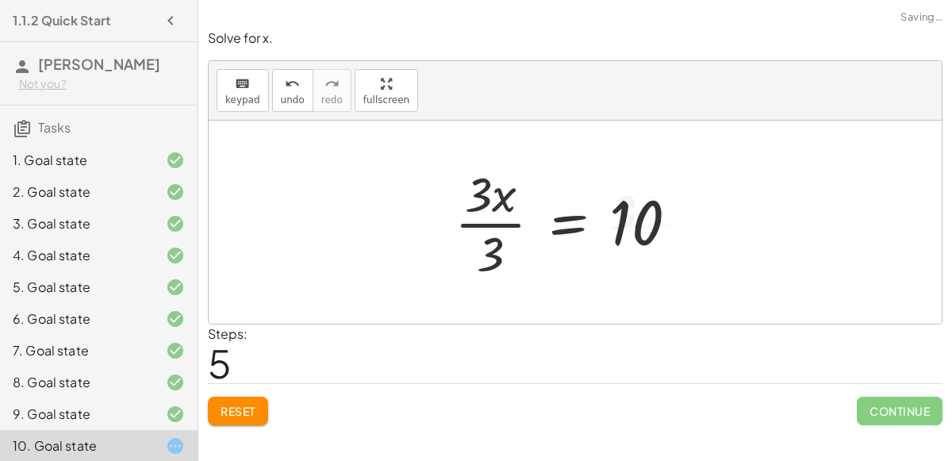
click at [499, 217] on div at bounding box center [572, 222] width 252 height 122
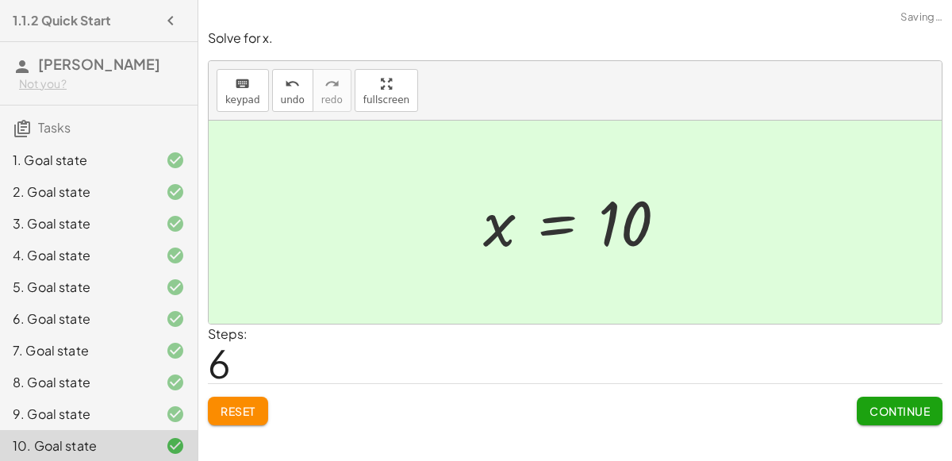
click at [881, 407] on span "Continue" at bounding box center [899, 411] width 60 height 14
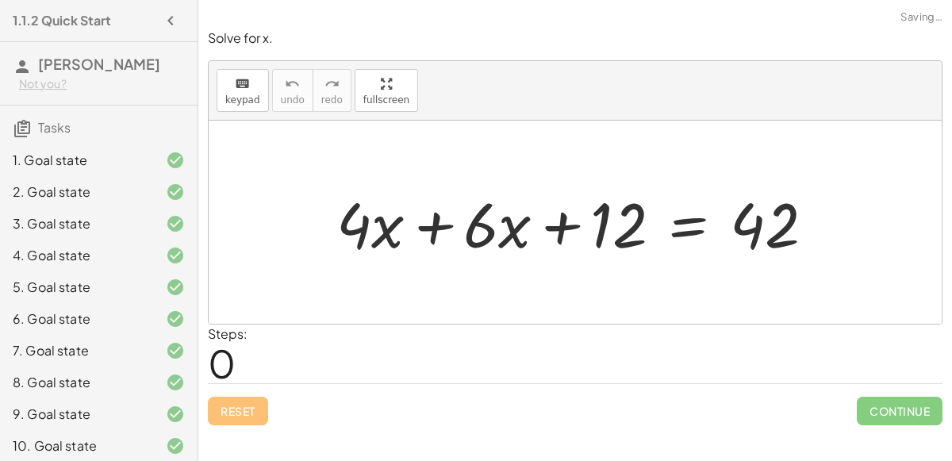
scroll to position [69, 0]
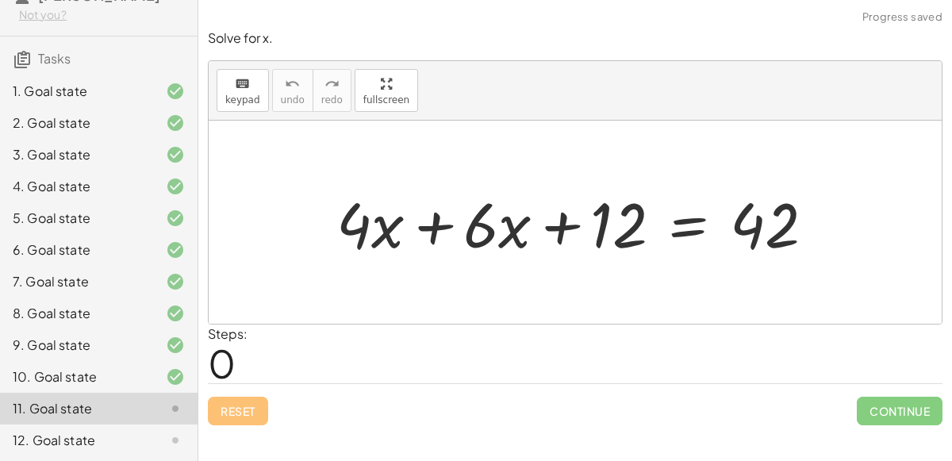
click at [415, 226] on div at bounding box center [581, 223] width 507 height 82
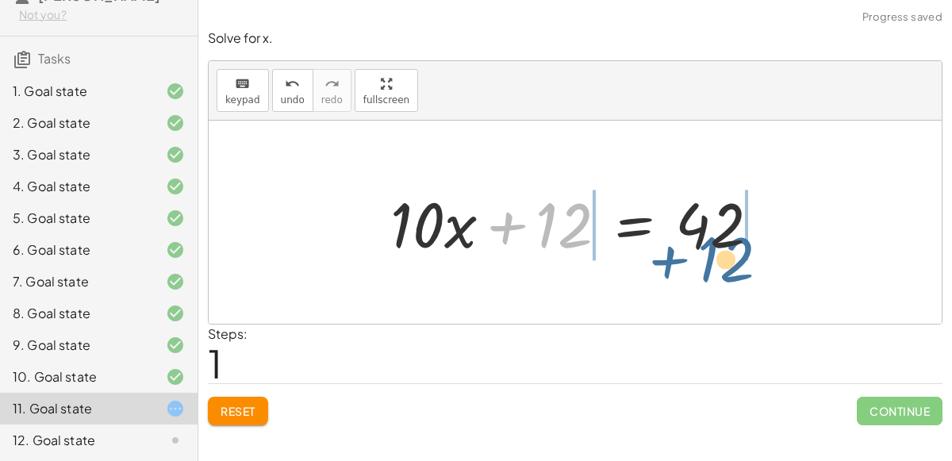
drag, startPoint x: 558, startPoint y: 225, endPoint x: 722, endPoint y: 259, distance: 166.7
click at [722, 259] on div at bounding box center [581, 223] width 398 height 82
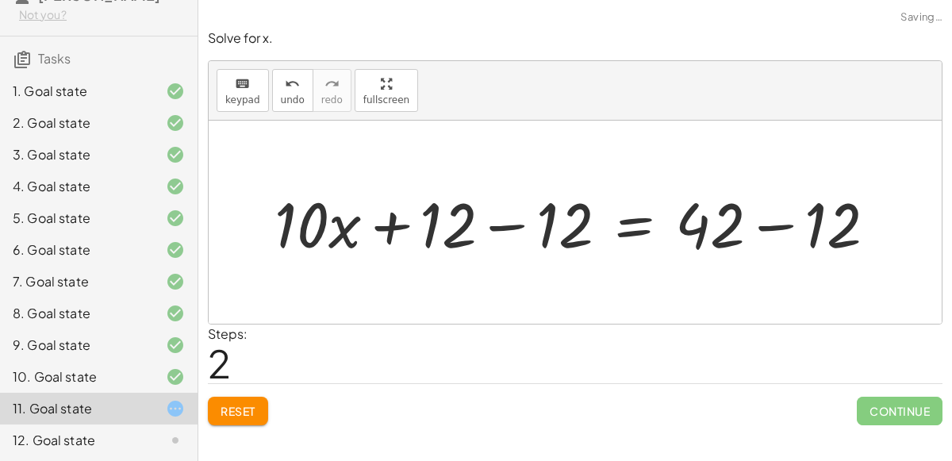
click at [445, 238] on div at bounding box center [581, 223] width 630 height 82
click at [489, 228] on div at bounding box center [581, 223] width 630 height 82
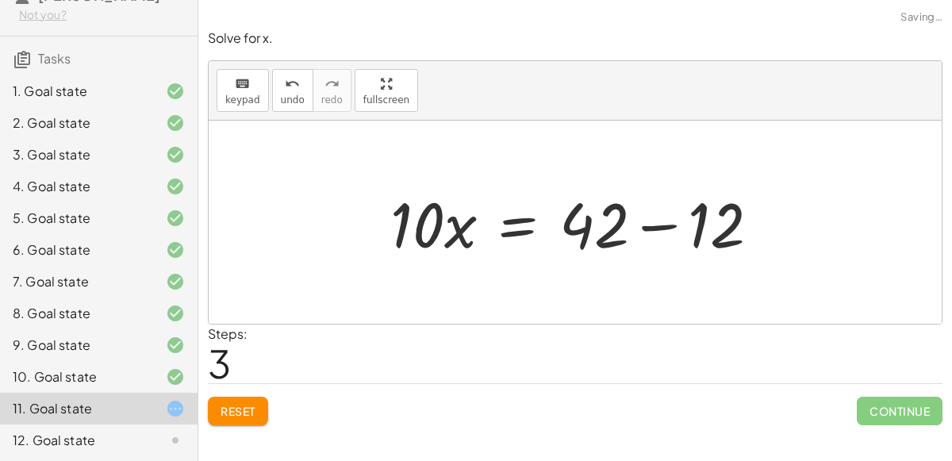
click at [663, 228] on div at bounding box center [581, 223] width 398 height 82
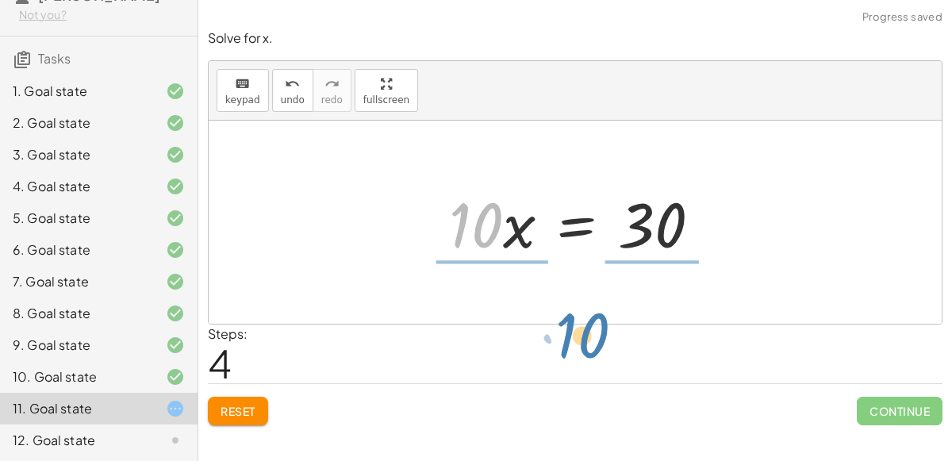
drag, startPoint x: 470, startPoint y: 236, endPoint x: 575, endPoint y: 343, distance: 149.7
click at [0, 0] on div "Solve for x. keyboard keypad undo undo redo redo fullscreen + · 4 · x + · 6 · x…" at bounding box center [0, 0] width 0 height 0
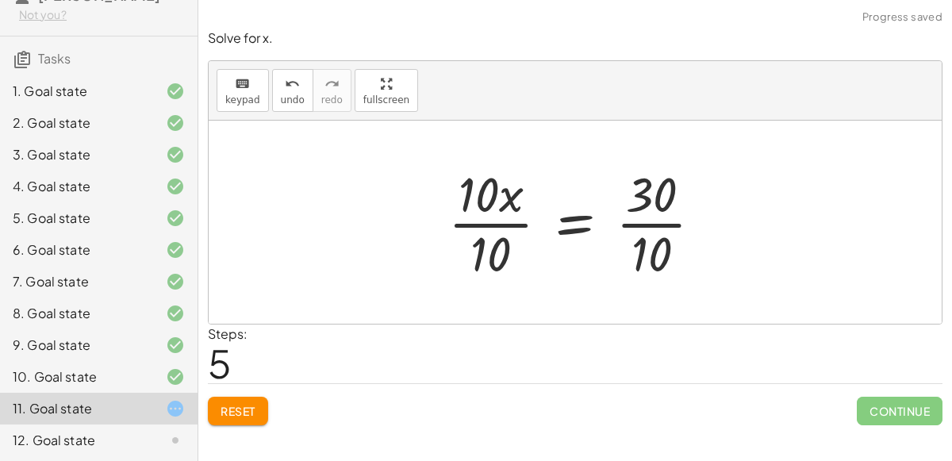
click at [456, 231] on div at bounding box center [581, 222] width 283 height 122
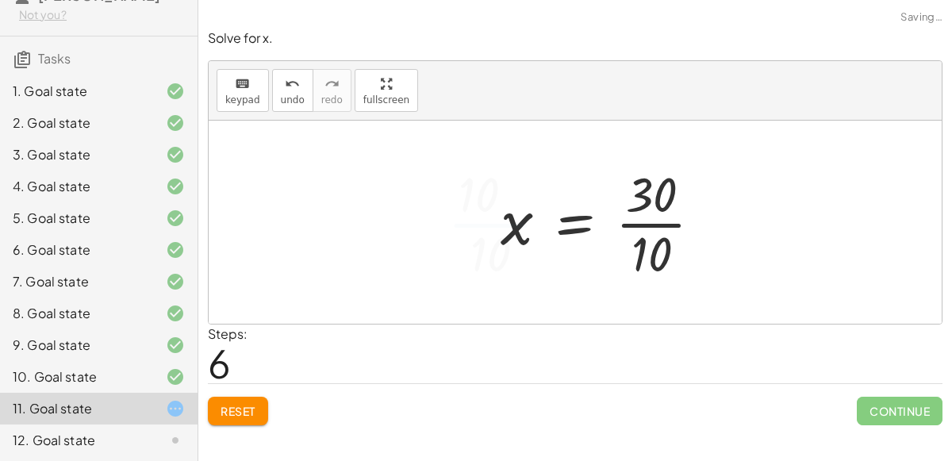
click at [622, 226] on div at bounding box center [607, 222] width 230 height 122
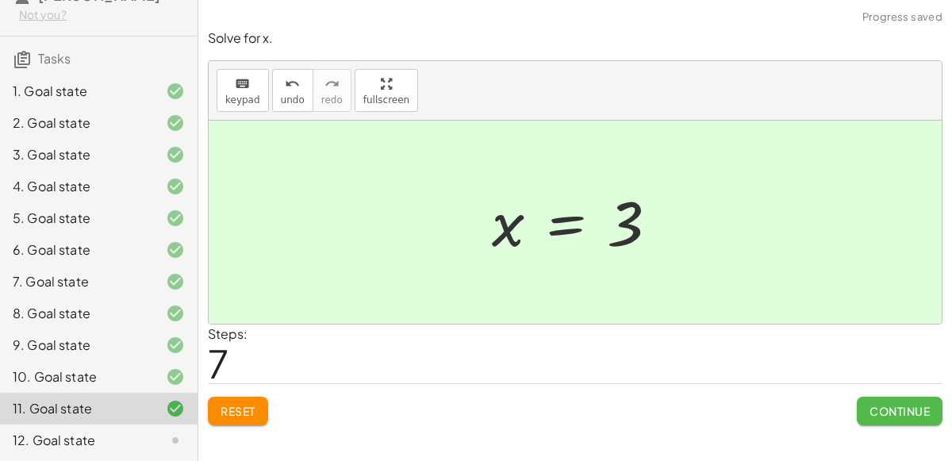
click at [885, 410] on span "Continue" at bounding box center [899, 411] width 60 height 14
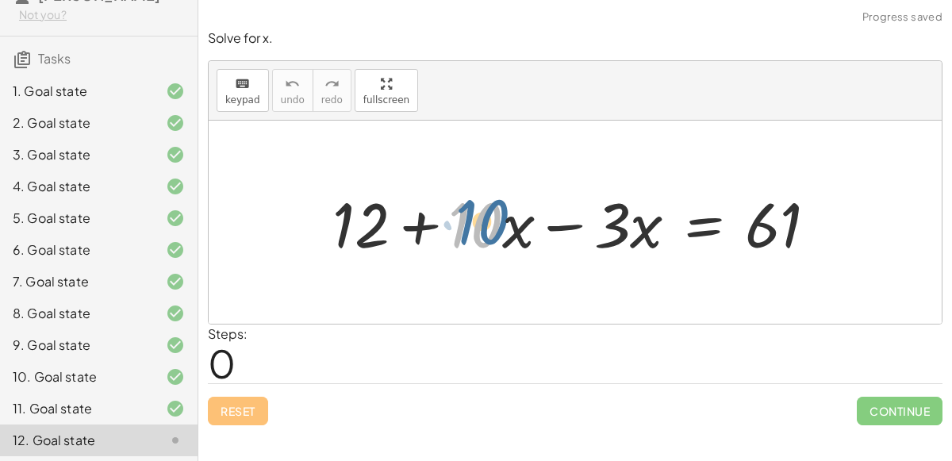
drag, startPoint x: 481, startPoint y: 236, endPoint x: 487, endPoint y: 229, distance: 8.4
click at [487, 229] on div at bounding box center [581, 223] width 514 height 82
click at [553, 224] on div at bounding box center [581, 223] width 514 height 82
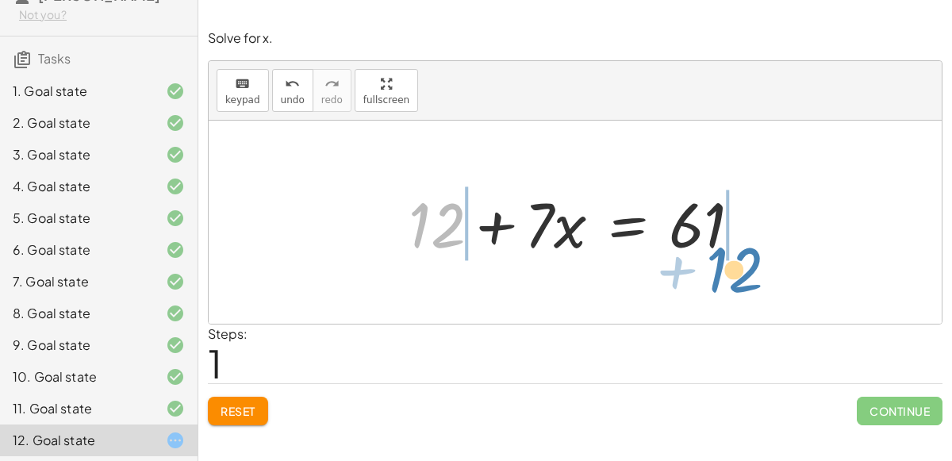
drag, startPoint x: 429, startPoint y: 222, endPoint x: 725, endPoint y: 264, distance: 298.8
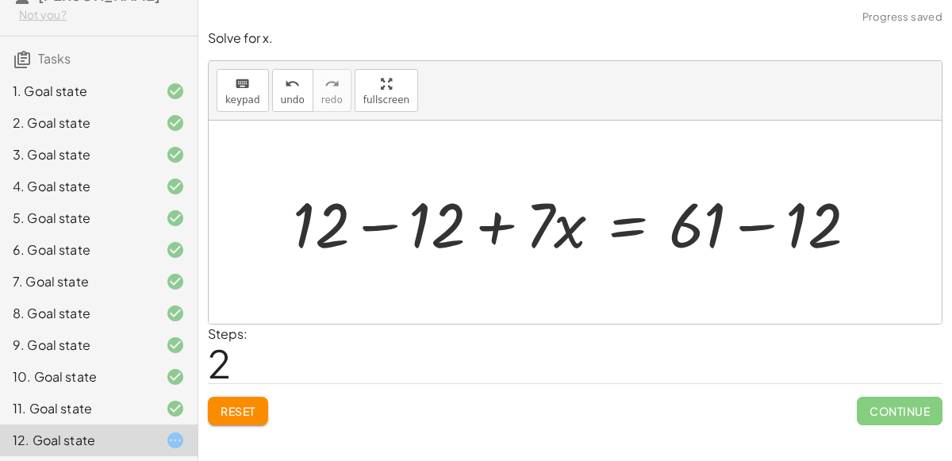
click at [370, 218] on div at bounding box center [581, 223] width 593 height 82
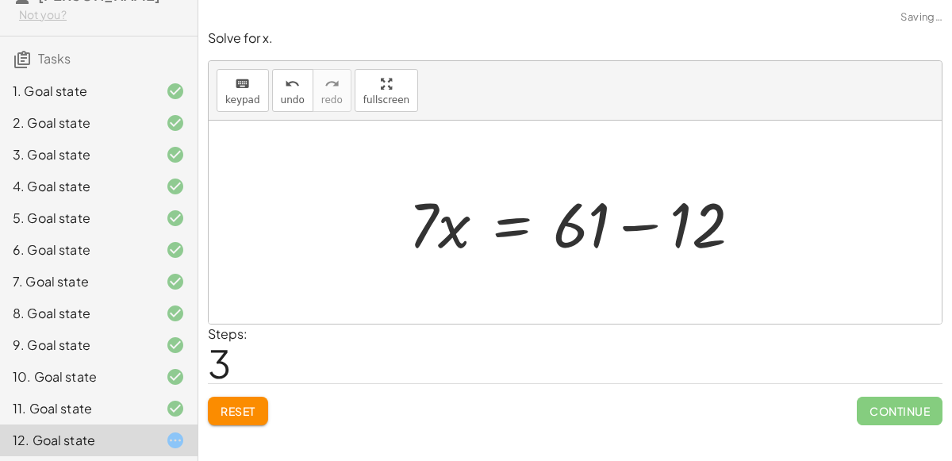
click at [627, 224] on div at bounding box center [580, 223] width 361 height 82
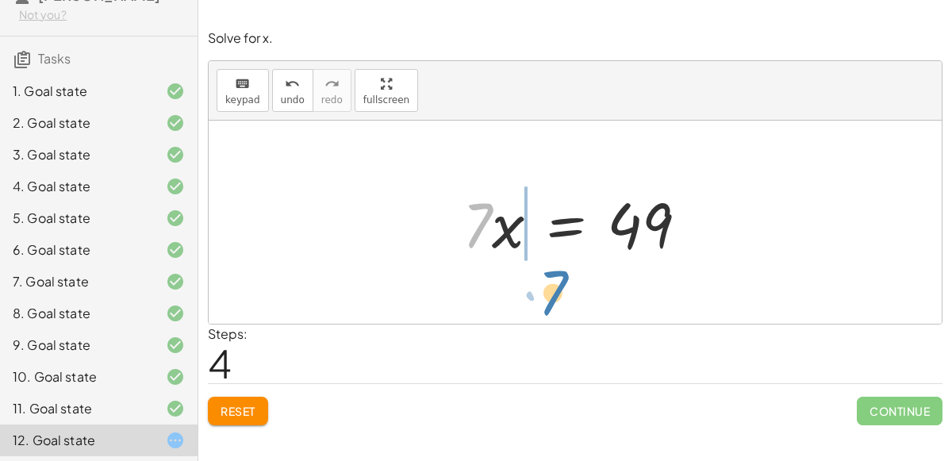
drag, startPoint x: 477, startPoint y: 233, endPoint x: 627, endPoint y: 268, distance: 153.1
click at [627, 268] on div "+ 12 + · 10 · x − · 3 · x = 61 + 12 + · 7 · x = 61 + 12 − 12 + · 7 · x = + 61 −…" at bounding box center [575, 222] width 733 height 203
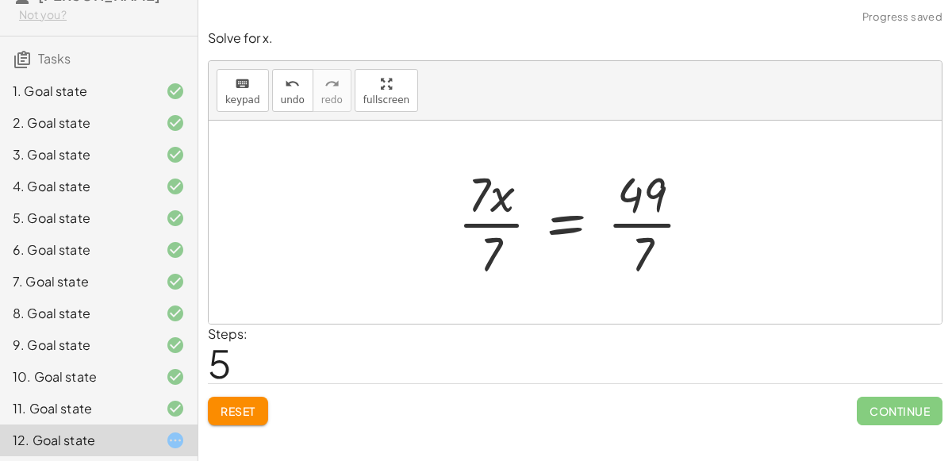
click at [490, 208] on div at bounding box center [581, 222] width 263 height 122
click at [638, 219] on div at bounding box center [598, 222] width 228 height 122
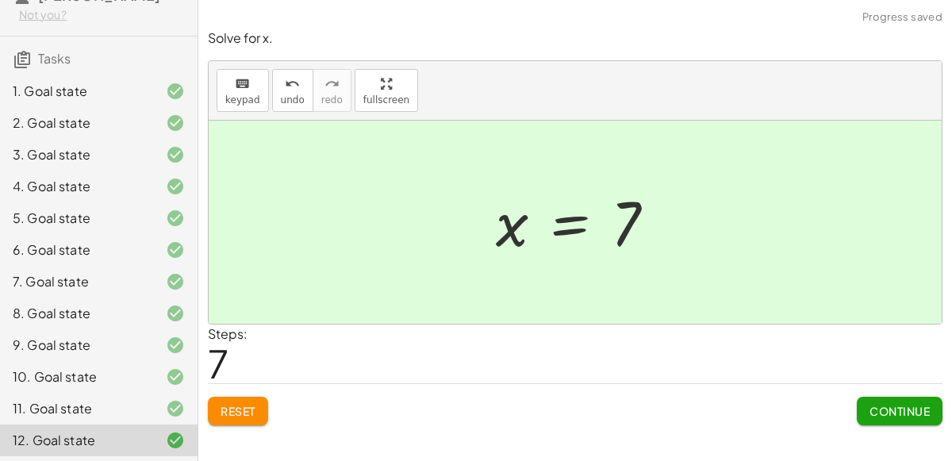
click at [896, 411] on span "Continue" at bounding box center [899, 411] width 60 height 14
